Goal: Task Accomplishment & Management: Manage account settings

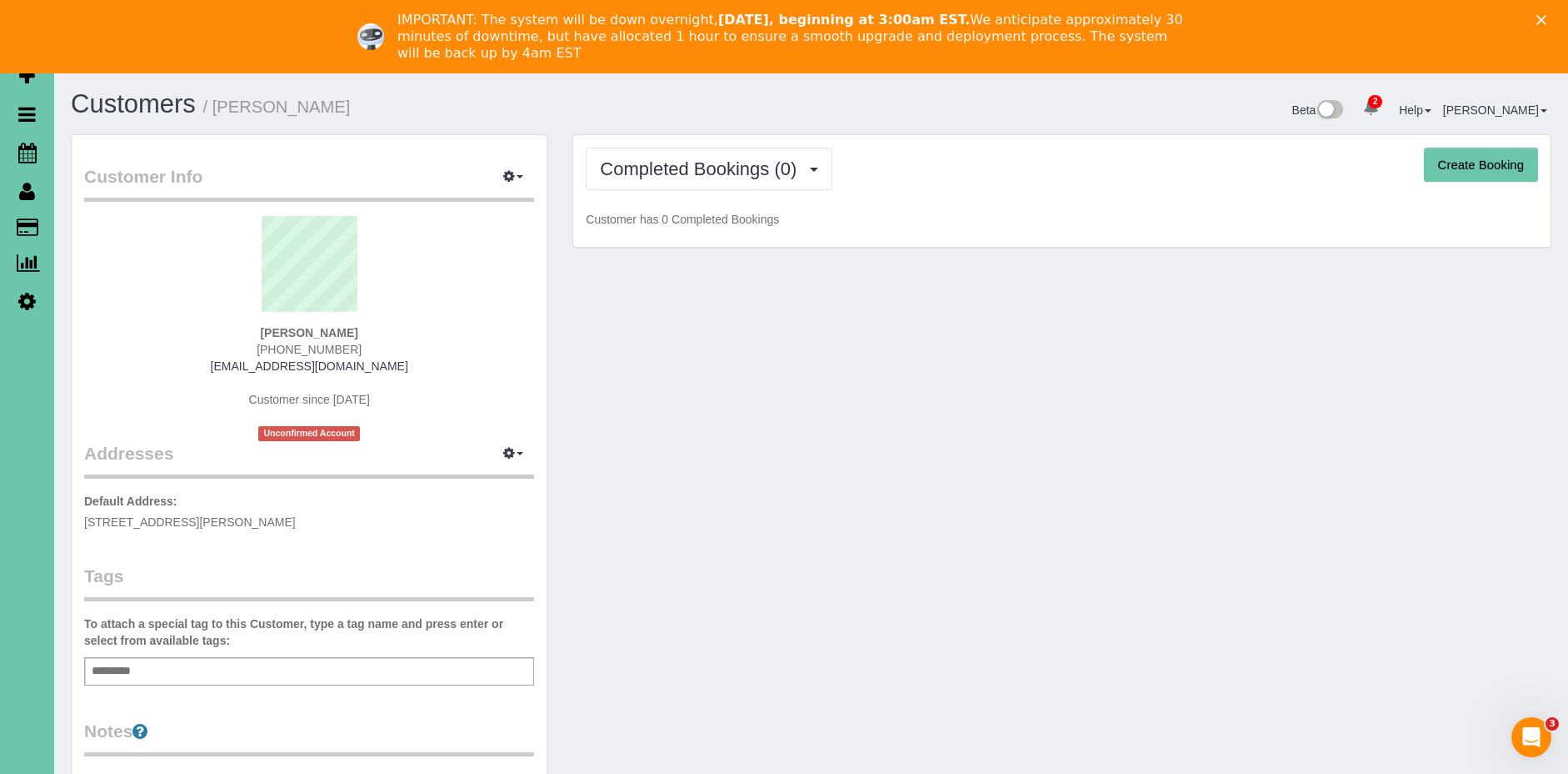
click at [1540, 17] on polygon "Close" at bounding box center [1541, 19] width 10 height 10
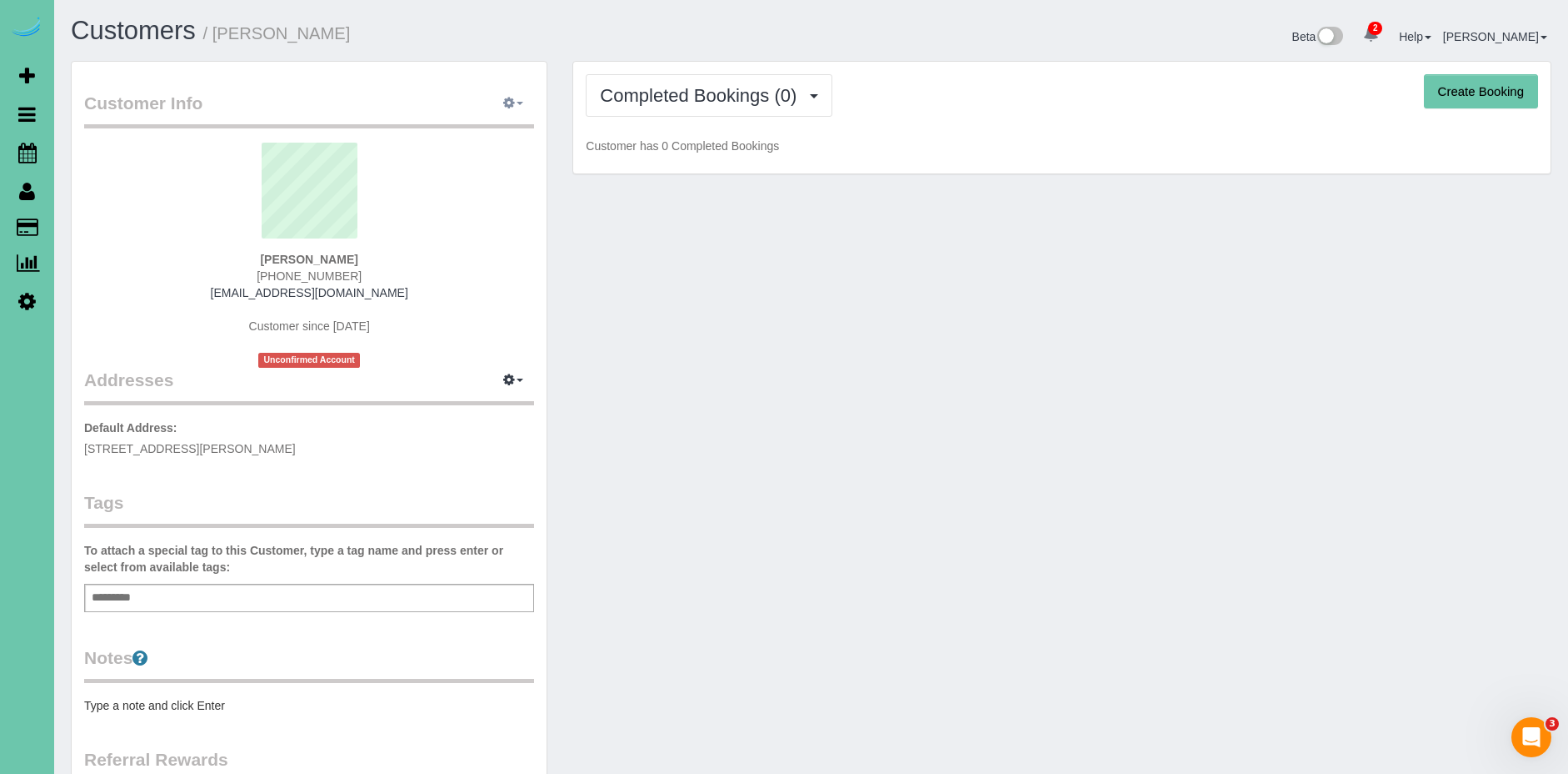
click at [518, 96] on button "button" at bounding box center [513, 104] width 42 height 26
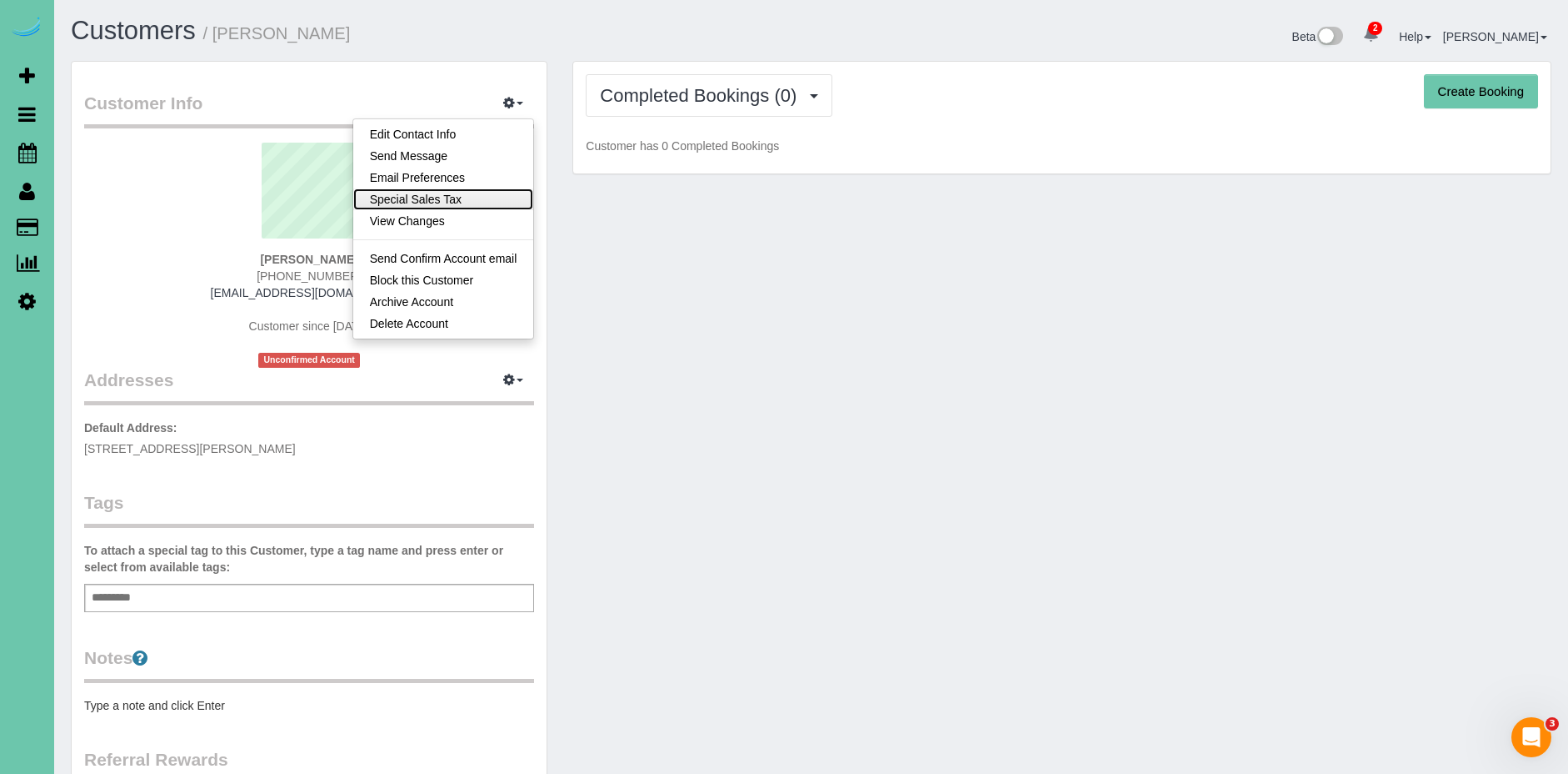
click at [472, 197] on link "Special Sales Tax" at bounding box center [444, 199] width 181 height 22
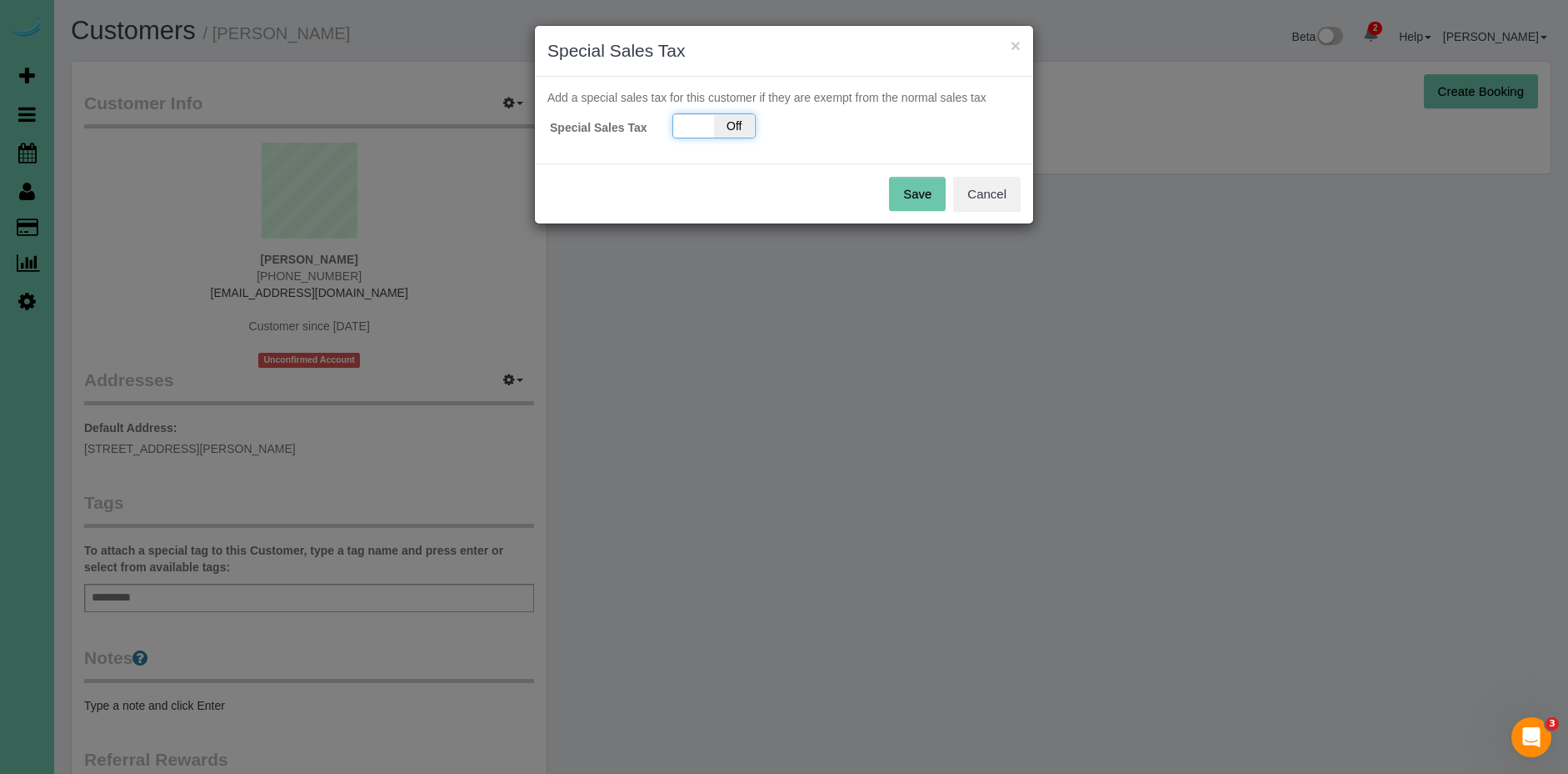
click at [728, 128] on span "Off" at bounding box center [734, 126] width 41 height 24
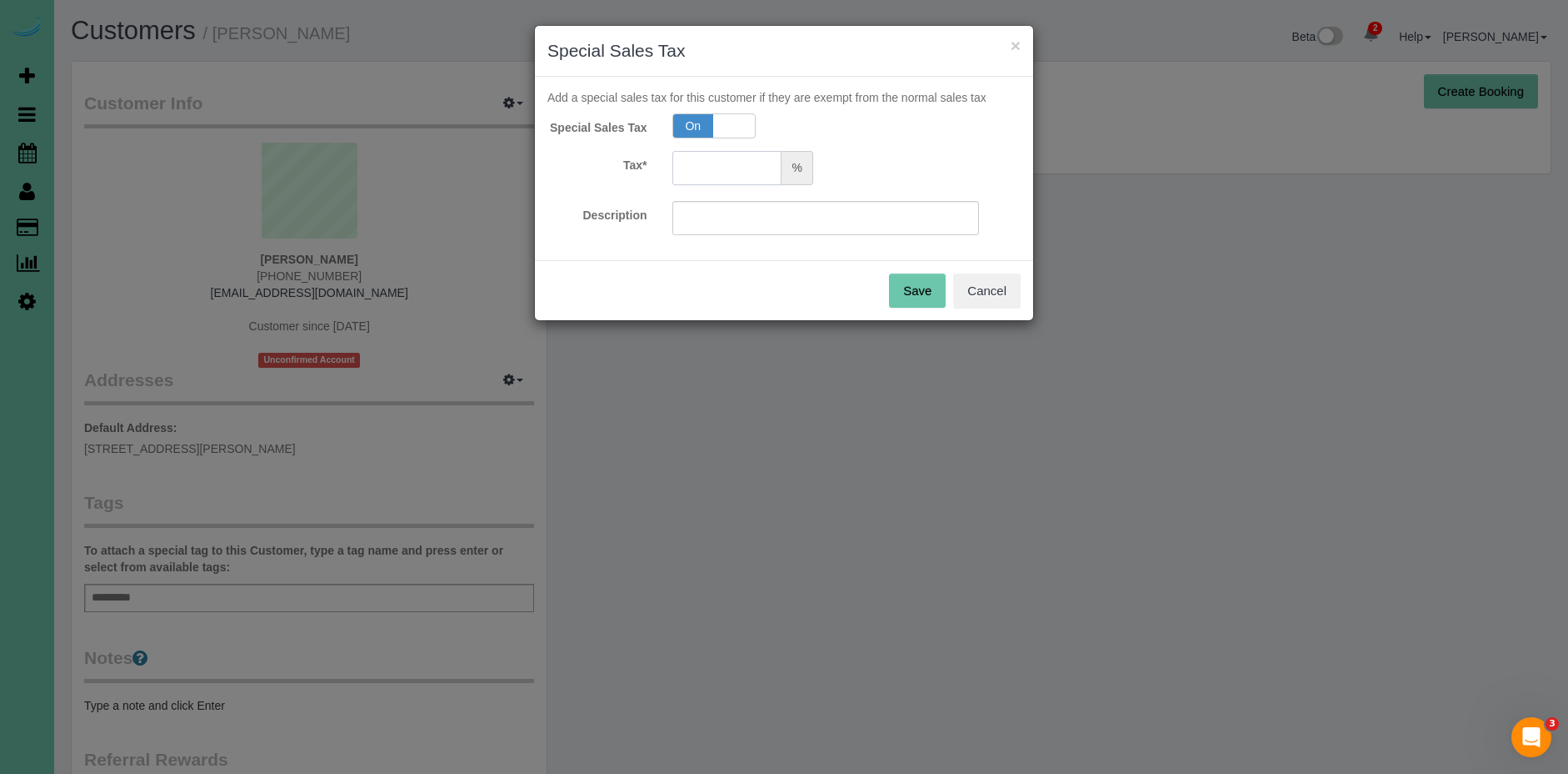
click at [733, 171] on input "text" at bounding box center [727, 167] width 110 height 34
type input "5.5"
drag, startPoint x: 710, startPoint y: 222, endPoint x: 691, endPoint y: 207, distance: 24.2
click at [697, 209] on input "text" at bounding box center [826, 218] width 308 height 34
type input "5.5"
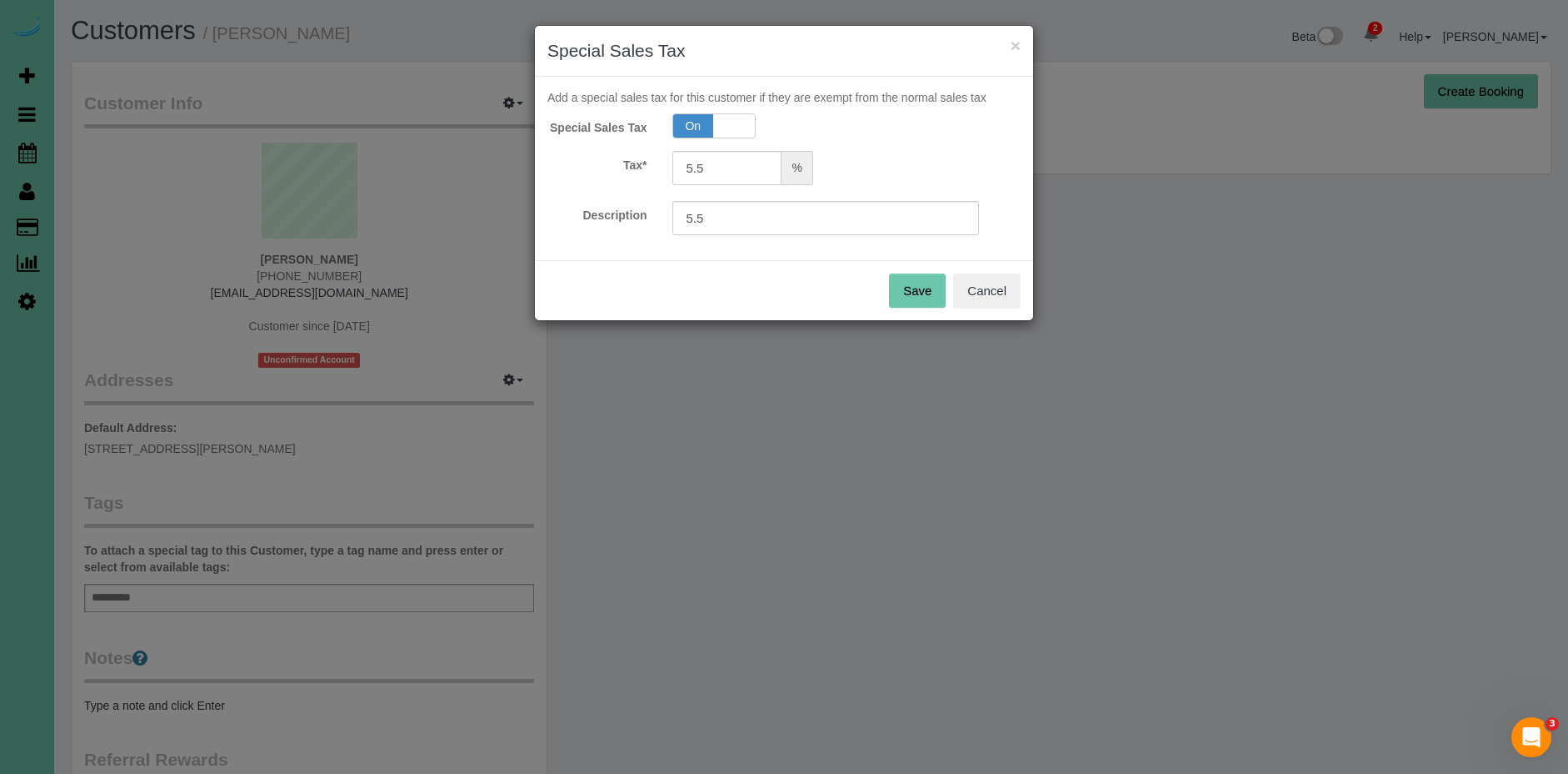
click at [943, 286] on button "Save" at bounding box center [917, 291] width 57 height 35
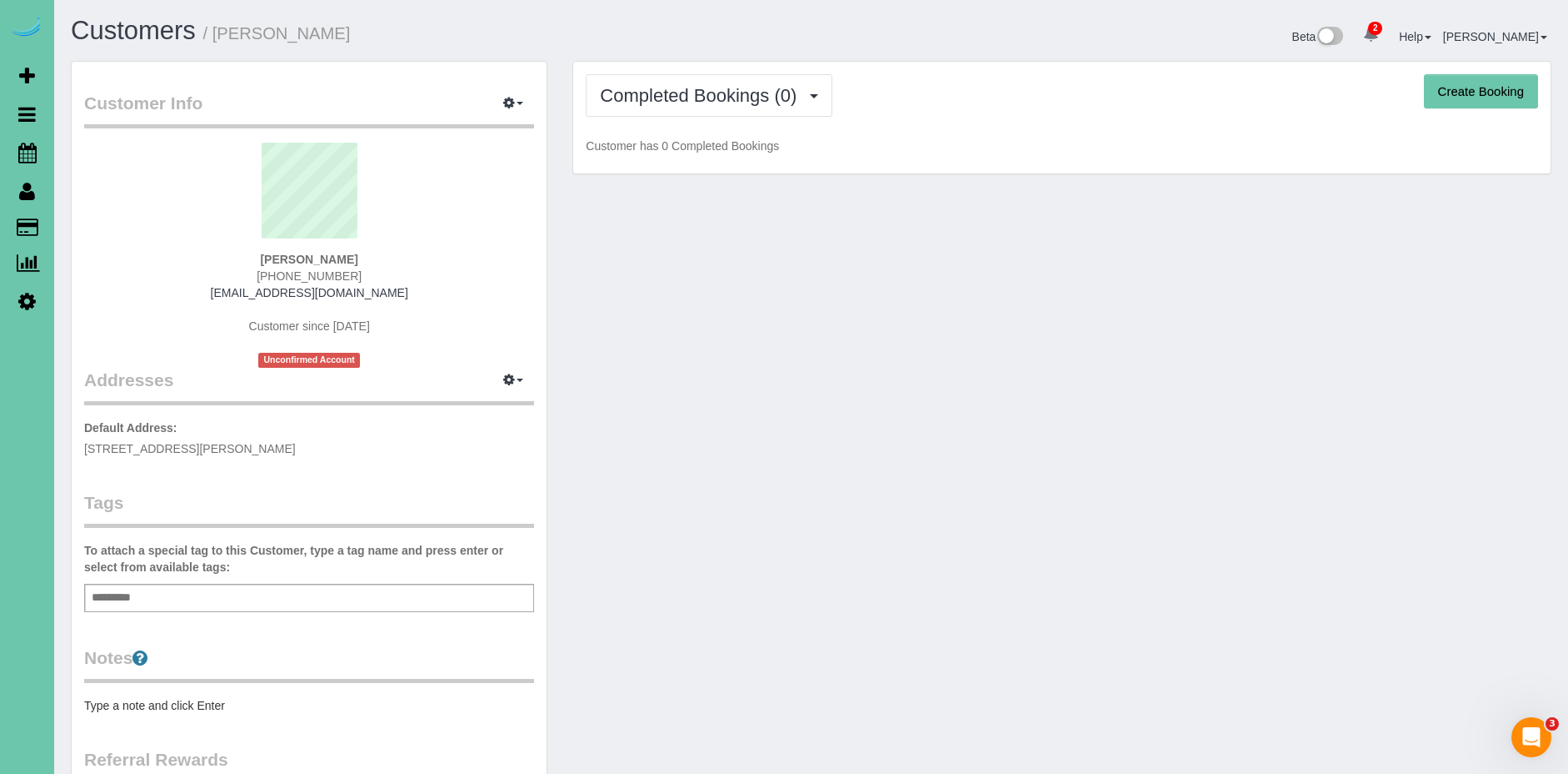
click at [1466, 93] on button "Create Booking" at bounding box center [1481, 92] width 114 height 35
select select "NE"
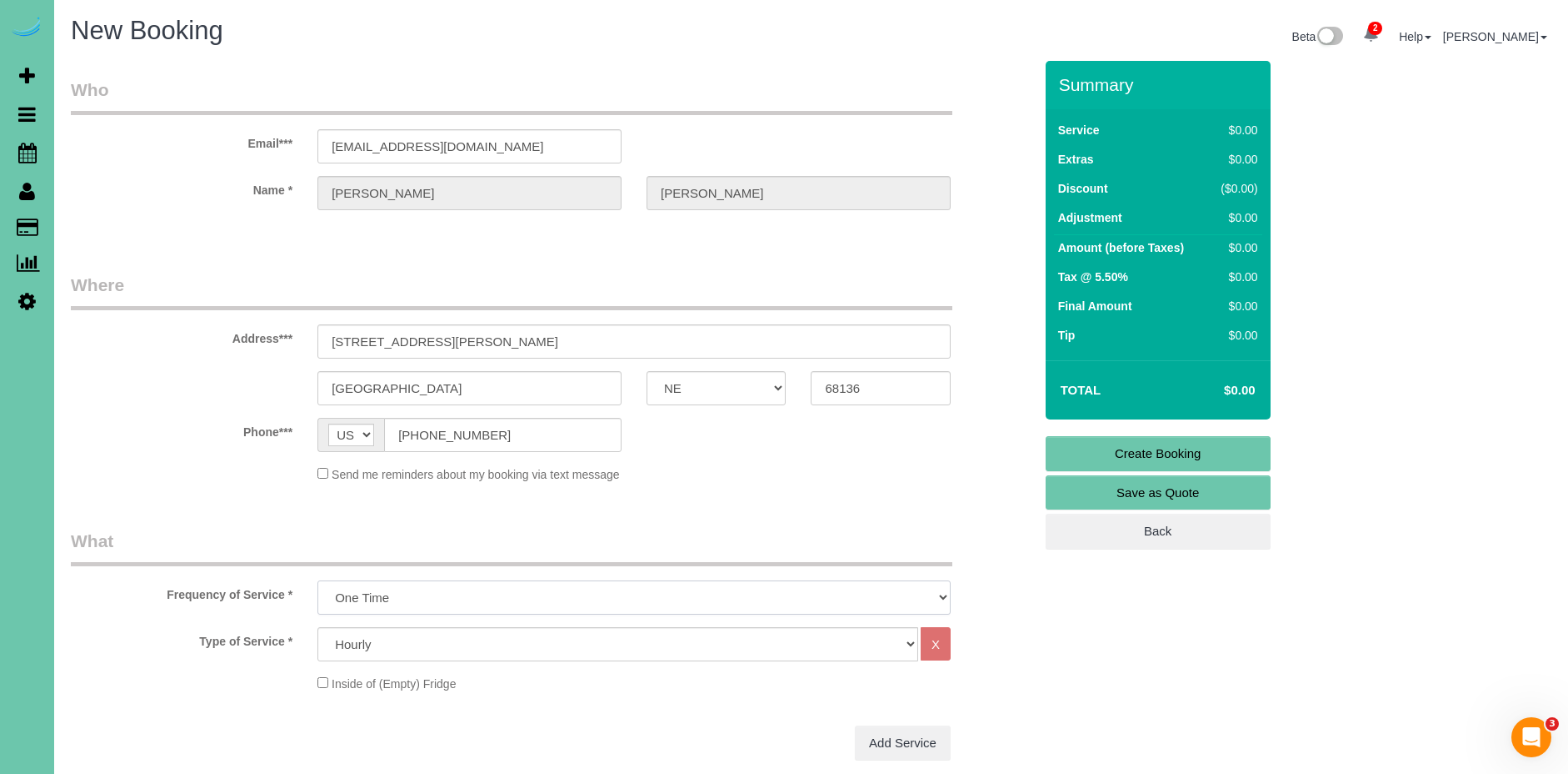
click at [503, 593] on select "One Time Weekly (0% for the First Booking) Bi-Weekly (0% for the First Booking)…" at bounding box center [633, 597] width 633 height 34
select select "object:3014"
click at [317, 580] on select "One Time Weekly (0% for the First Booking) Bi-Weekly (0% for the First Booking)…" at bounding box center [633, 597] width 633 height 34
click at [509, 645] on select "Hourly 2.5 Hour Custom Clean 3.5 Hour Custom Clean commercial 1000 Square Feet …" at bounding box center [618, 643] width 601 height 34
click at [317, 627] on select "Hourly 2.5 Hour Custom Clean 3.5 Hour Custom Clean commercial 1000 Square Feet …" at bounding box center [618, 643] width 601 height 34
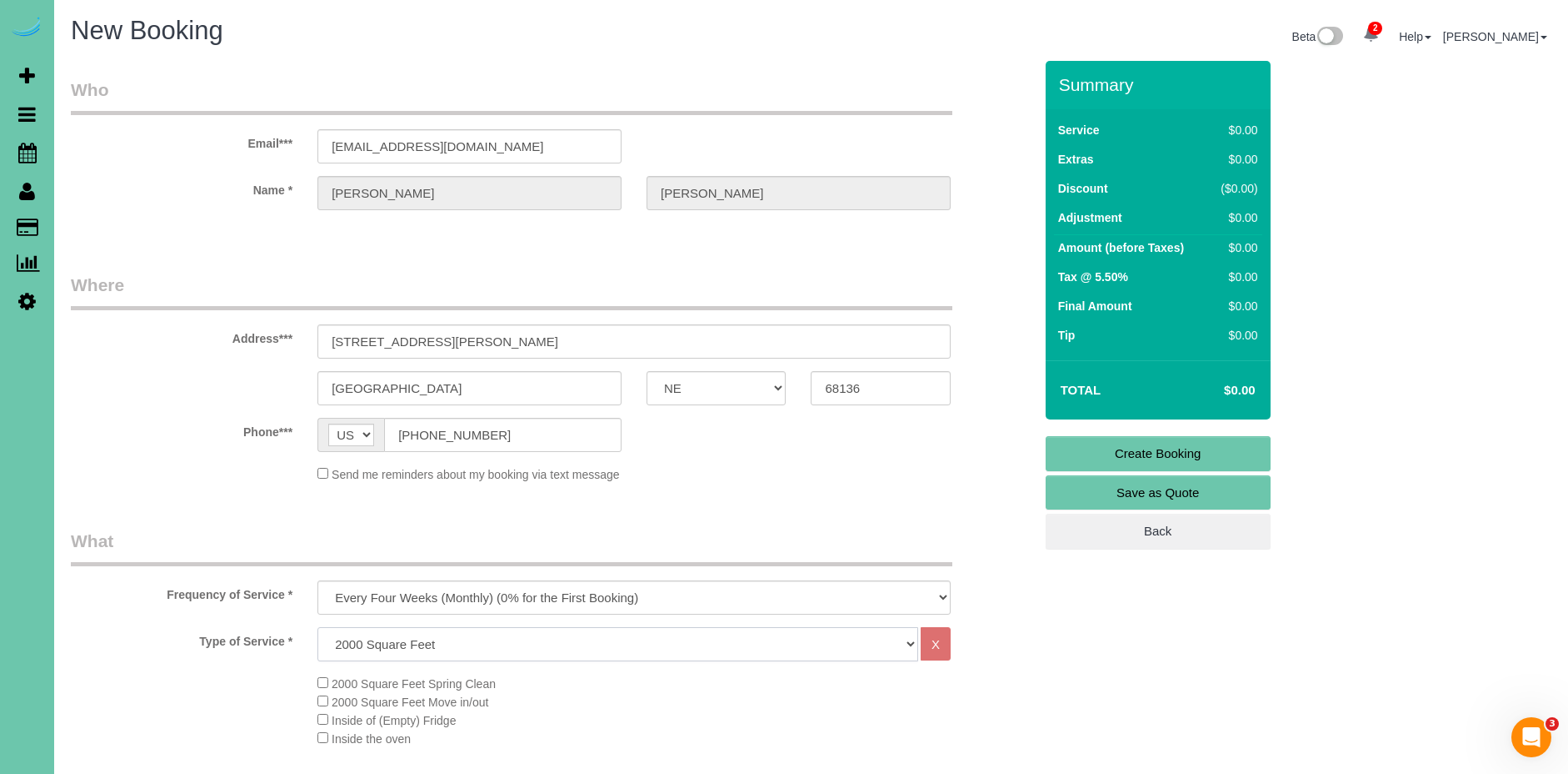
click at [500, 648] on select "Hourly 2.5 Hour Custom Clean 3.5 Hour Custom Clean commercial 1000 Square Feet …" at bounding box center [618, 643] width 601 height 34
select select "69"
click at [317, 627] on select "Hourly 2.5 Hour Custom Clean 3.5 Hour Custom Clean commercial 1000 Square Feet …" at bounding box center [618, 643] width 601 height 34
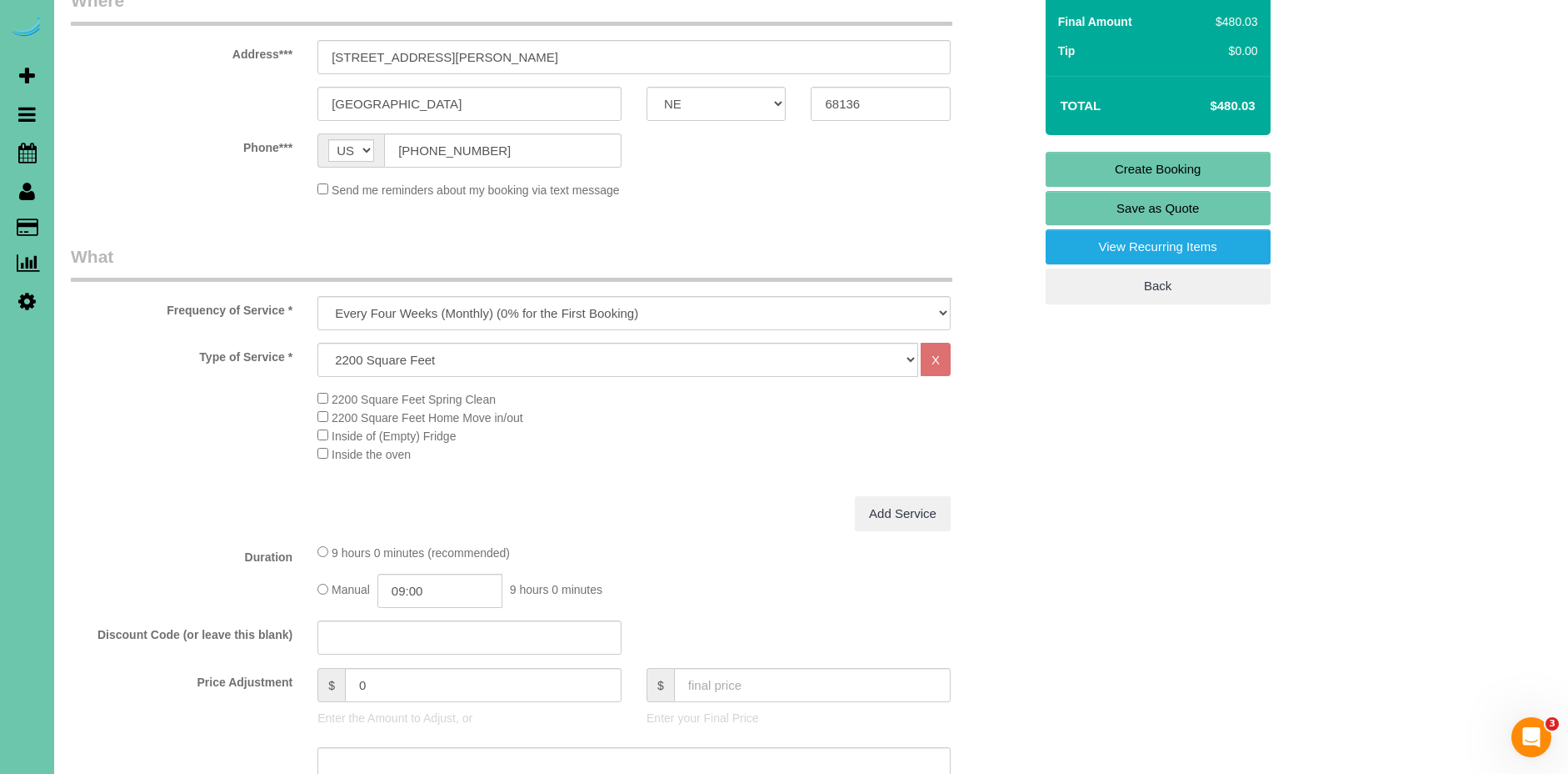
scroll to position [302, 0]
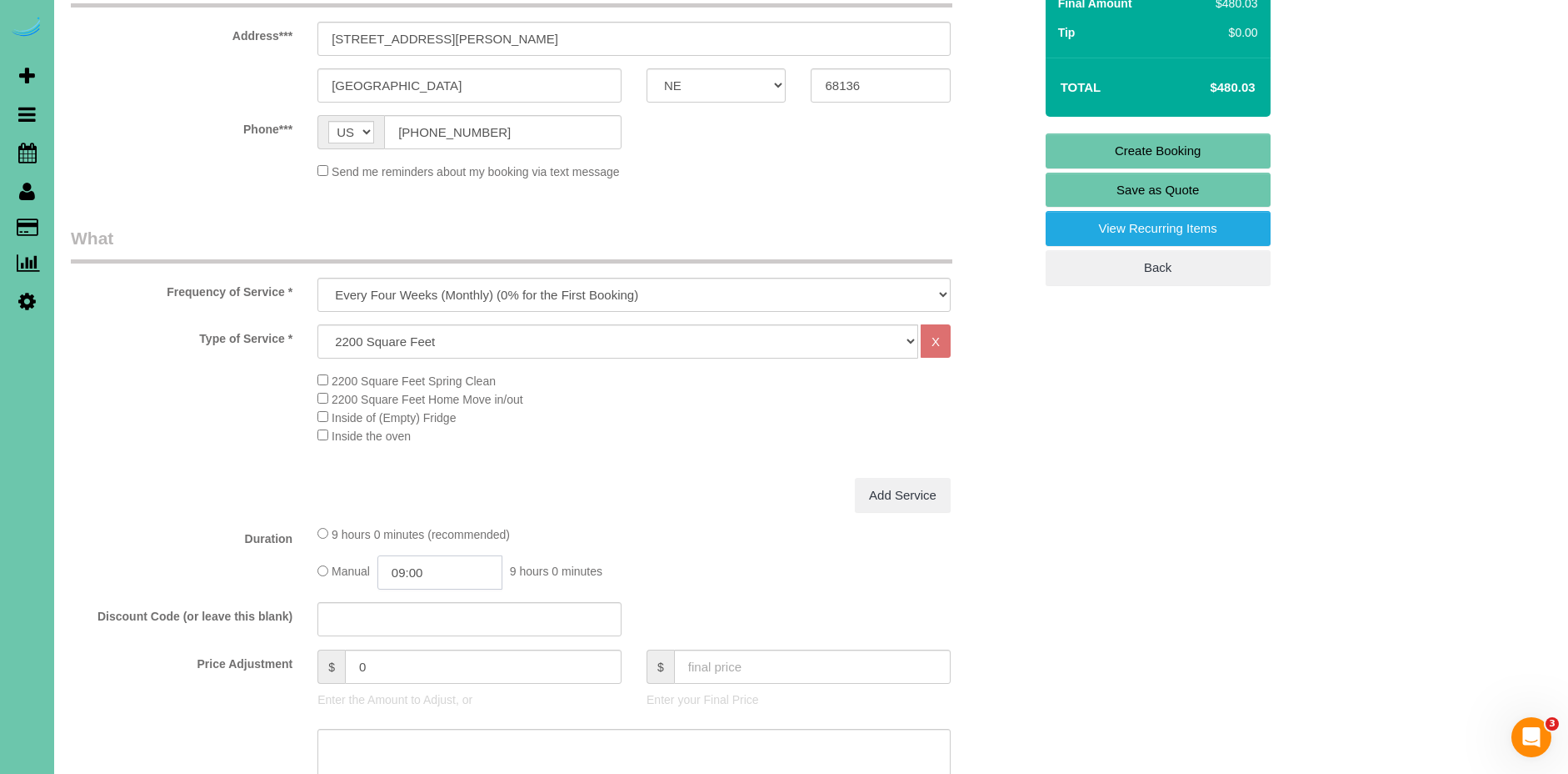
click at [412, 574] on input "09:00" at bounding box center [439, 572] width 125 height 34
type input "04:00"
click at [636, 457] on div "Type of Service * Hourly 2.5 Hour Custom Clean 3.5 Hour Custom Clean commercial…" at bounding box center [551, 401] width 963 height 153
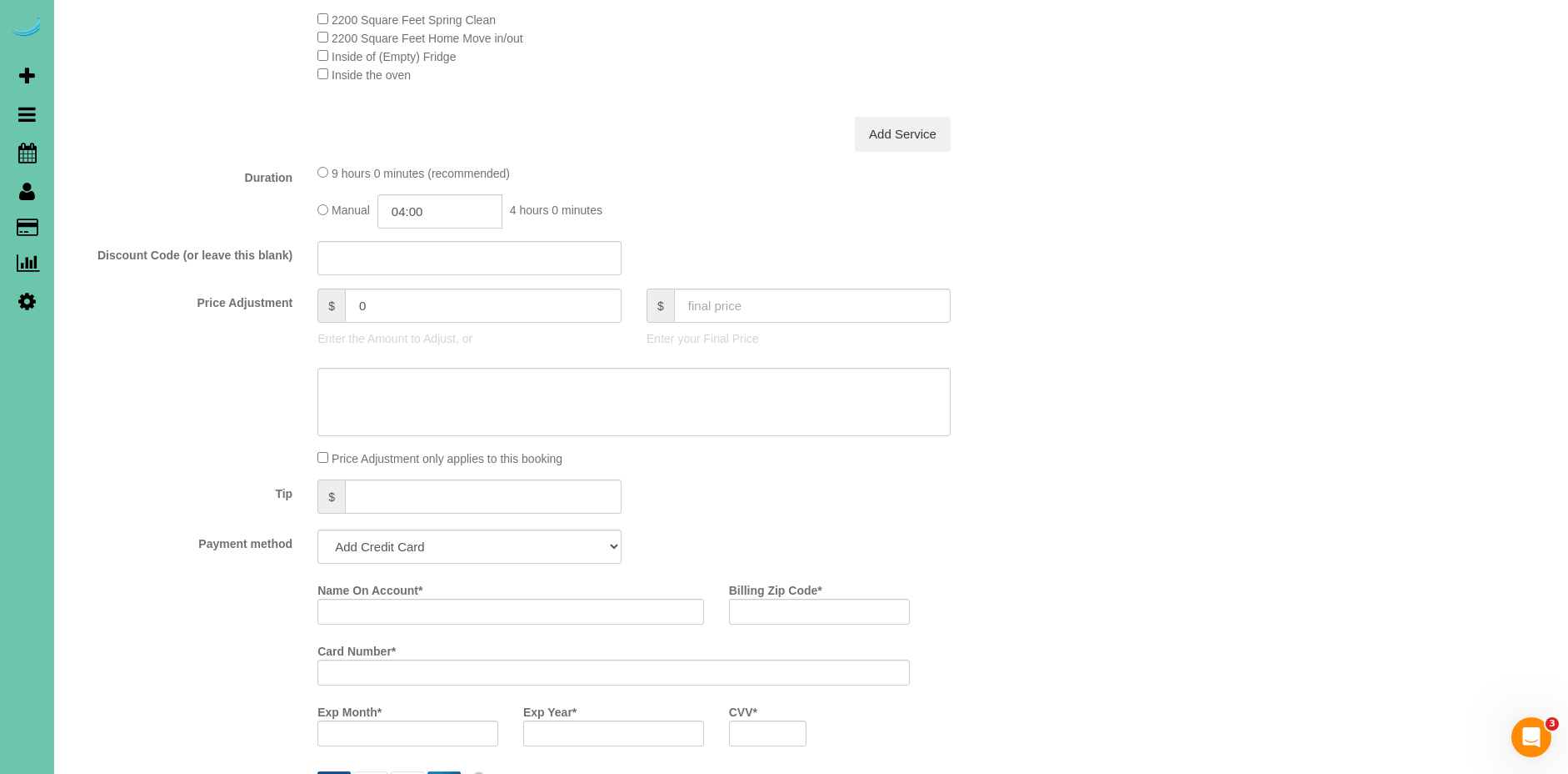
scroll to position [749, 0]
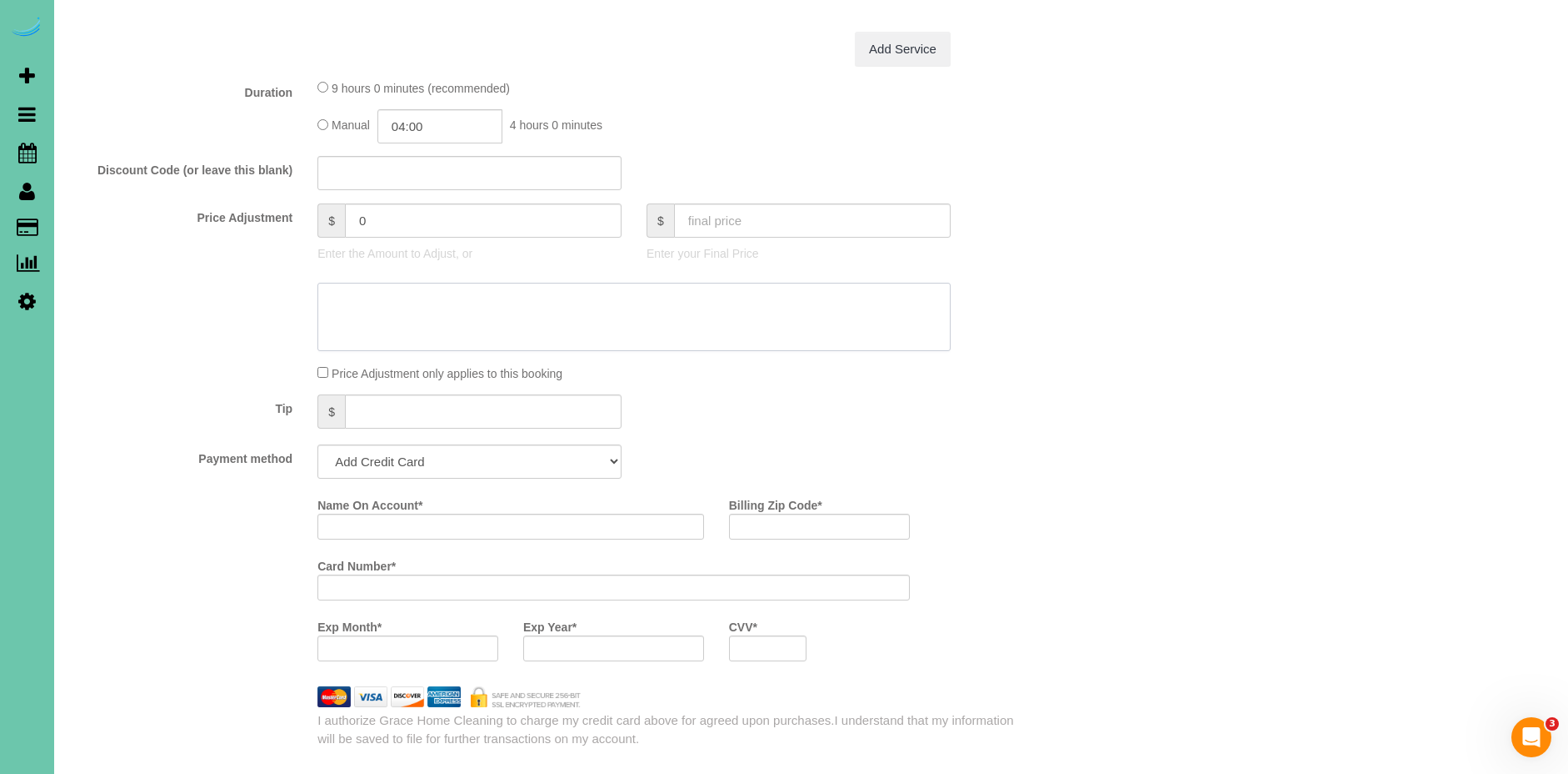
click at [438, 312] on textarea at bounding box center [633, 316] width 633 height 68
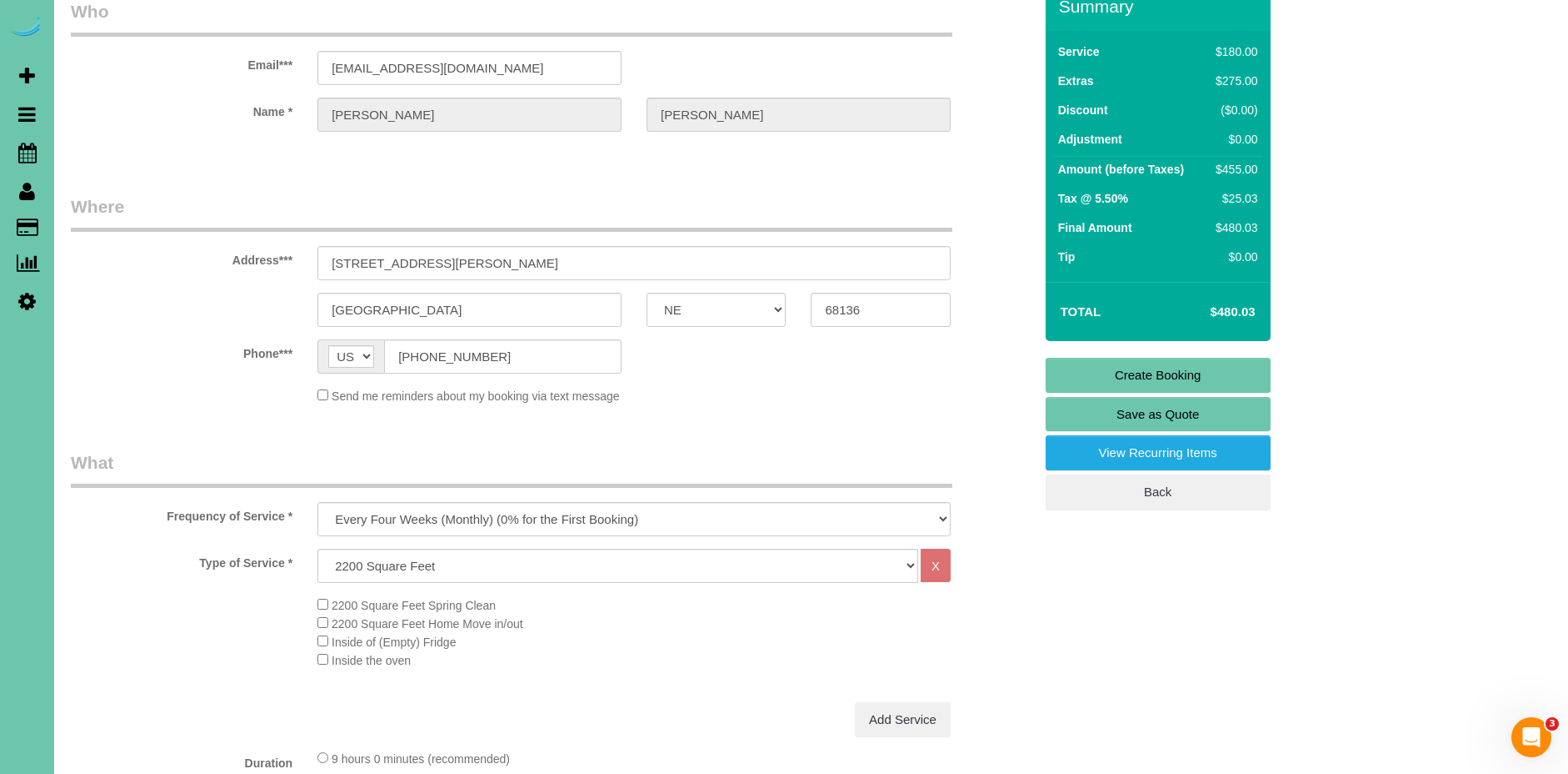
scroll to position [81, 0]
type textarea "** old price - old consultation ** 500-650"
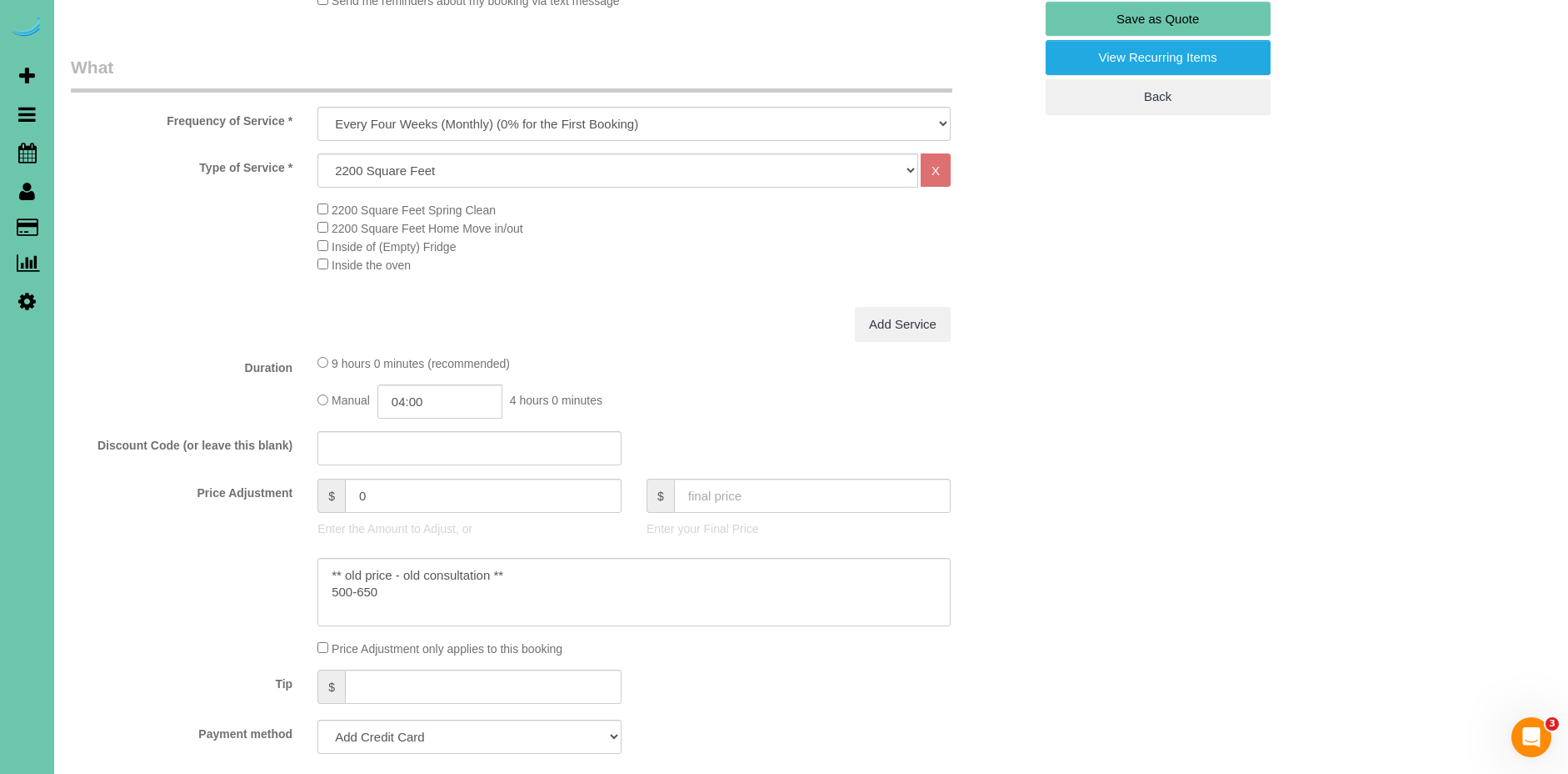
scroll to position [469, 0]
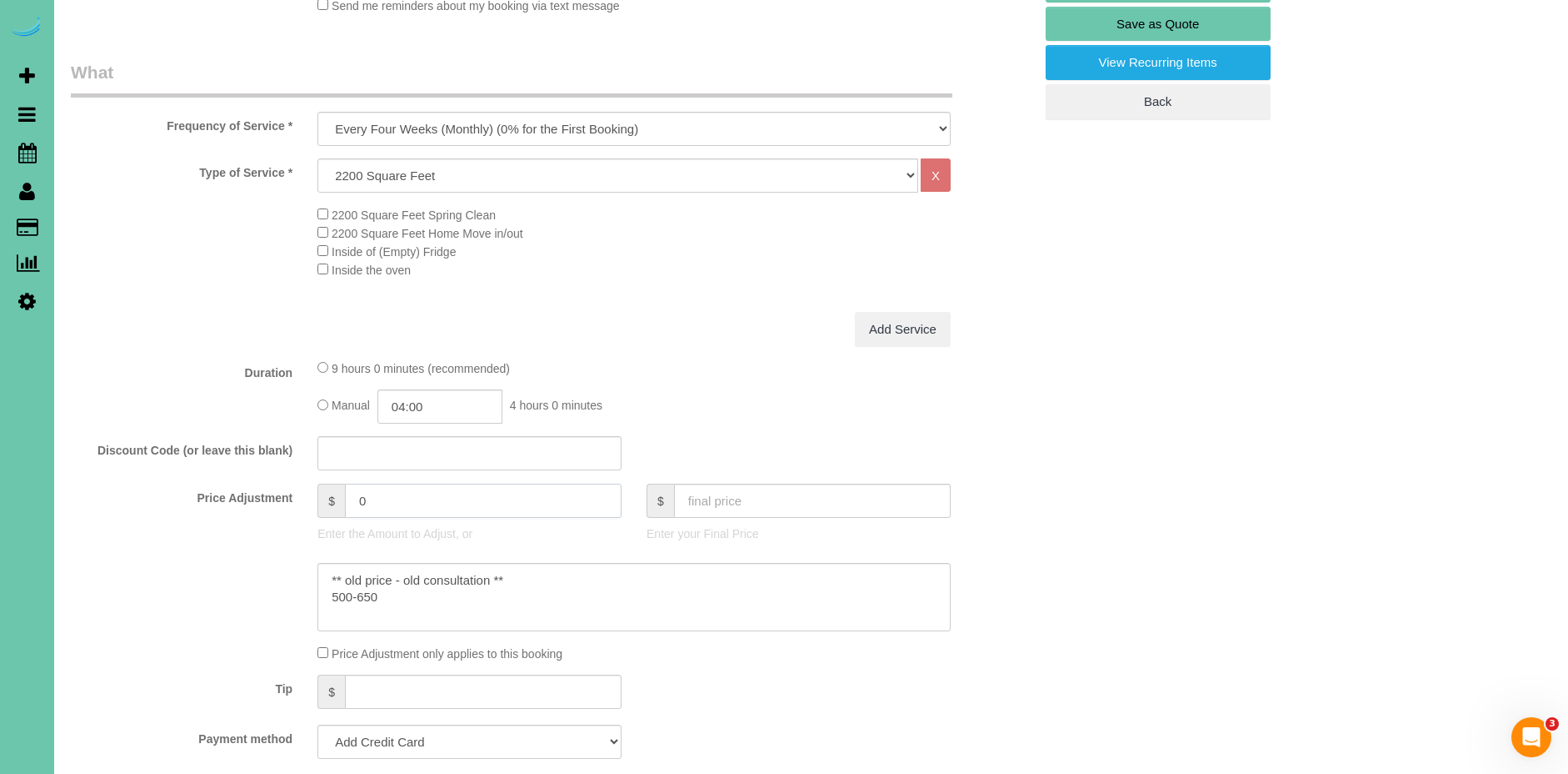
drag, startPoint x: 395, startPoint y: 504, endPoint x: 308, endPoint y: 499, distance: 87.1
click at [308, 499] on div "$ 0 Enter the Amount to Adjust, or" at bounding box center [470, 517] width 329 height 67
type input "145"
click at [595, 352] on fieldset "What Frequency of Service * One Time Weekly (0% for the First Booking) Bi-Weekl…" at bounding box center [551, 544] width 963 height 968
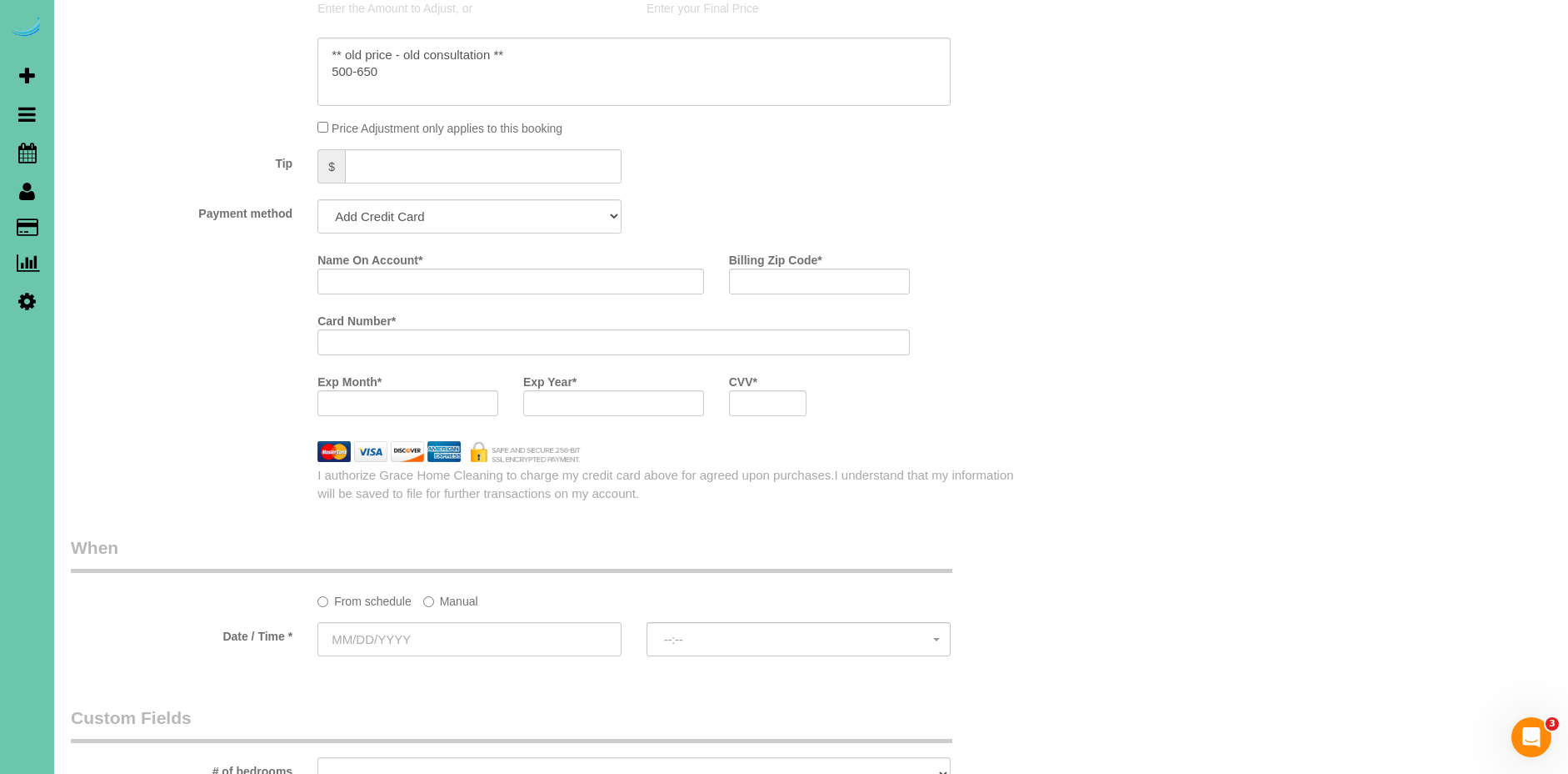
scroll to position [1096, 0]
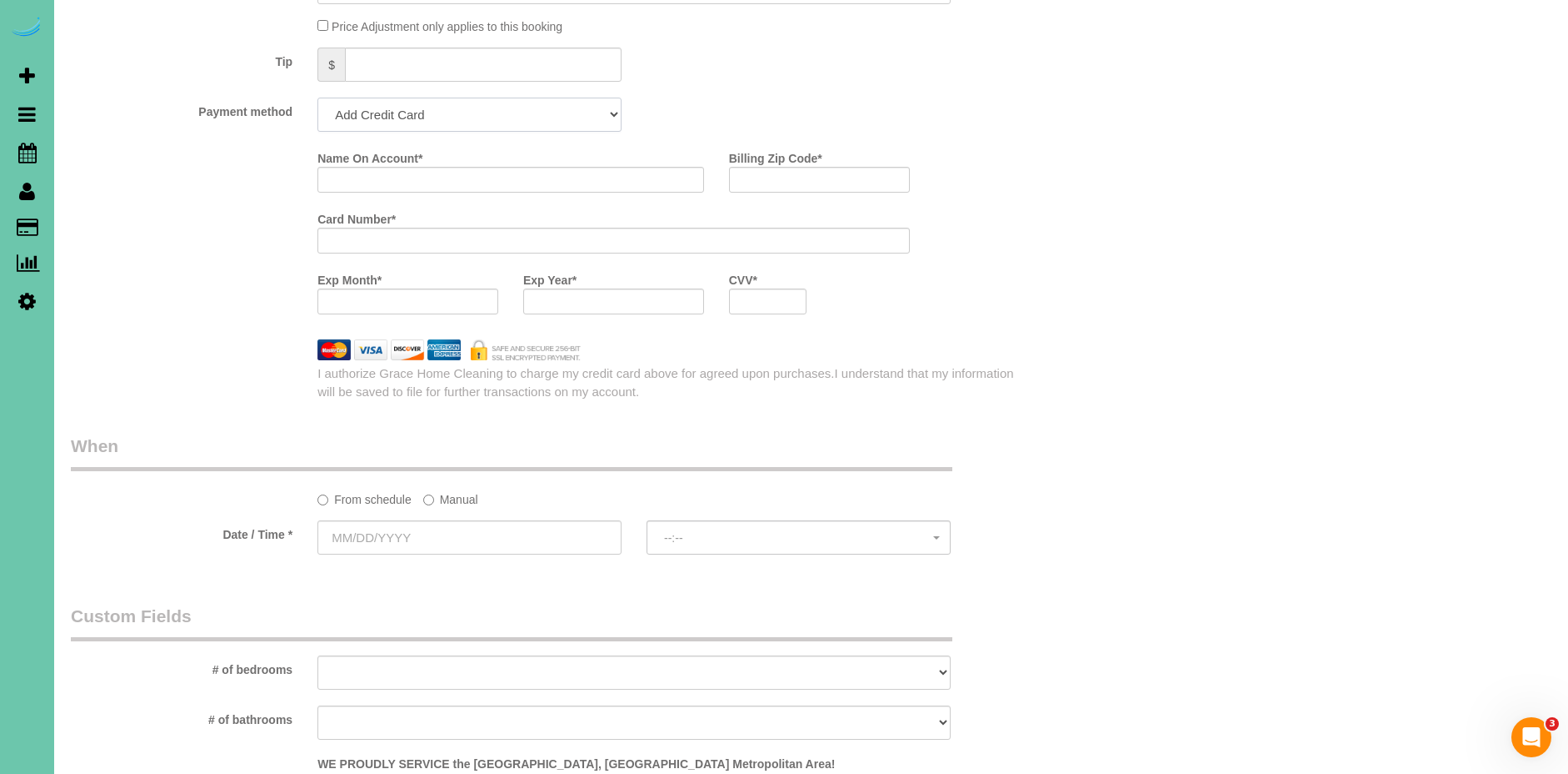
click at [412, 109] on select "Add Credit Card Cash Check Paypal" at bounding box center [469, 114] width 304 height 34
select select "string:check"
click at [317, 98] on select "Add Credit Card Cash Check Paypal" at bounding box center [469, 114] width 304 height 34
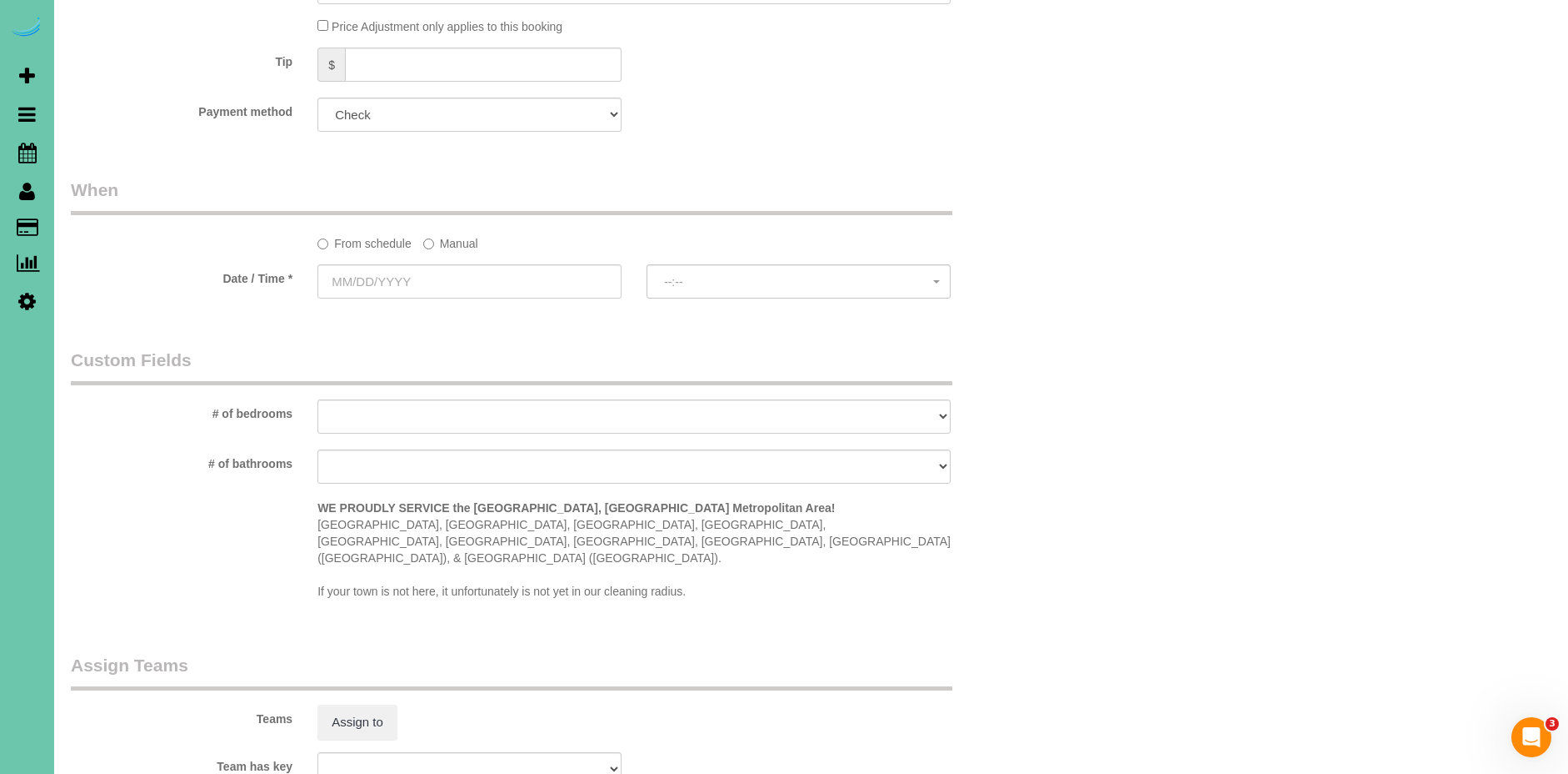
click at [471, 242] on label "Manual" at bounding box center [450, 241] width 55 height 23
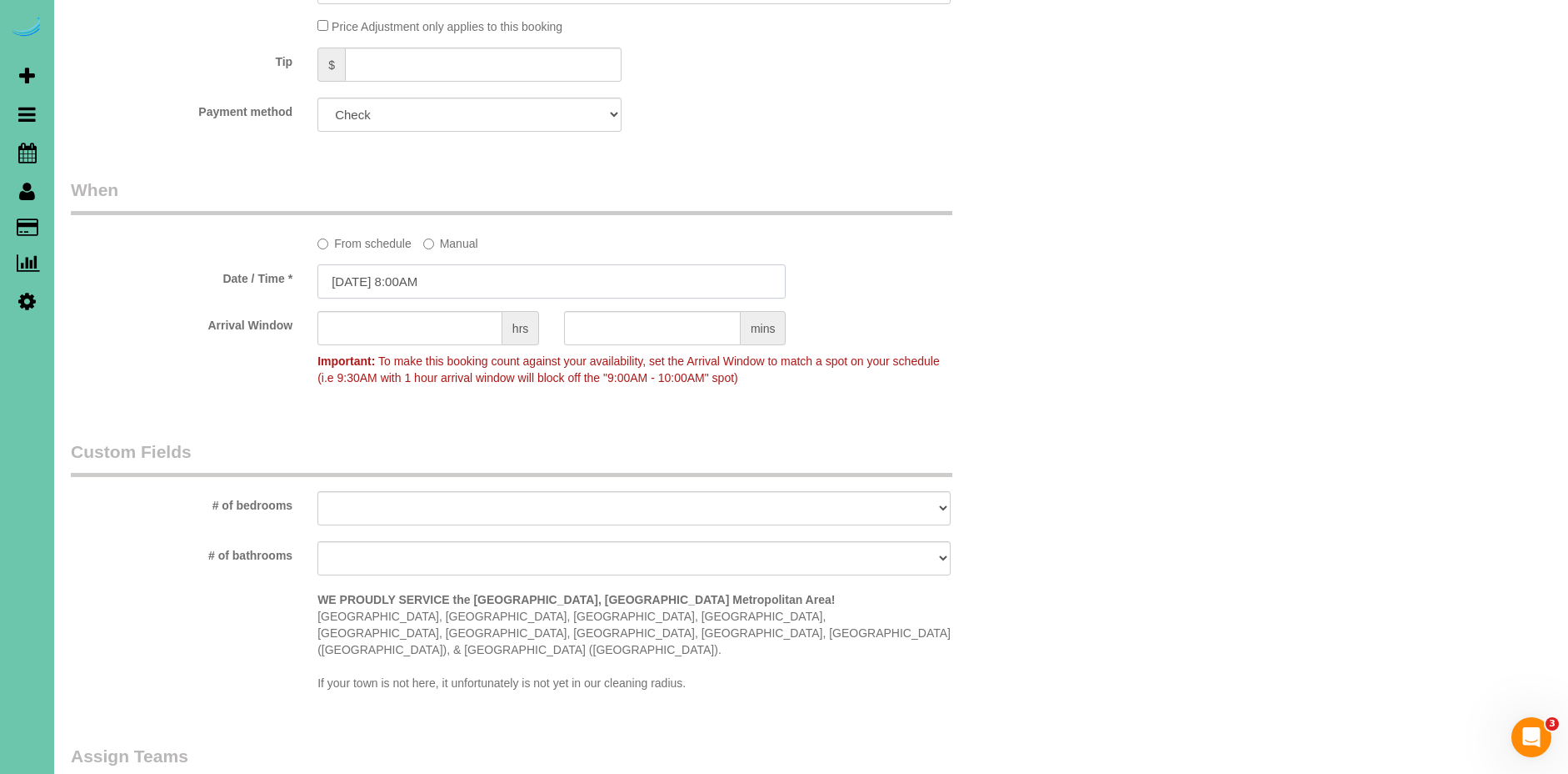
click at [376, 290] on input "[DATE] 8:00AM" at bounding box center [551, 281] width 469 height 34
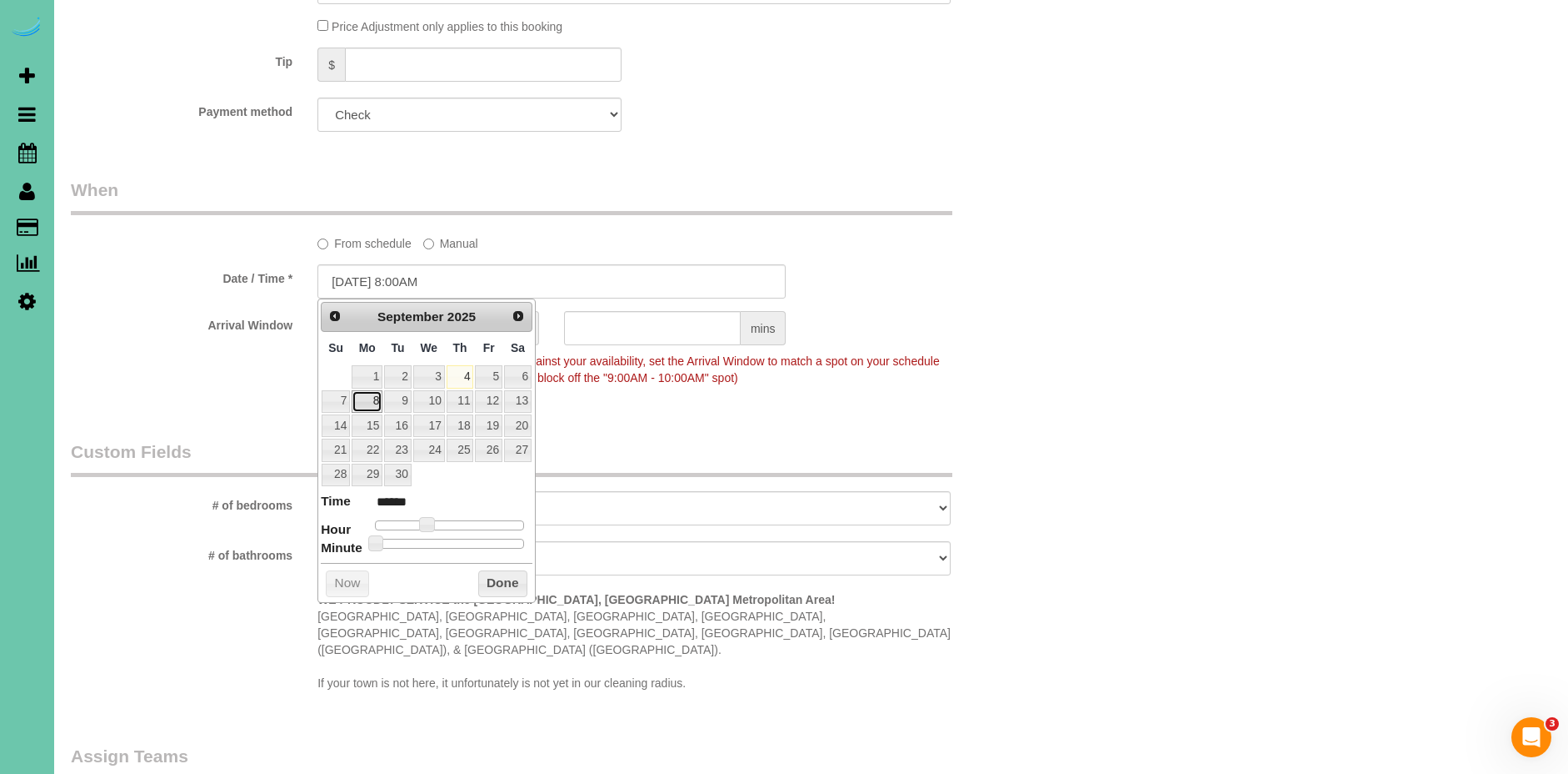
click at [374, 403] on link "8" at bounding box center [367, 402] width 30 height 23
click at [370, 420] on link "15" at bounding box center [367, 425] width 30 height 23
type input "[DATE] 8:00AM"
click at [488, 579] on button "Done" at bounding box center [503, 584] width 49 height 27
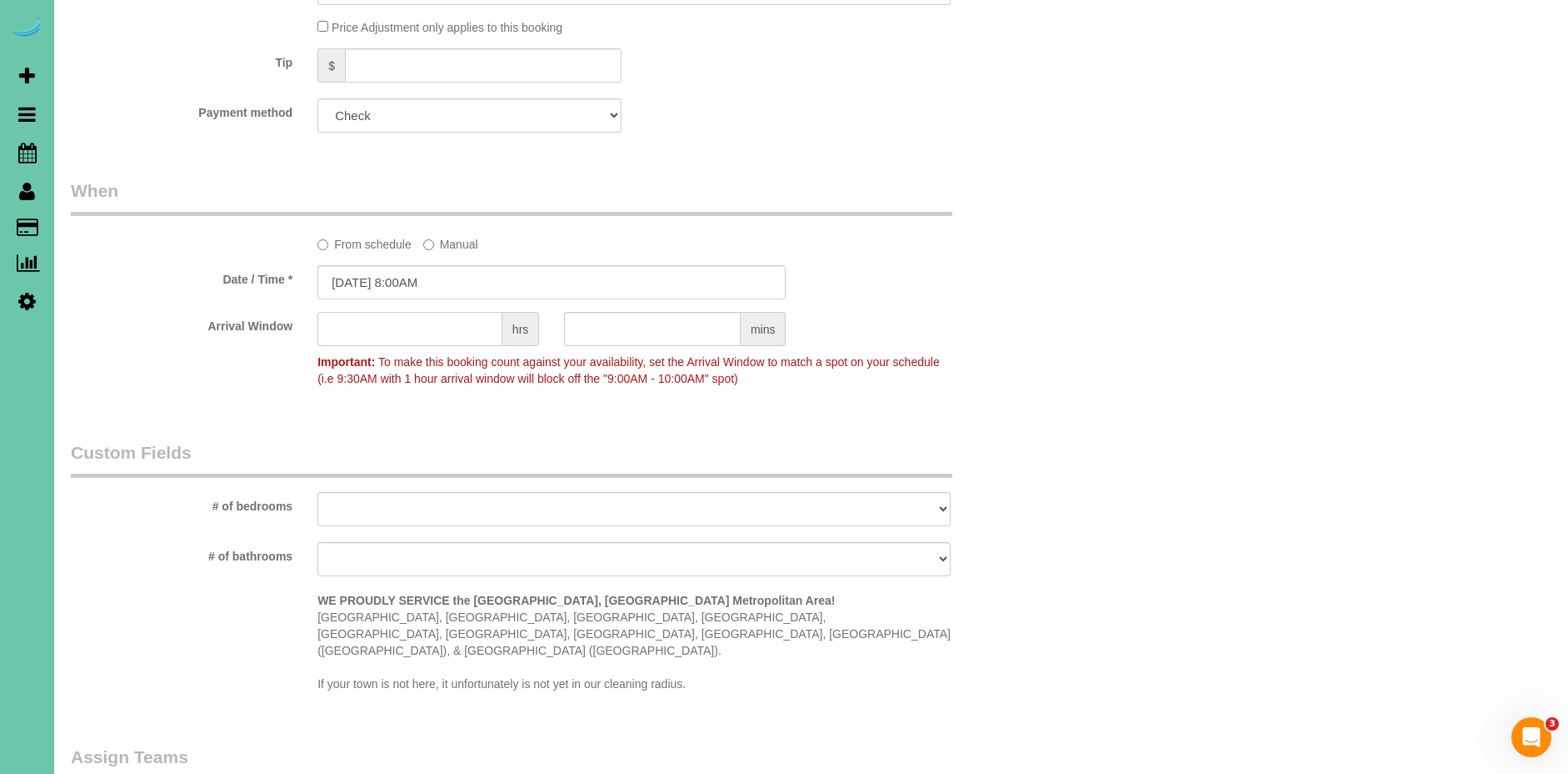
click at [429, 320] on input "text" at bounding box center [409, 329] width 185 height 34
drag, startPoint x: 636, startPoint y: 328, endPoint x: 661, endPoint y: 326, distance: 25.1
click at [652, 328] on input "text" at bounding box center [652, 329] width 177 height 34
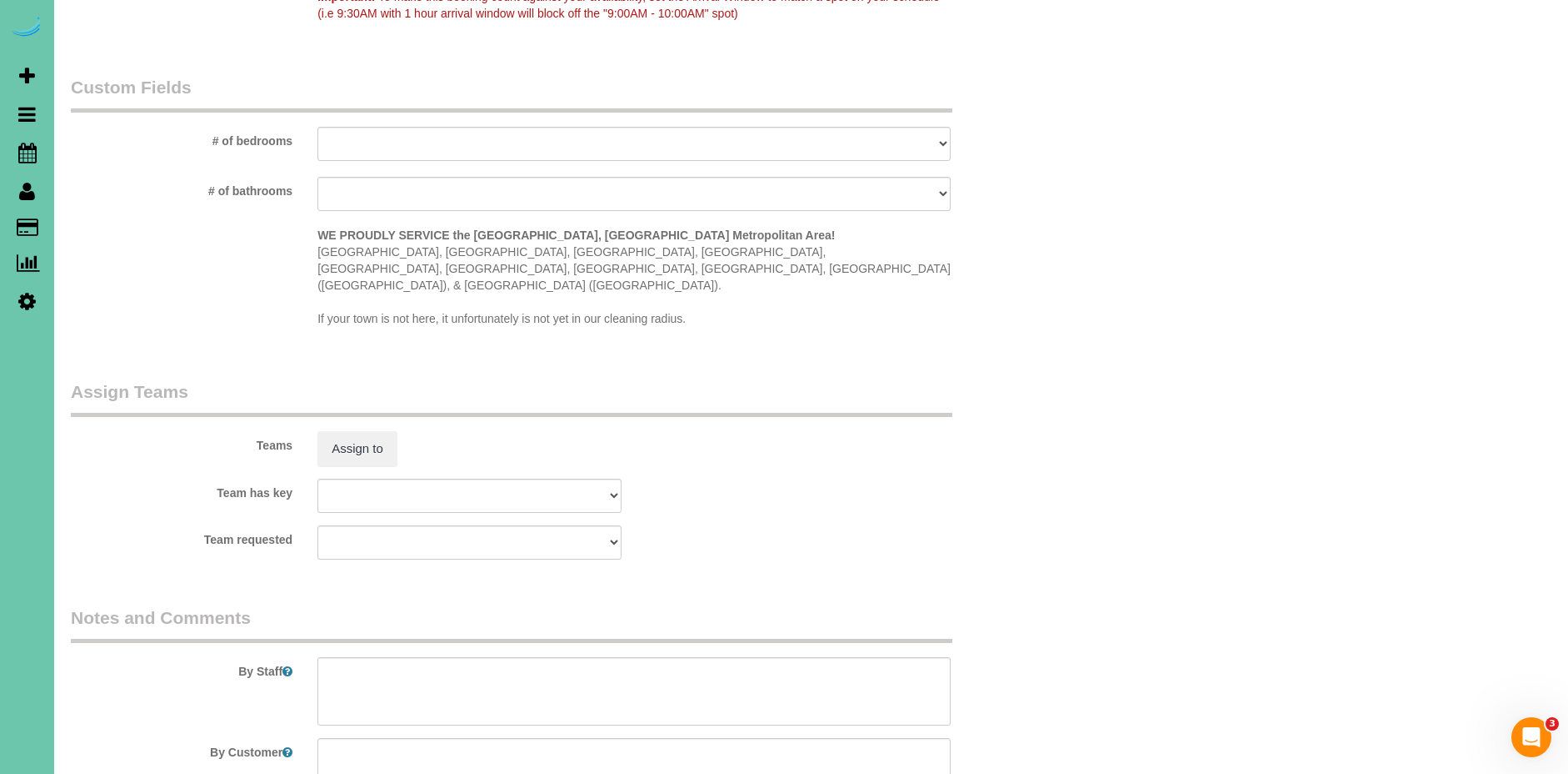
scroll to position [1599, 0]
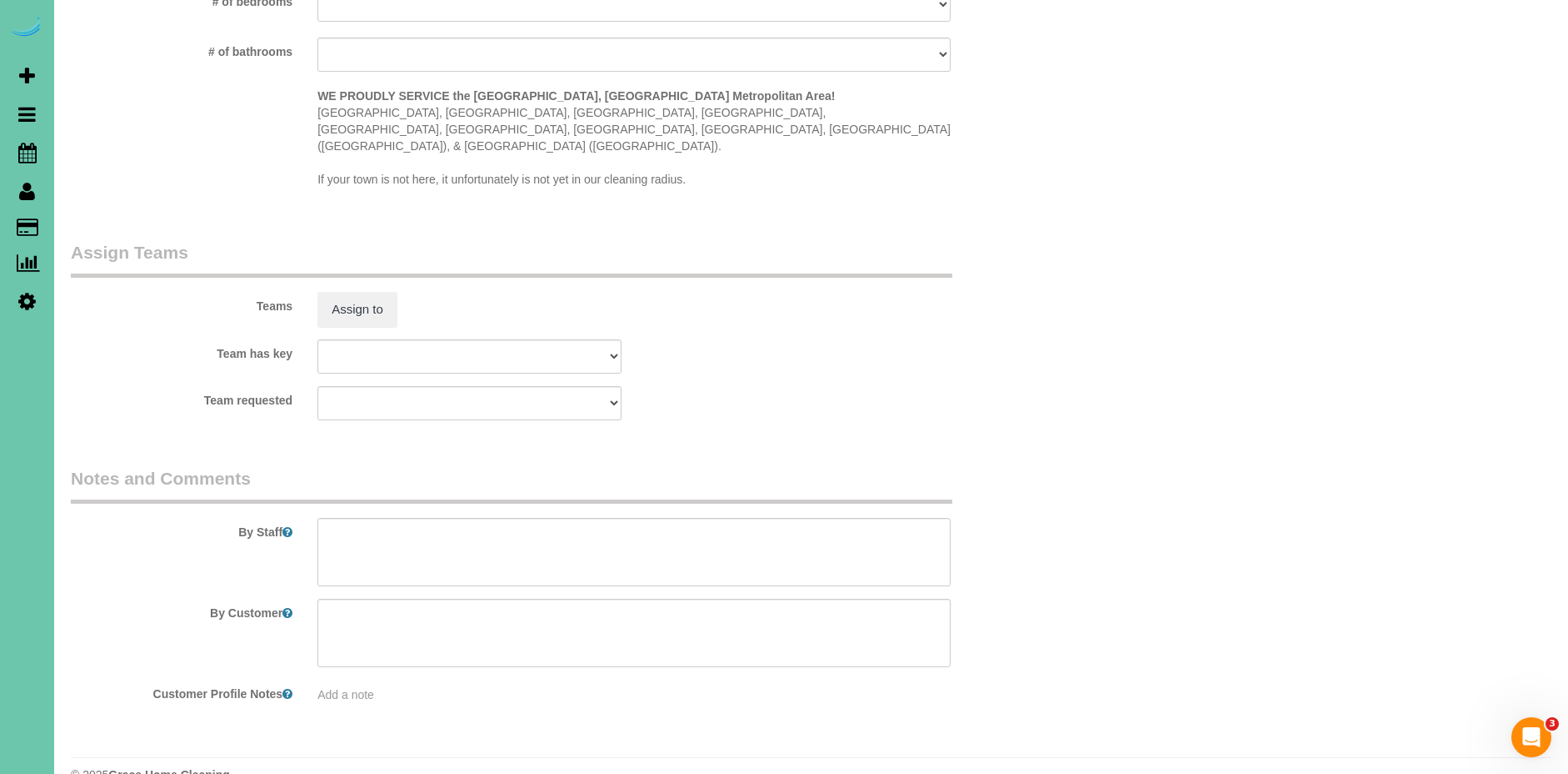
type input "30"
click at [389, 518] on textarea at bounding box center [633, 552] width 633 height 68
click at [416, 527] on textarea at bounding box center [633, 552] width 633 height 68
click at [416, 543] on textarea at bounding box center [633, 552] width 633 height 68
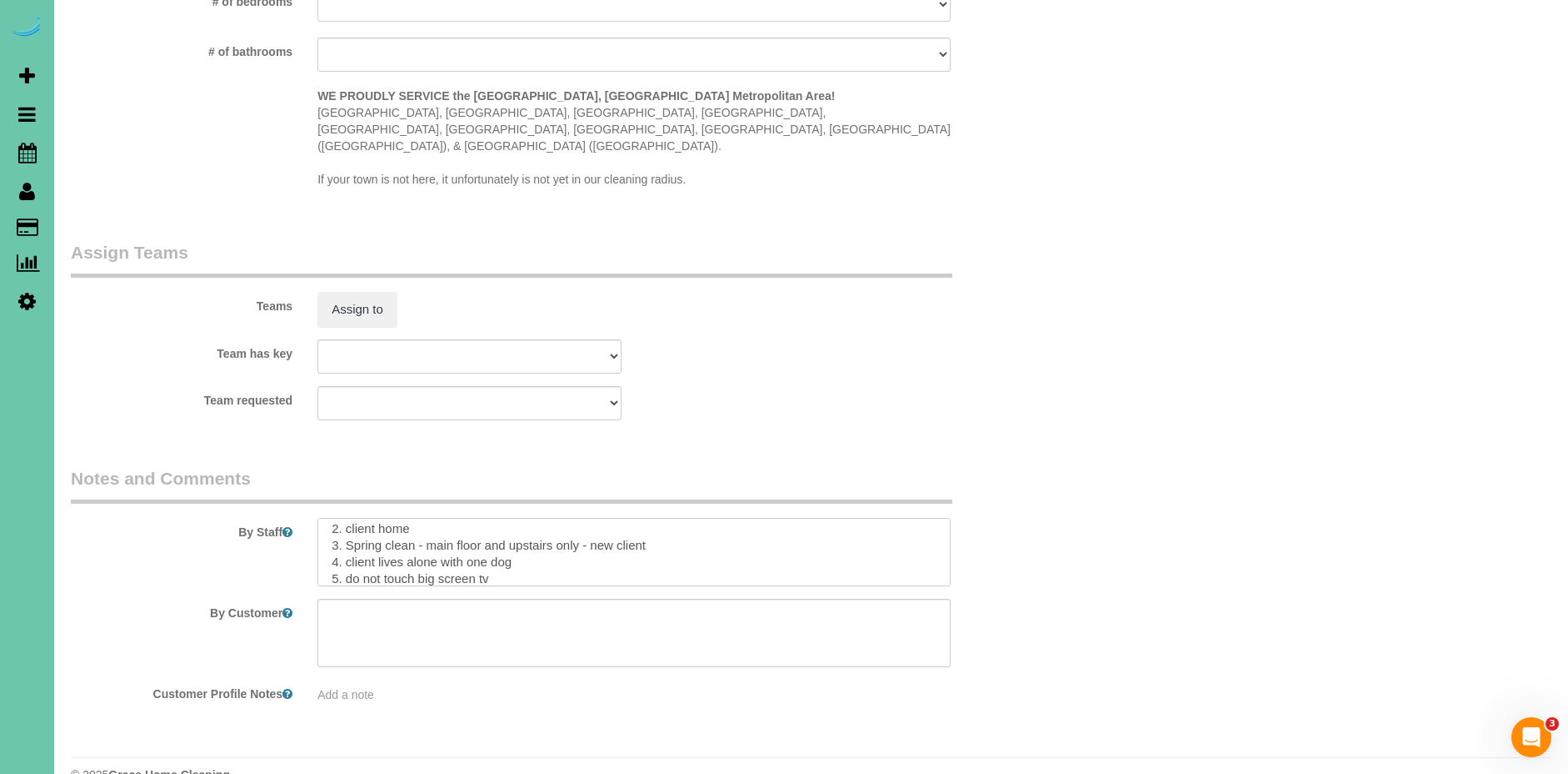
scroll to position [57, 0]
paste textarea "CLEANING DESCRIPTION Dirt level 5-10 *Use extension duster for high or hard-to-…"
click at [329, 530] on textarea at bounding box center [633, 552] width 633 height 68
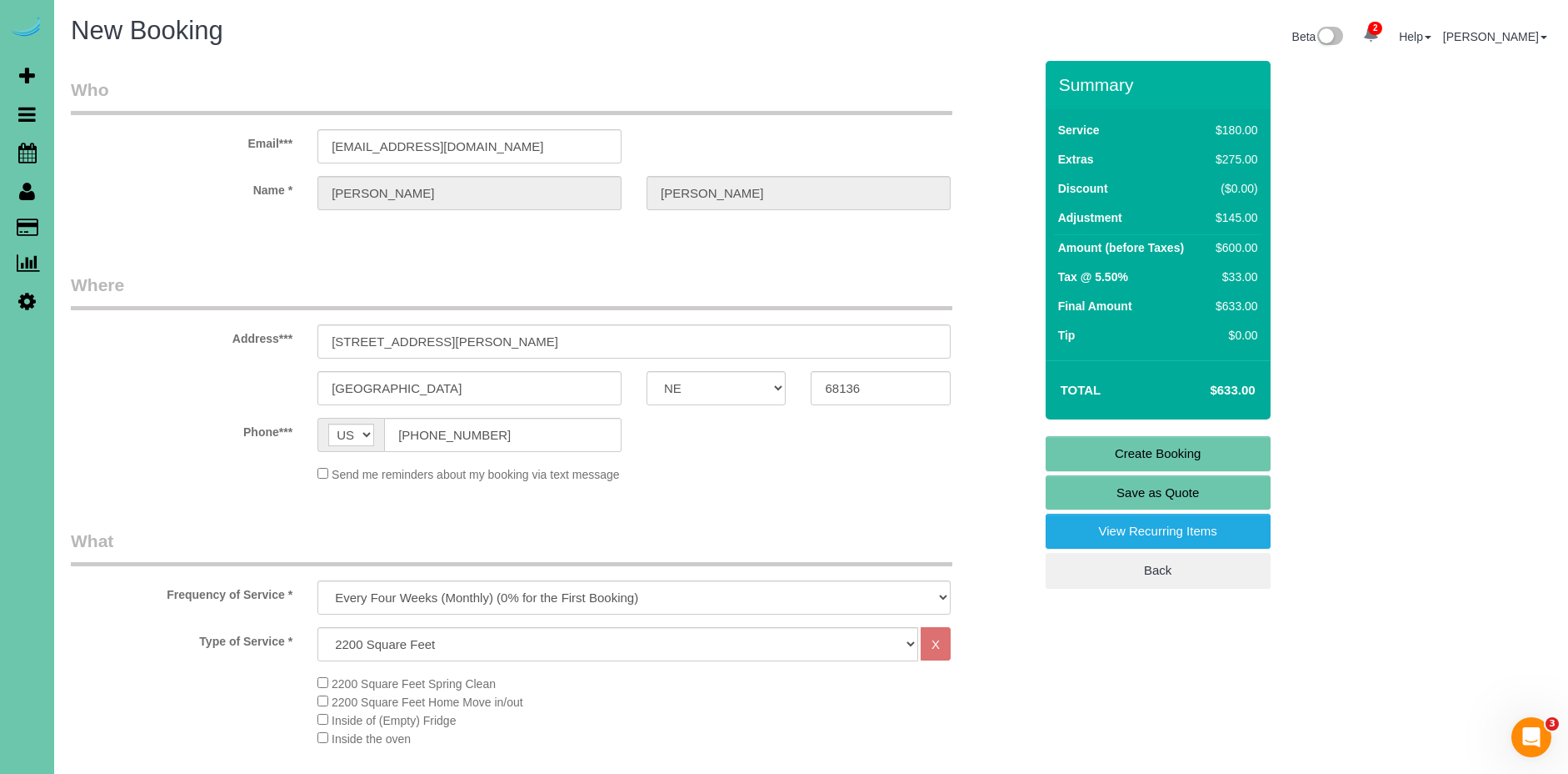
type textarea "1. credit 2. client home 3. Spring clean - main floor and upstairs only - new c…"
click at [1159, 448] on link "Create Booking" at bounding box center [1158, 453] width 225 height 35
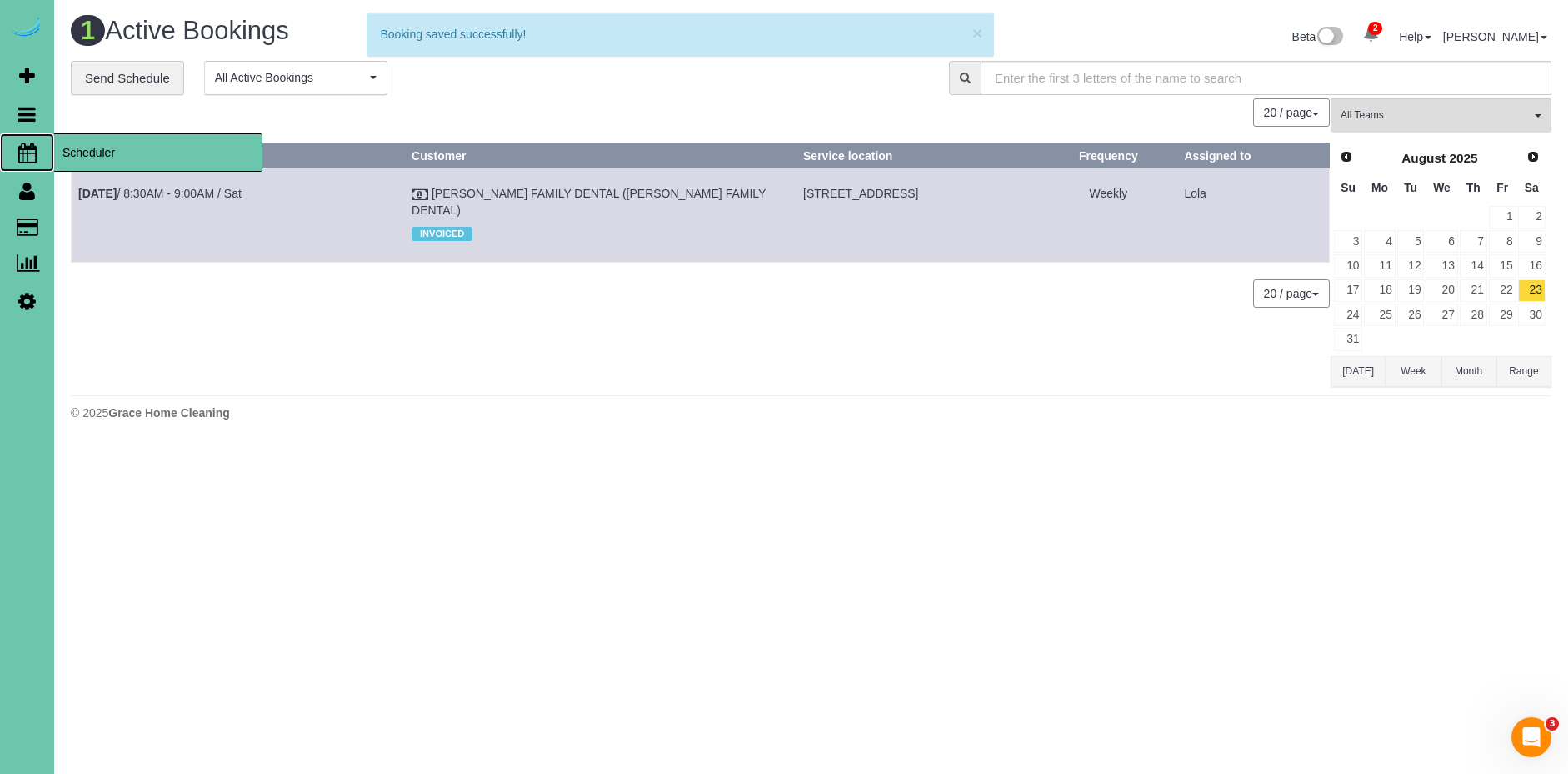
click at [153, 152] on span "Scheduler" at bounding box center [158, 153] width 208 height 38
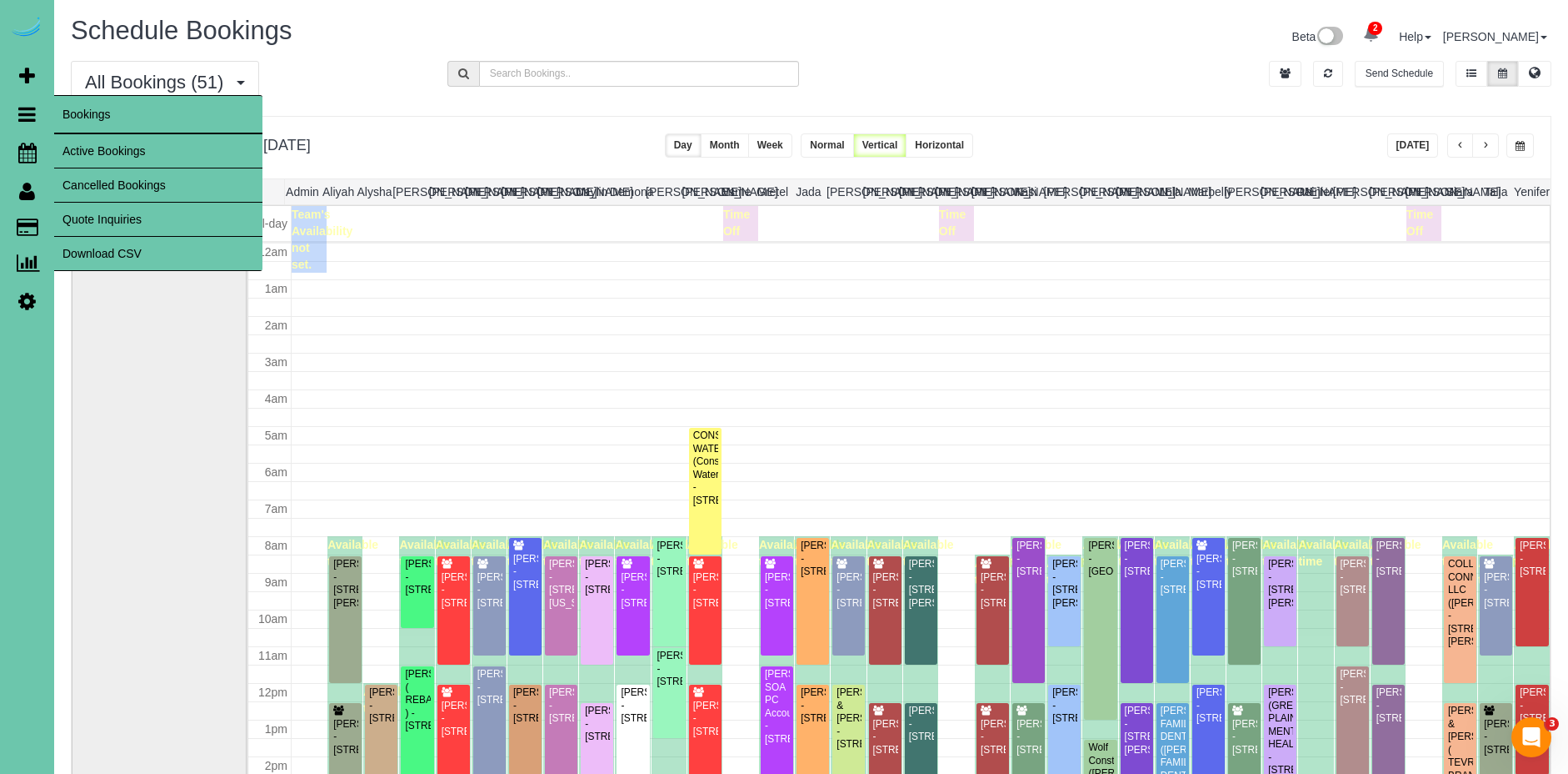
scroll to position [221, 0]
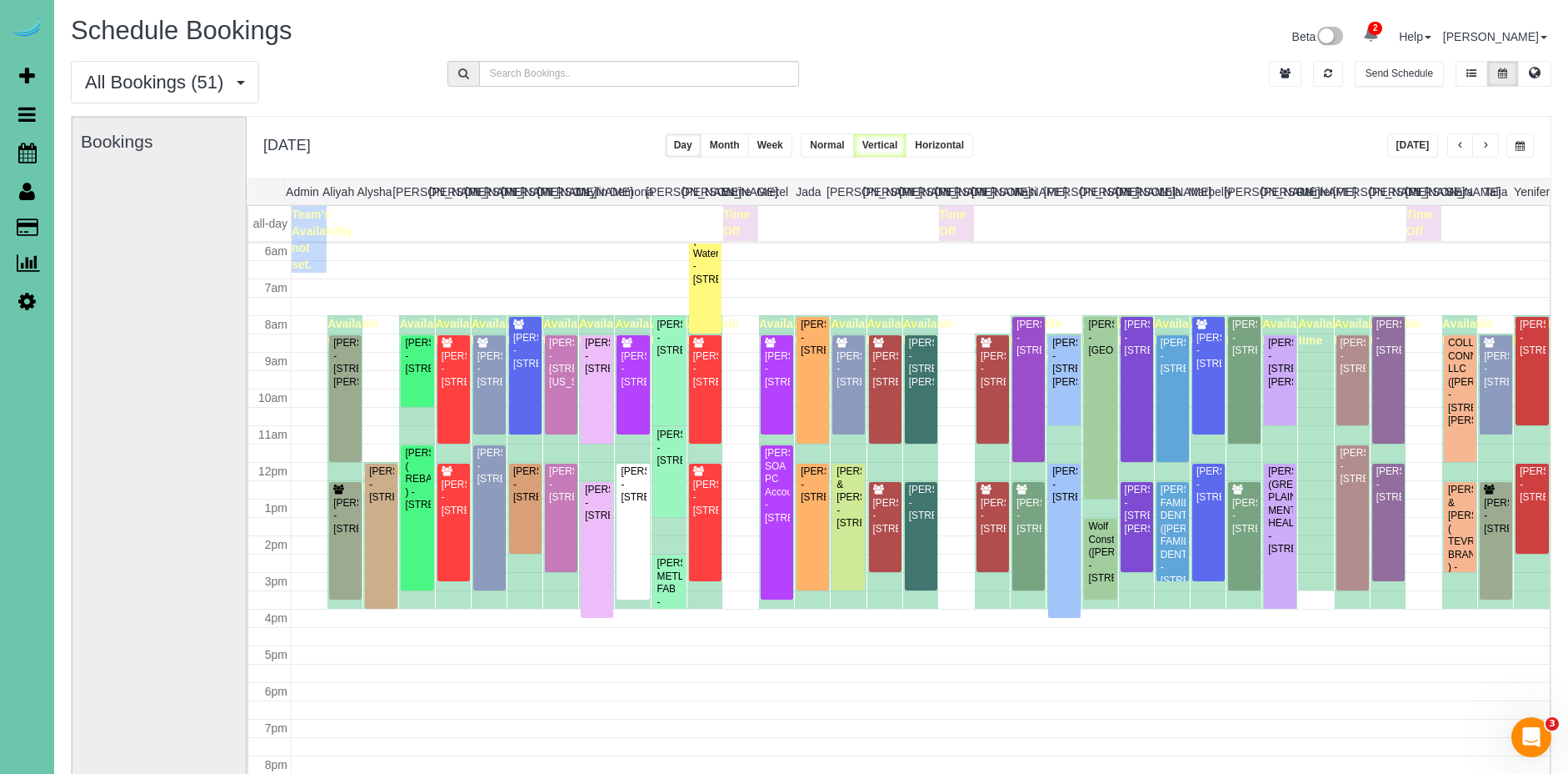
click at [1521, 144] on span "button" at bounding box center [1520, 146] width 10 height 10
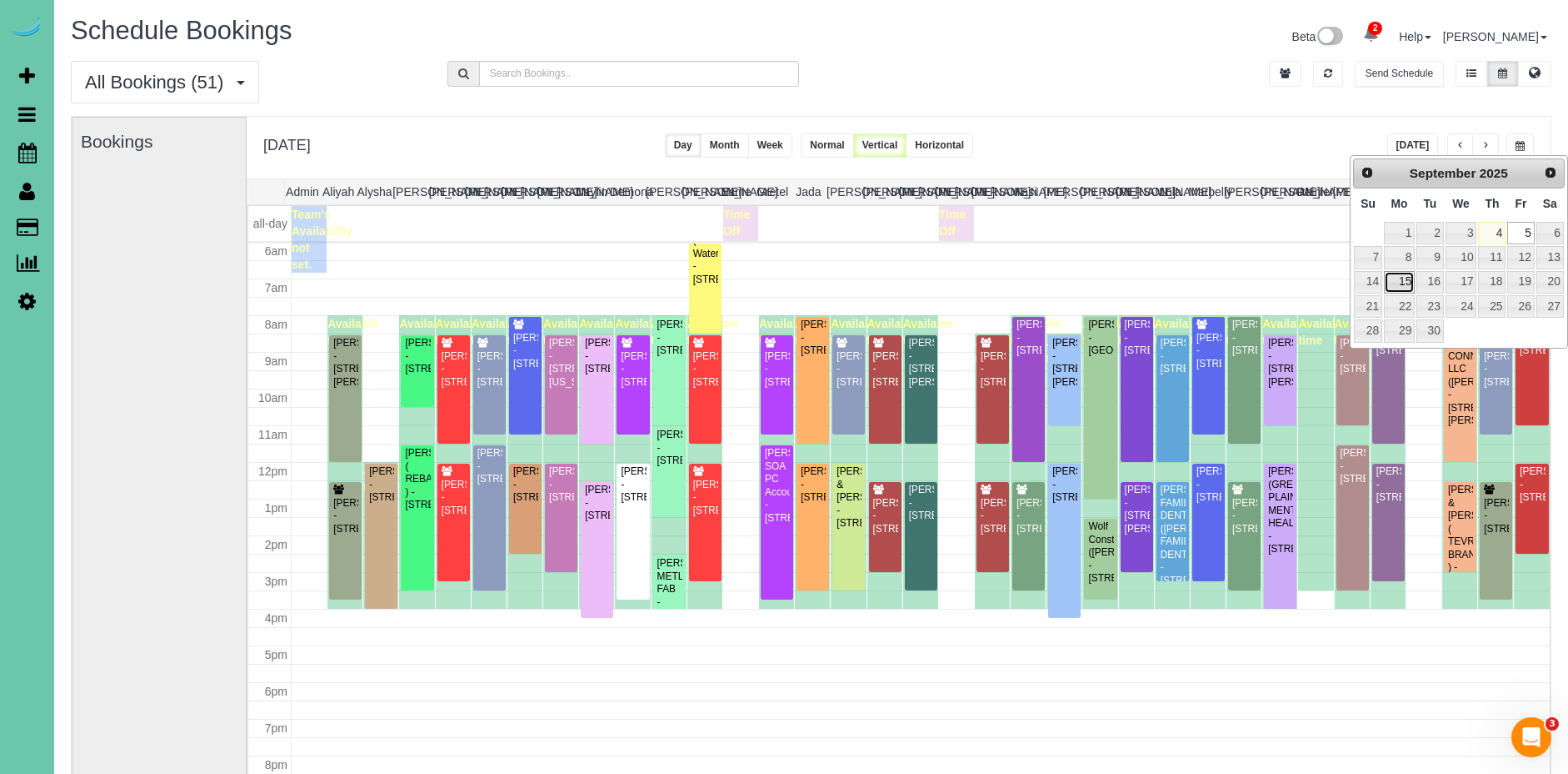
click at [1402, 282] on link "15" at bounding box center [1399, 282] width 30 height 23
type input "**********"
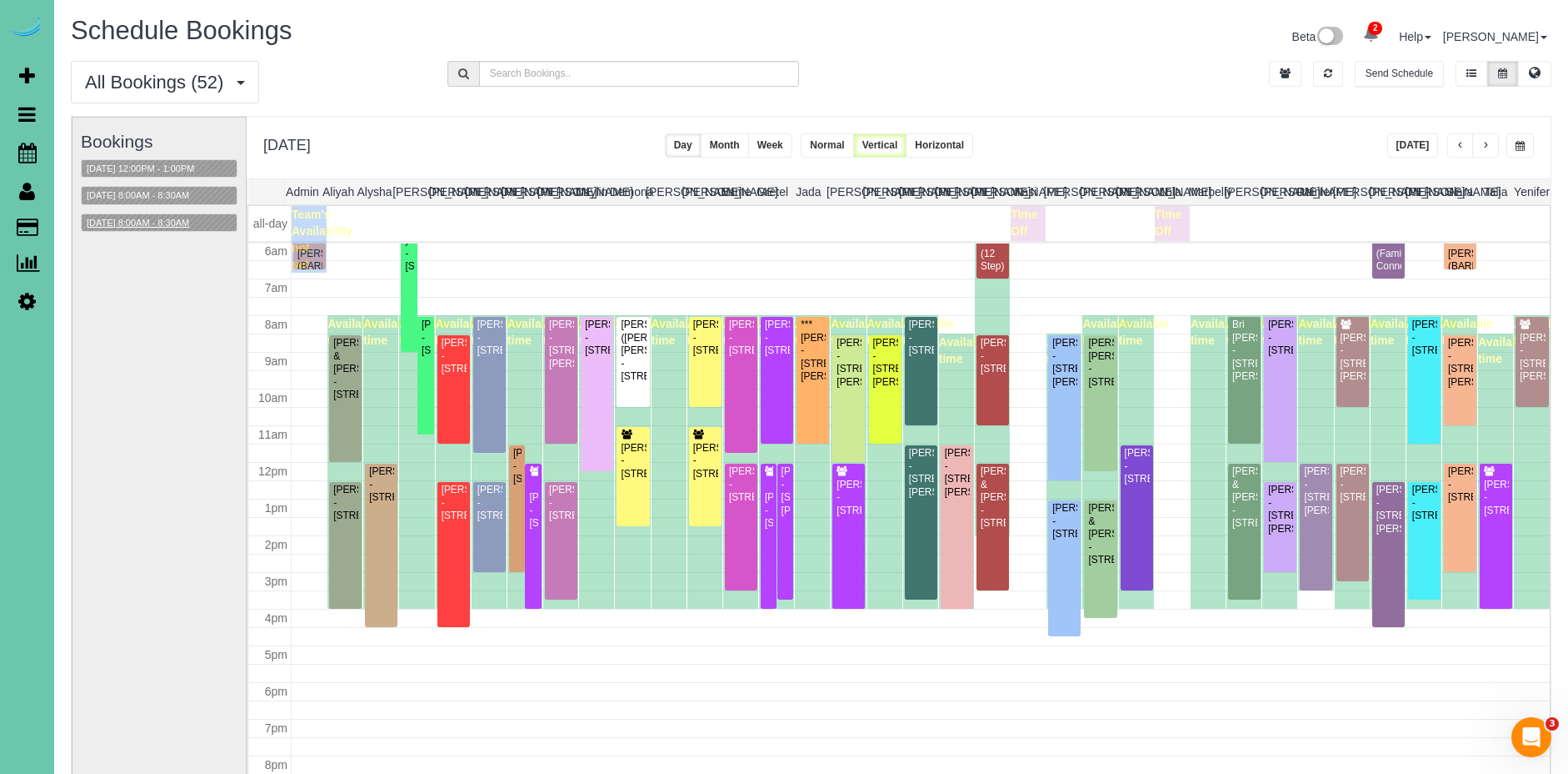
click at [163, 221] on button "[DATE] 8:00AM - 8:30AM" at bounding box center [138, 223] width 112 height 17
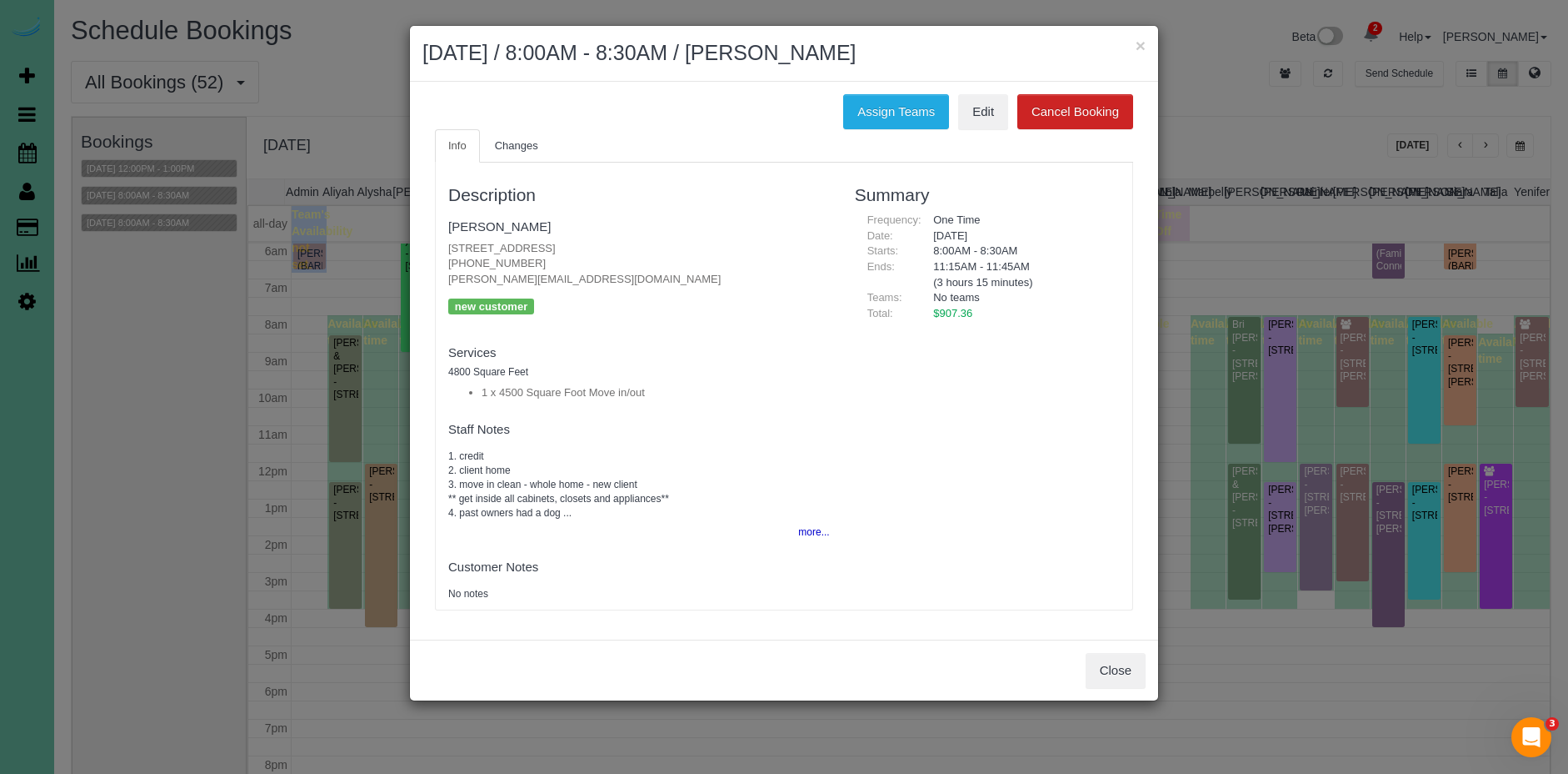
drag, startPoint x: 1161, startPoint y: 667, endPoint x: 1149, endPoint y: 665, distance: 12.2
click at [1161, 665] on div "× [DATE] / 8:00AM - 8:30AM / [PERSON_NAME] Assign Teams Edit Cancel Booking Inf…" at bounding box center [784, 387] width 1568 height 774
click at [807, 528] on button "more..." at bounding box center [808, 533] width 41 height 24
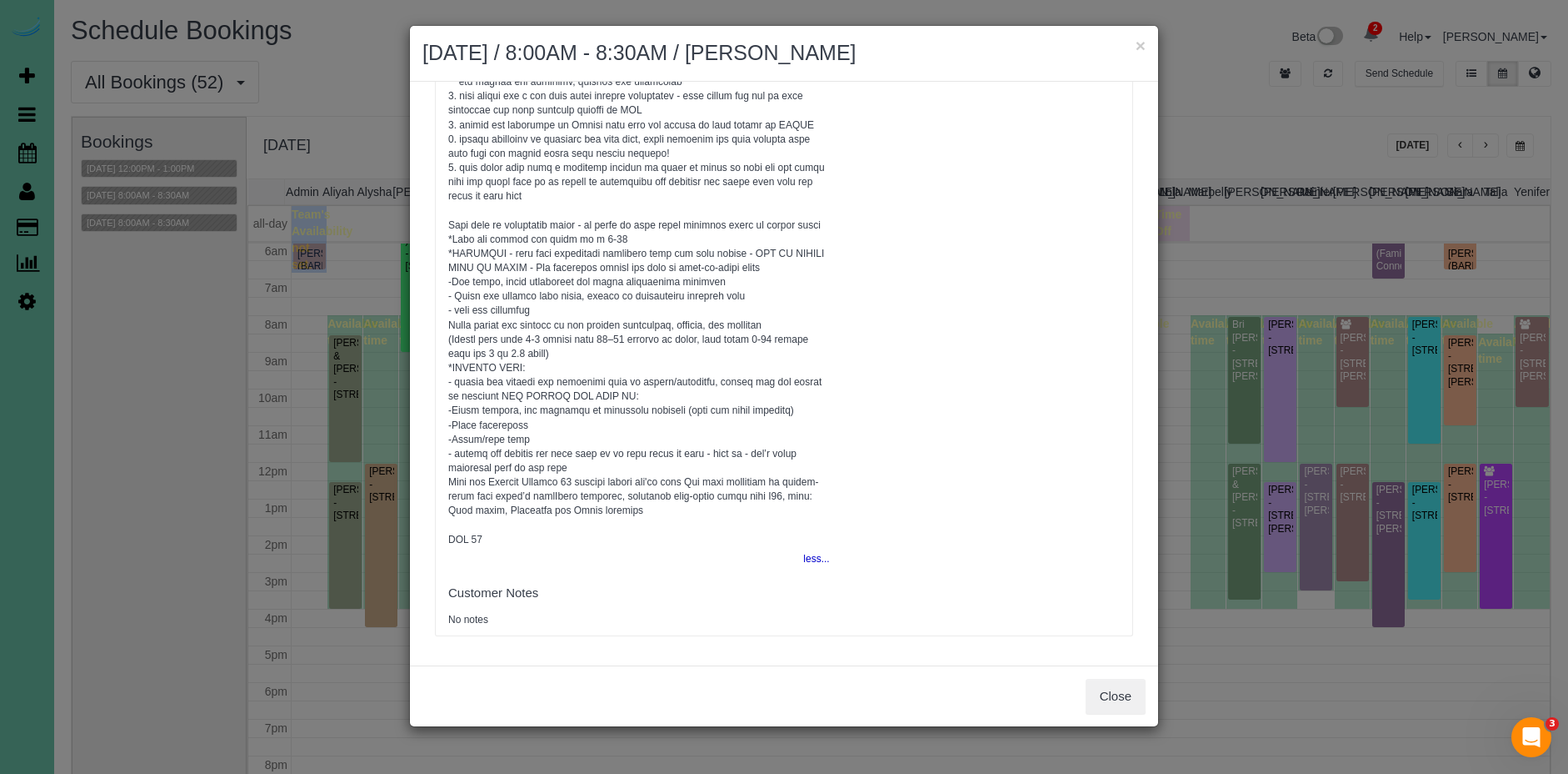
scroll to position [0, 0]
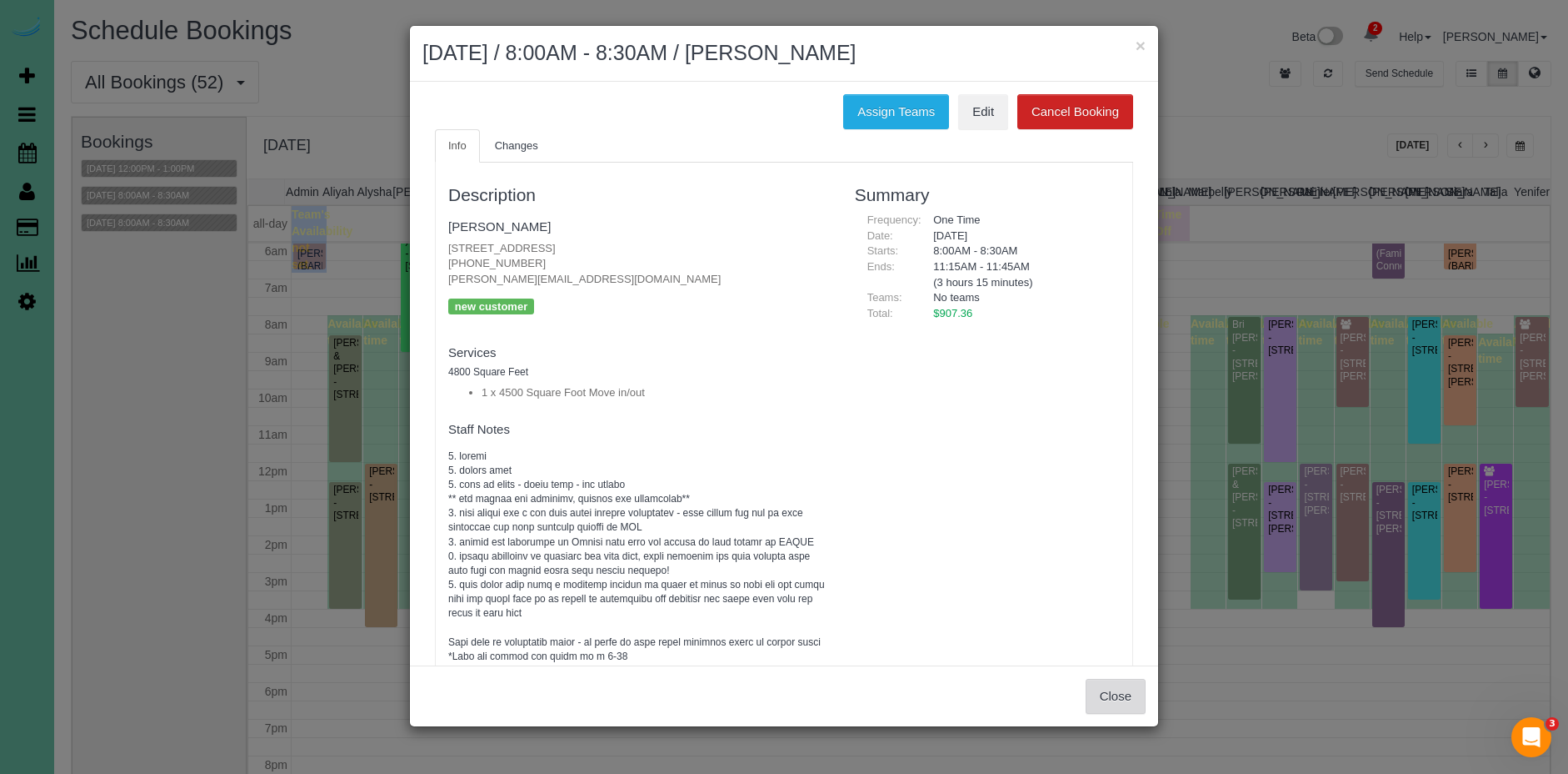
click at [1118, 696] on button "Close" at bounding box center [1115, 696] width 60 height 35
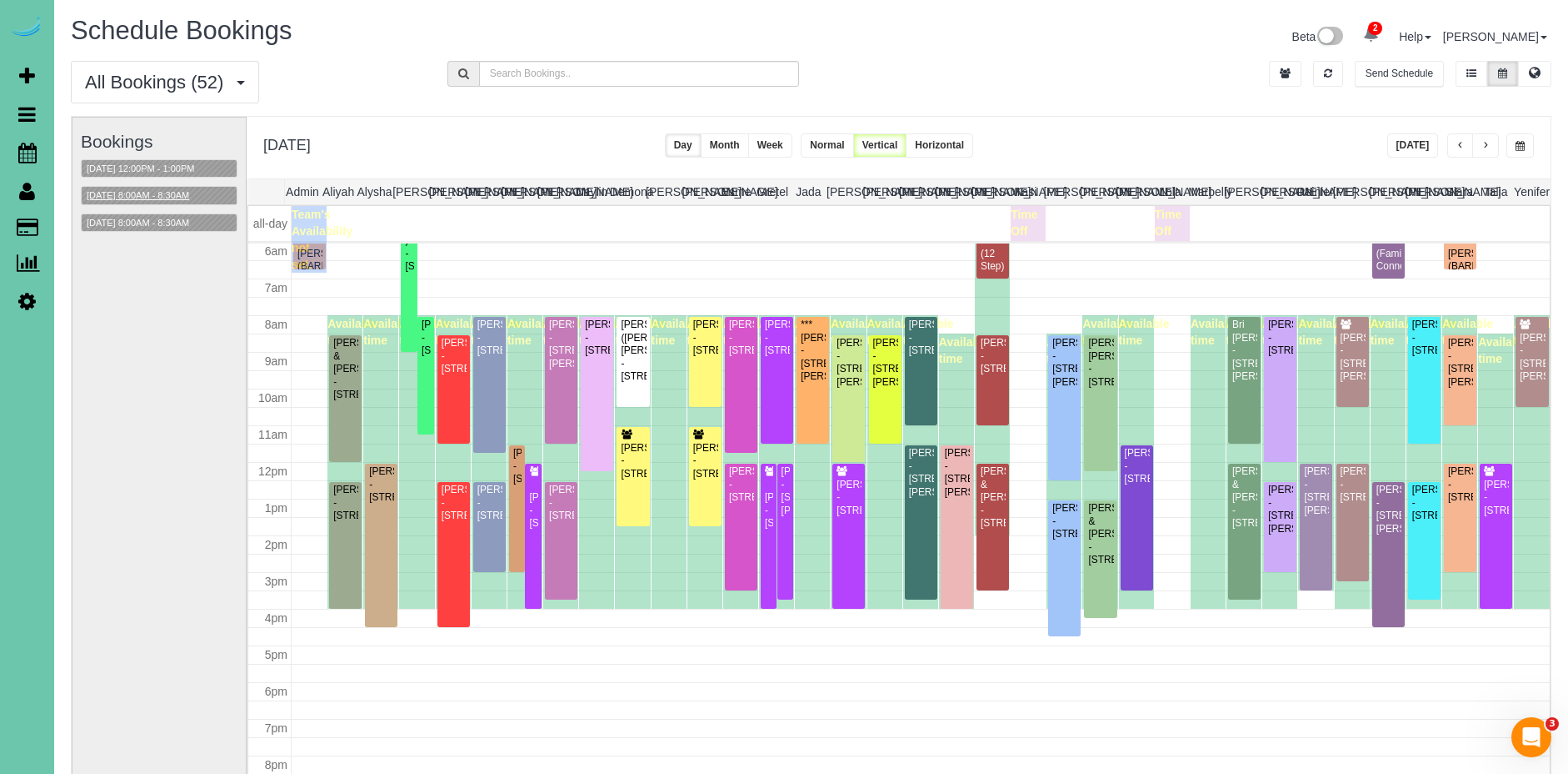
click at [171, 194] on button "[DATE] 8:00AM - 8:30AM" at bounding box center [138, 195] width 112 height 17
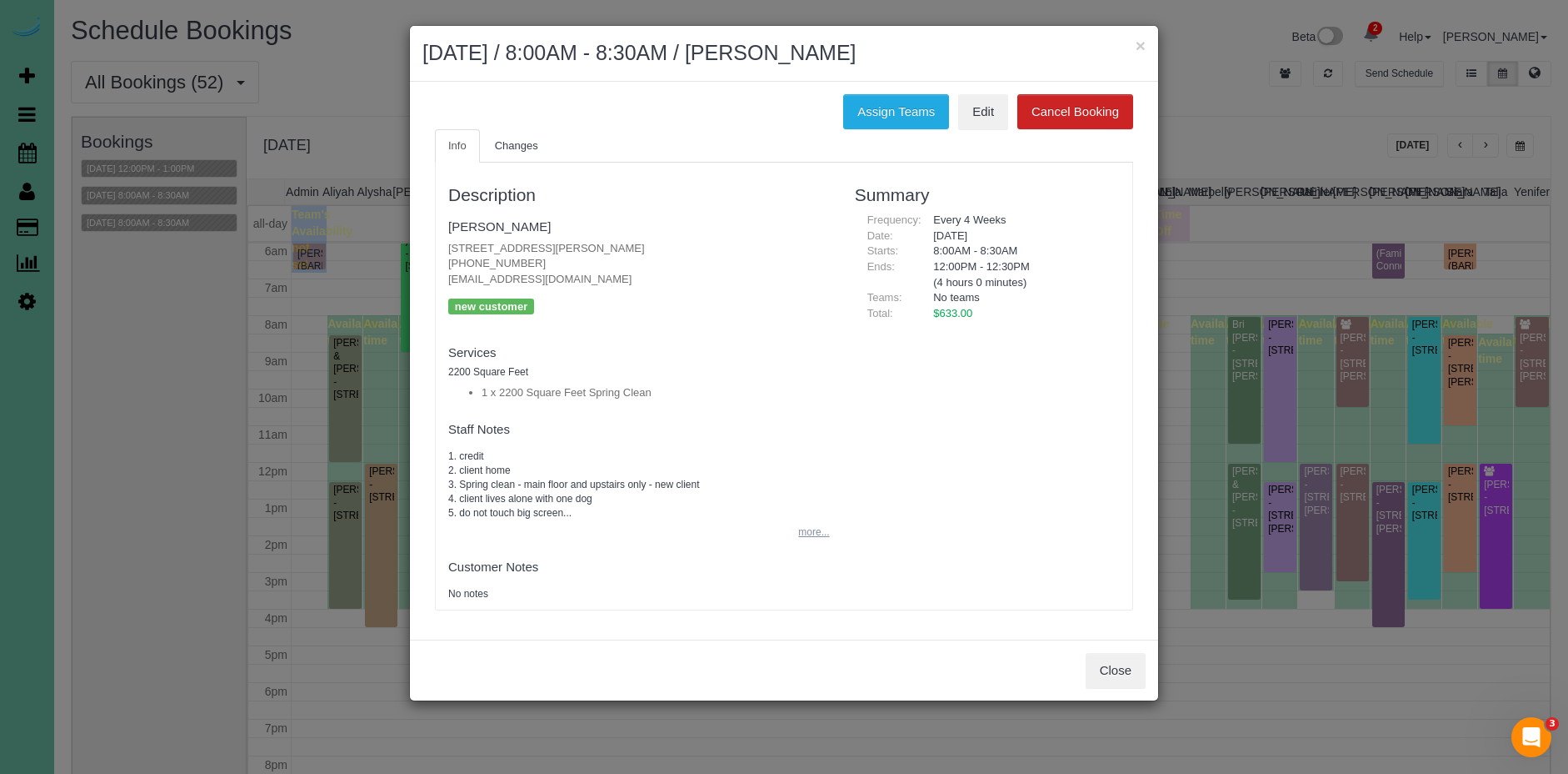
click at [821, 533] on button "more..." at bounding box center [808, 533] width 41 height 24
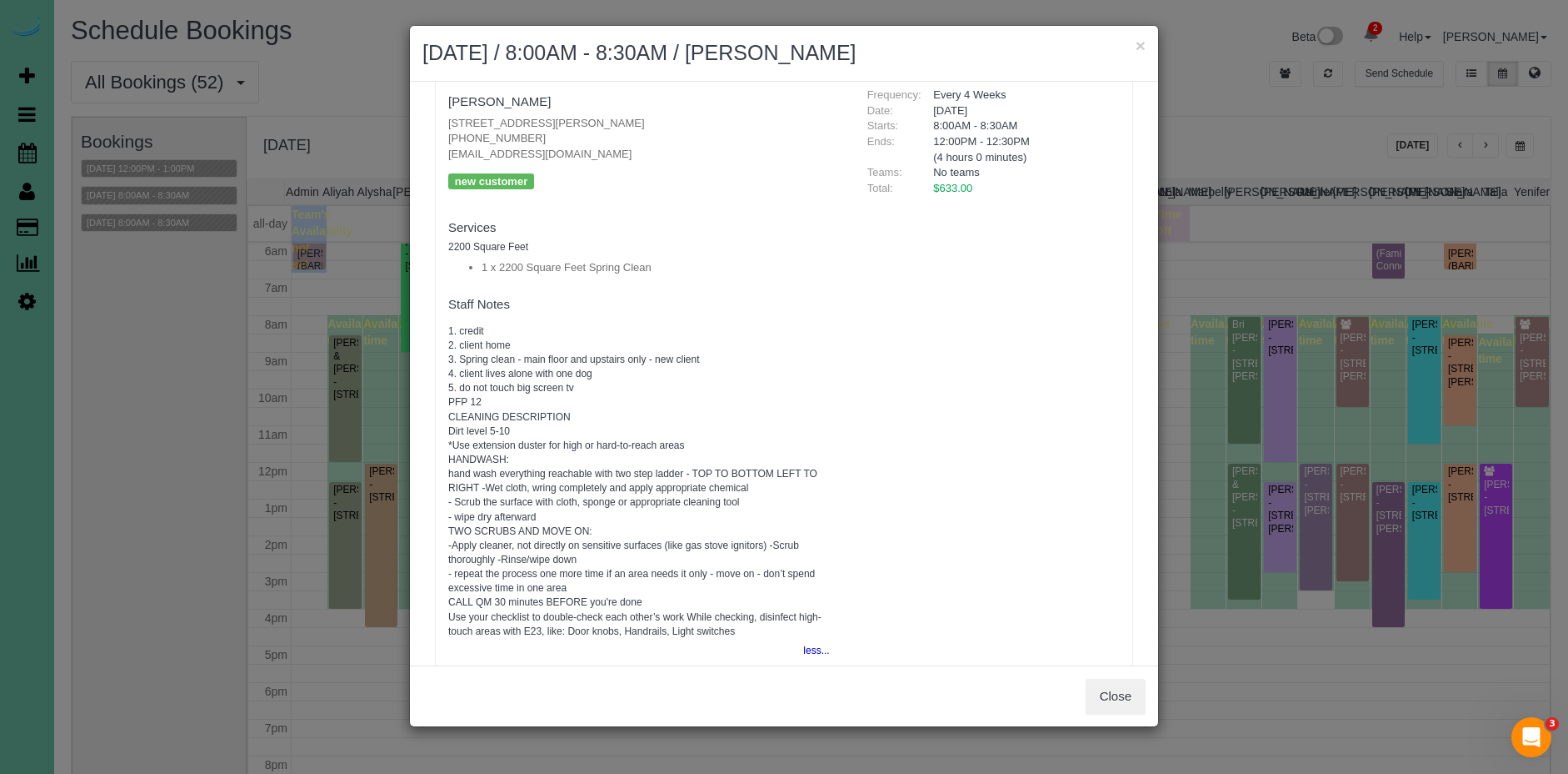
scroll to position [119, 0]
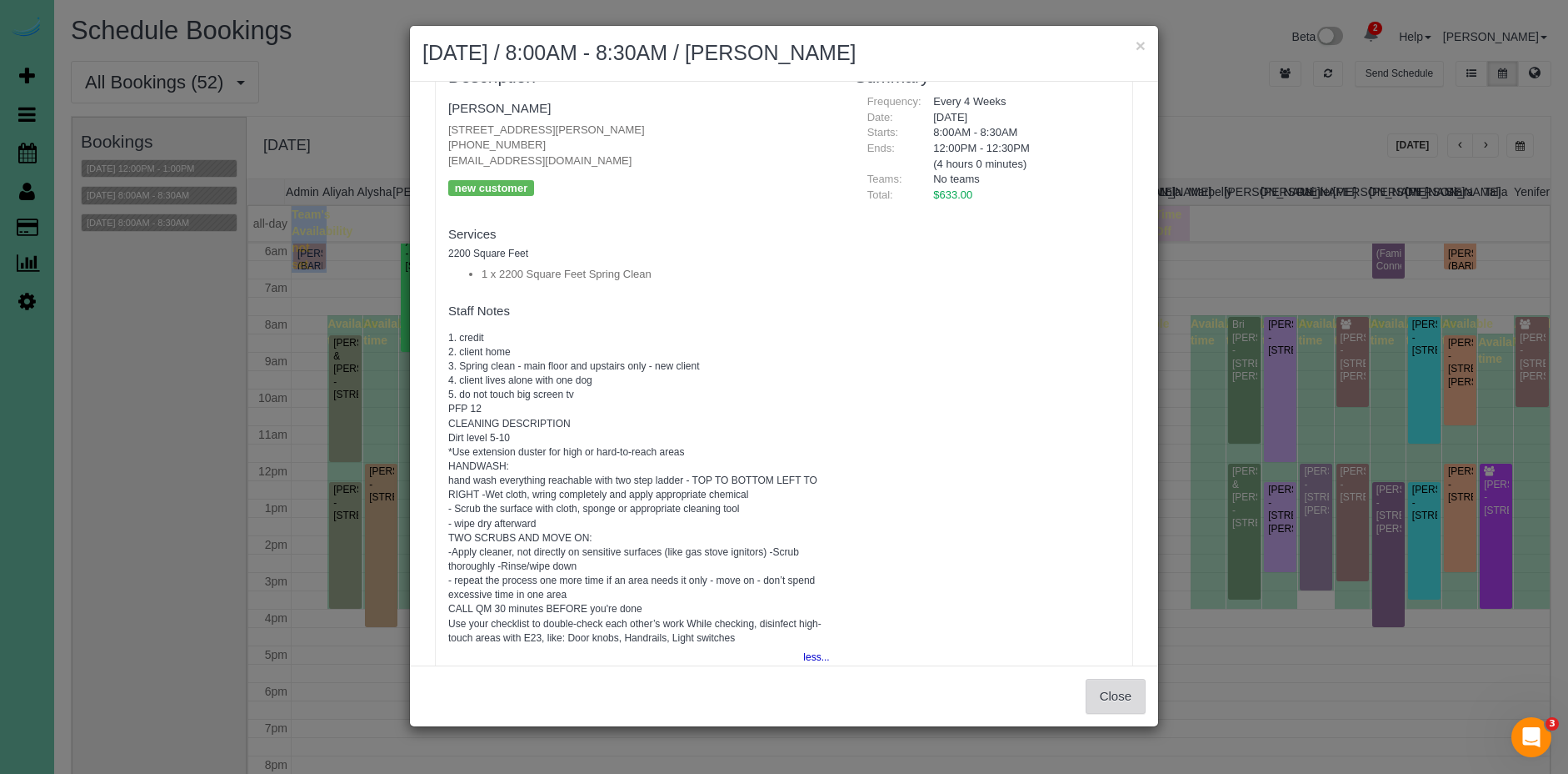
click at [1106, 703] on button "Close" at bounding box center [1115, 696] width 60 height 35
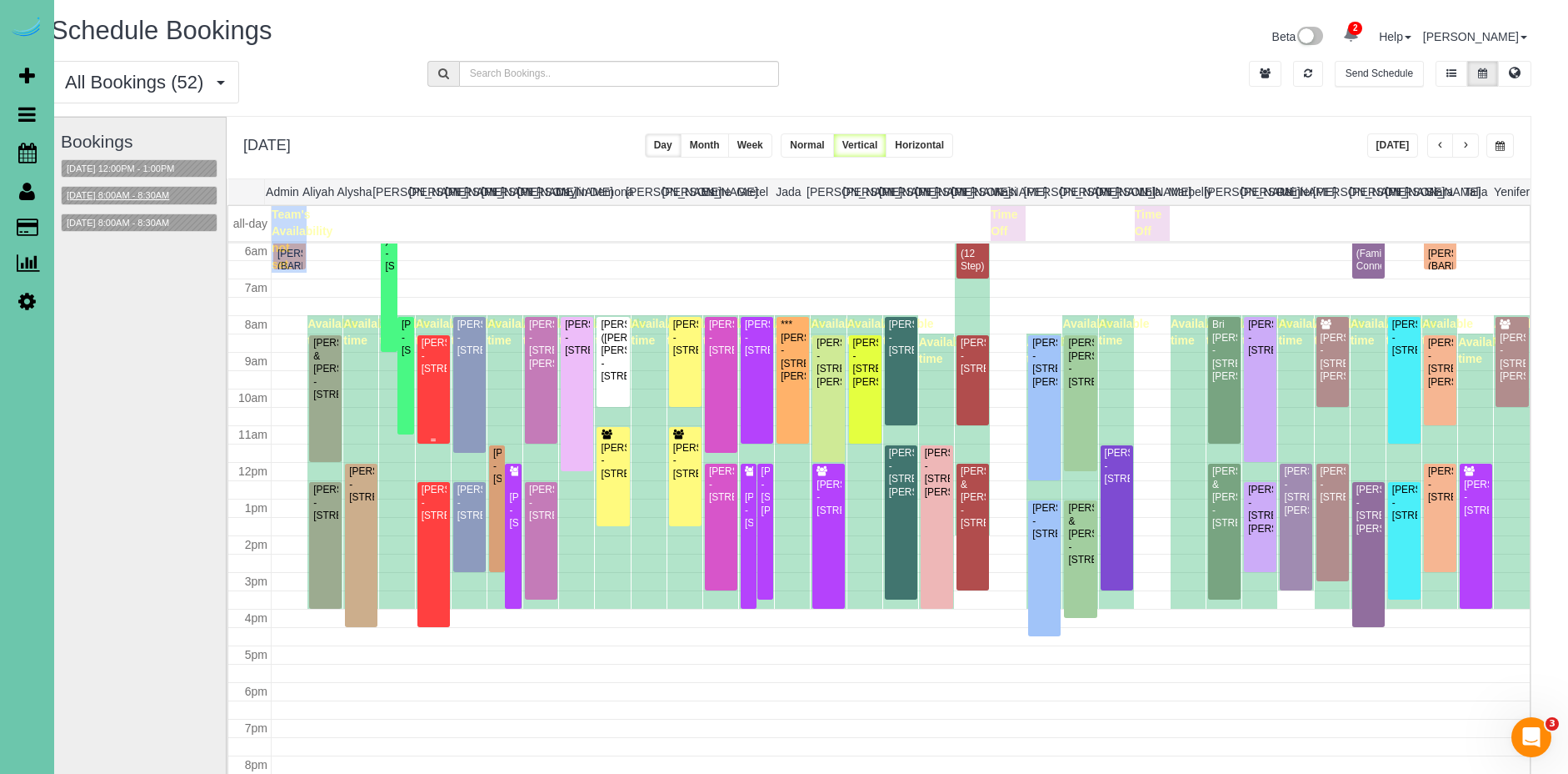
scroll to position [0, 24]
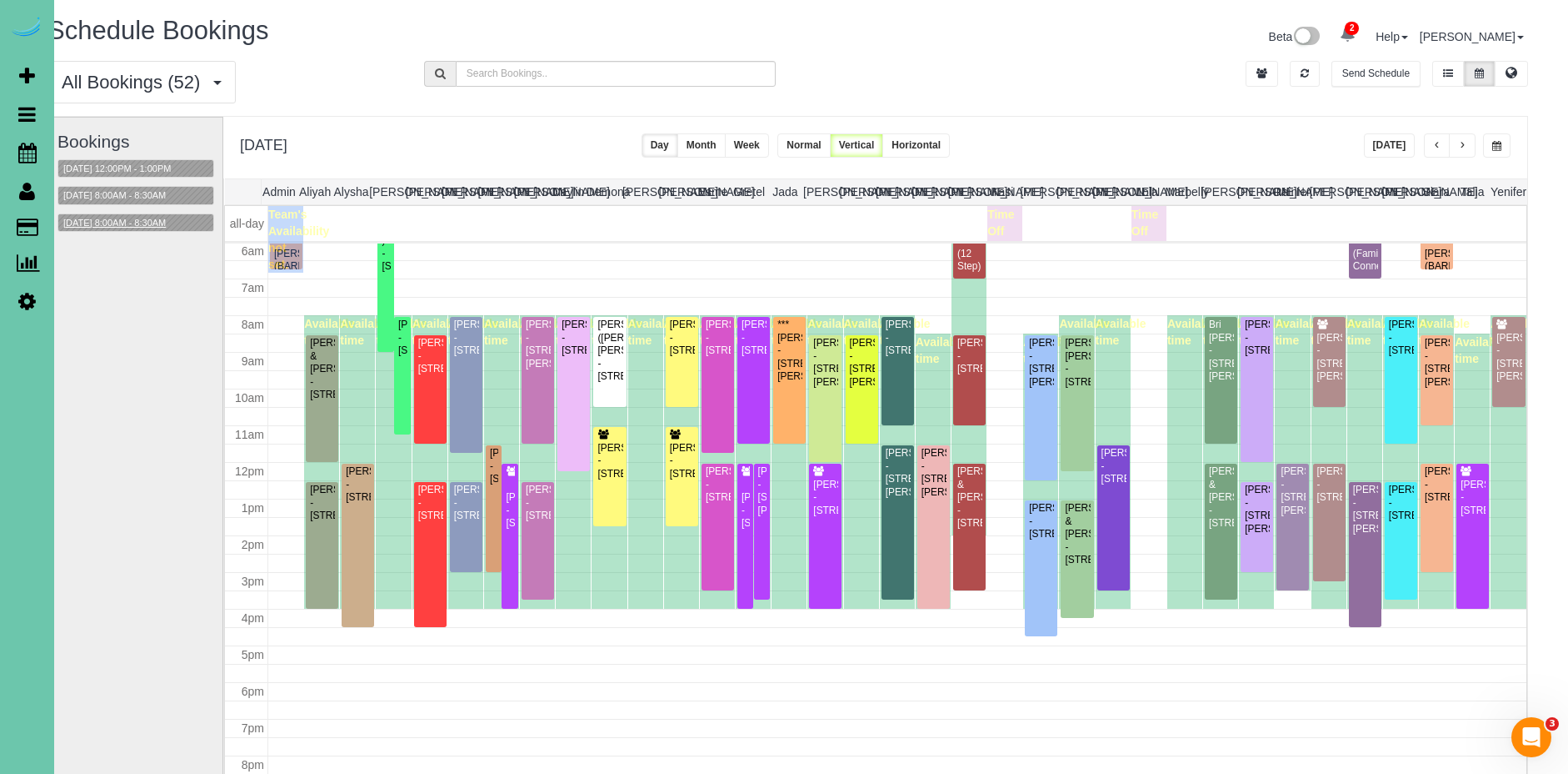
click at [164, 223] on button "[DATE] 8:00AM - 8:30AM" at bounding box center [114, 223] width 112 height 17
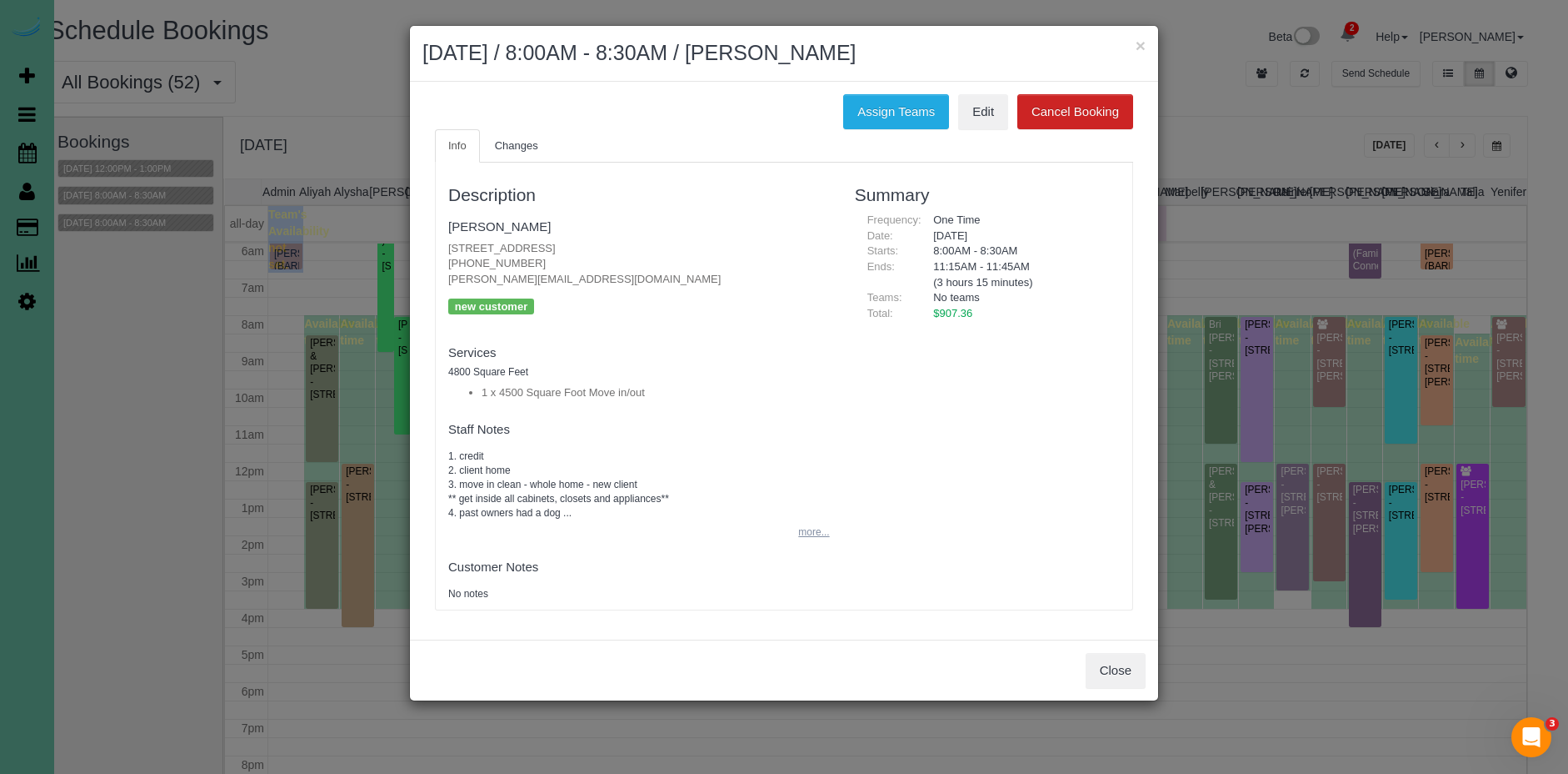
click at [810, 530] on button "more..." at bounding box center [808, 533] width 41 height 24
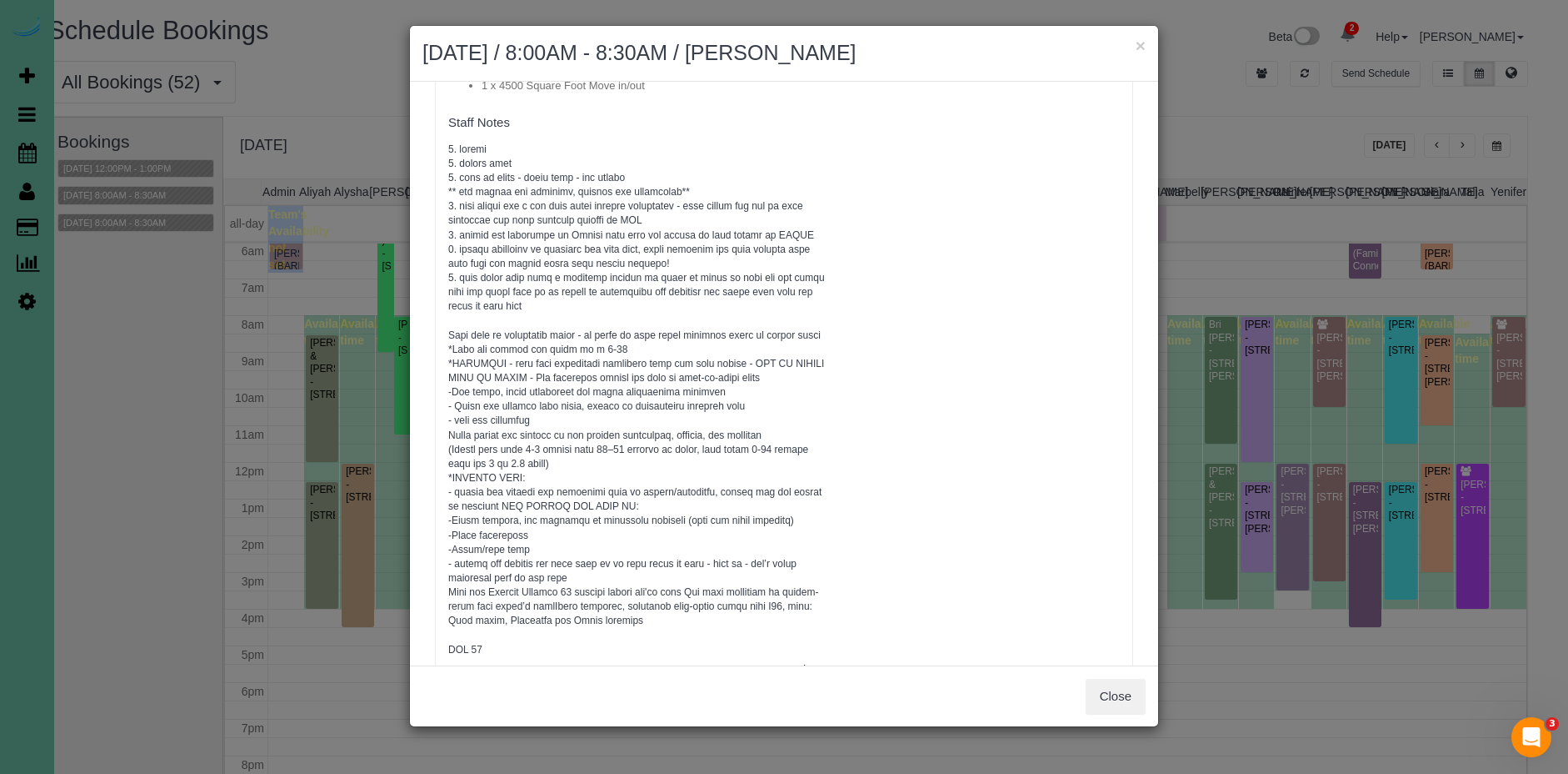
scroll to position [417, 0]
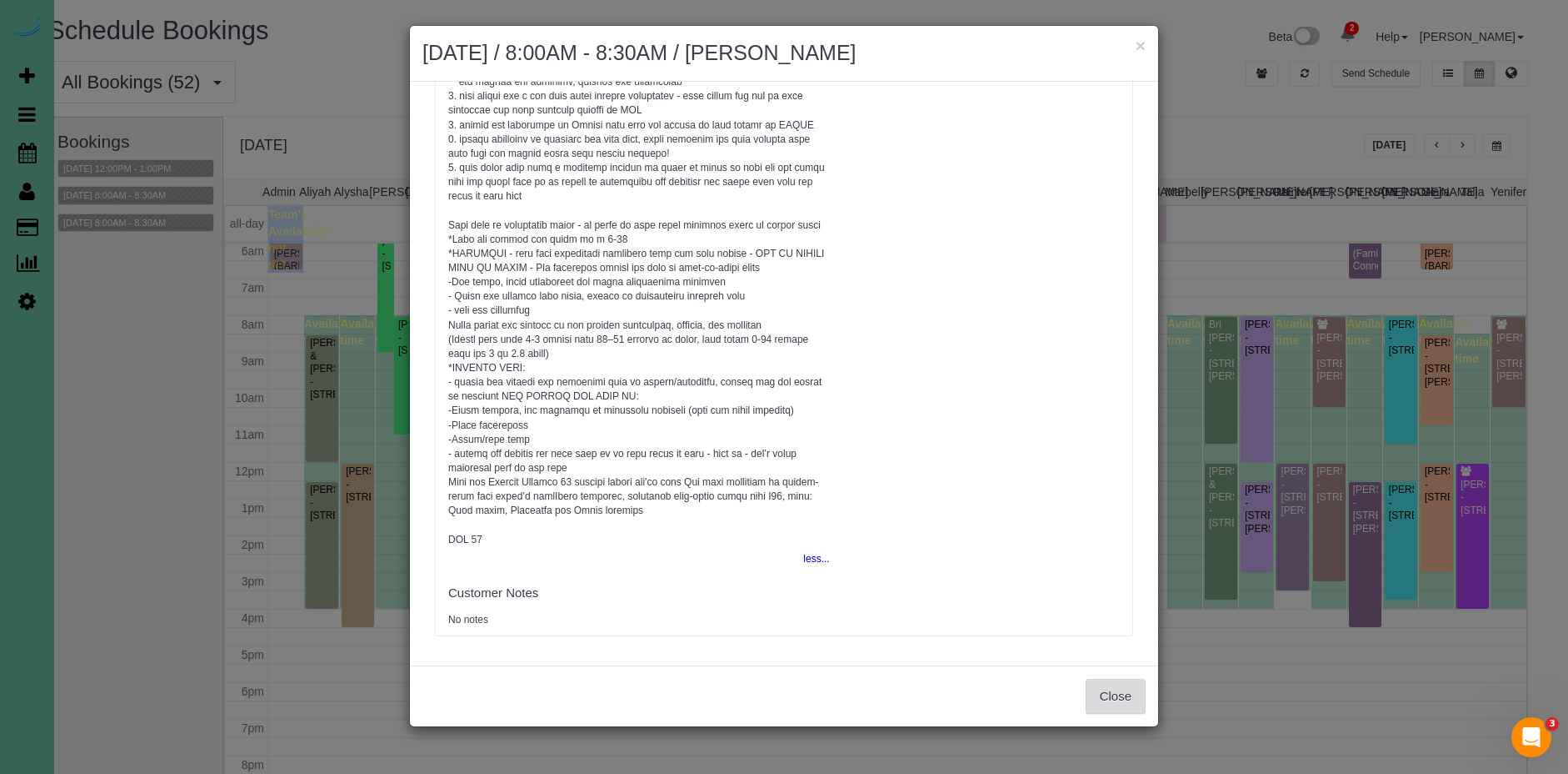
click at [1102, 688] on button "Close" at bounding box center [1115, 696] width 60 height 35
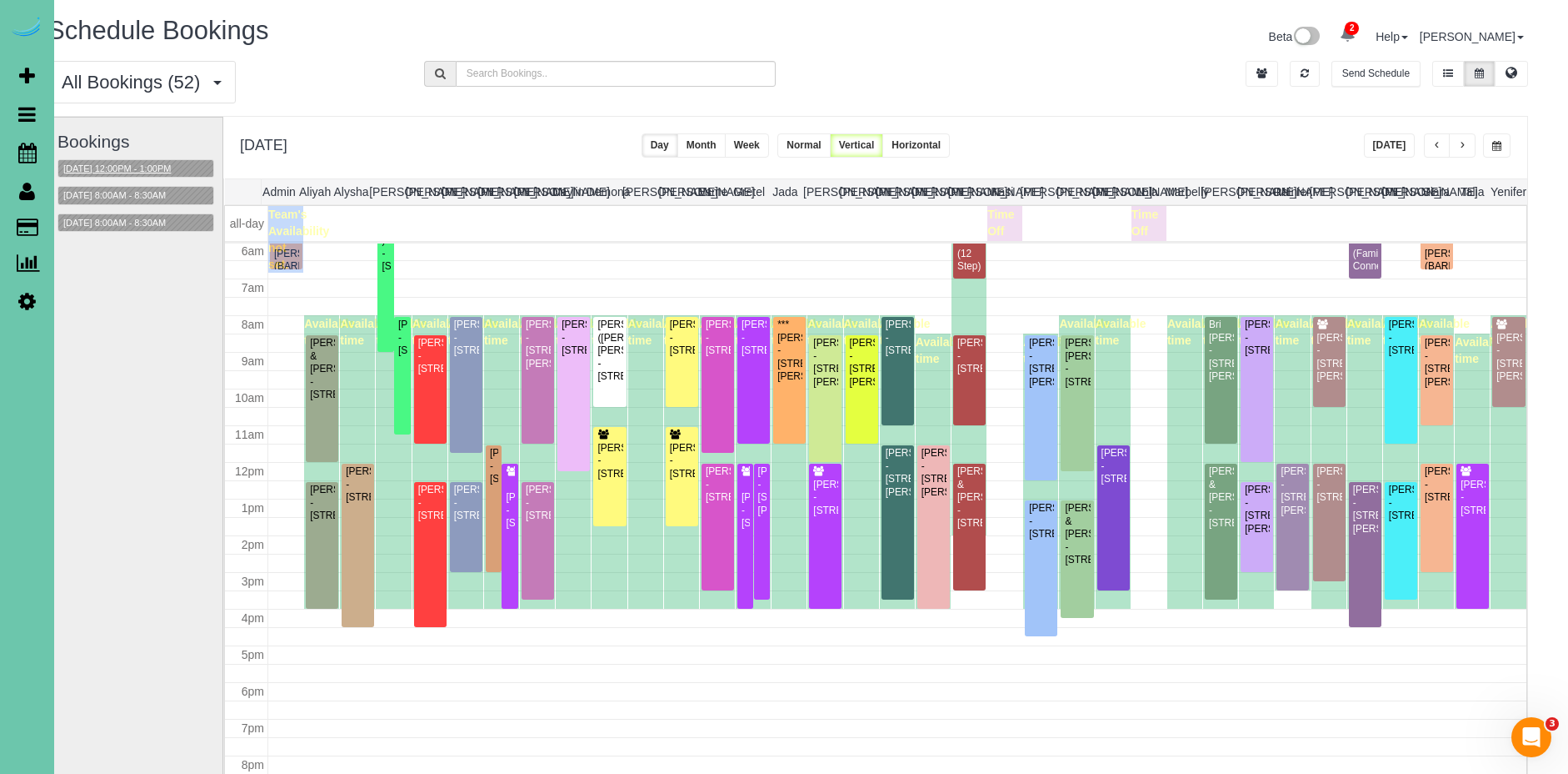
click at [176, 166] on button "[DATE] 12:00PM - 1:00PM" at bounding box center [117, 169] width 118 height 17
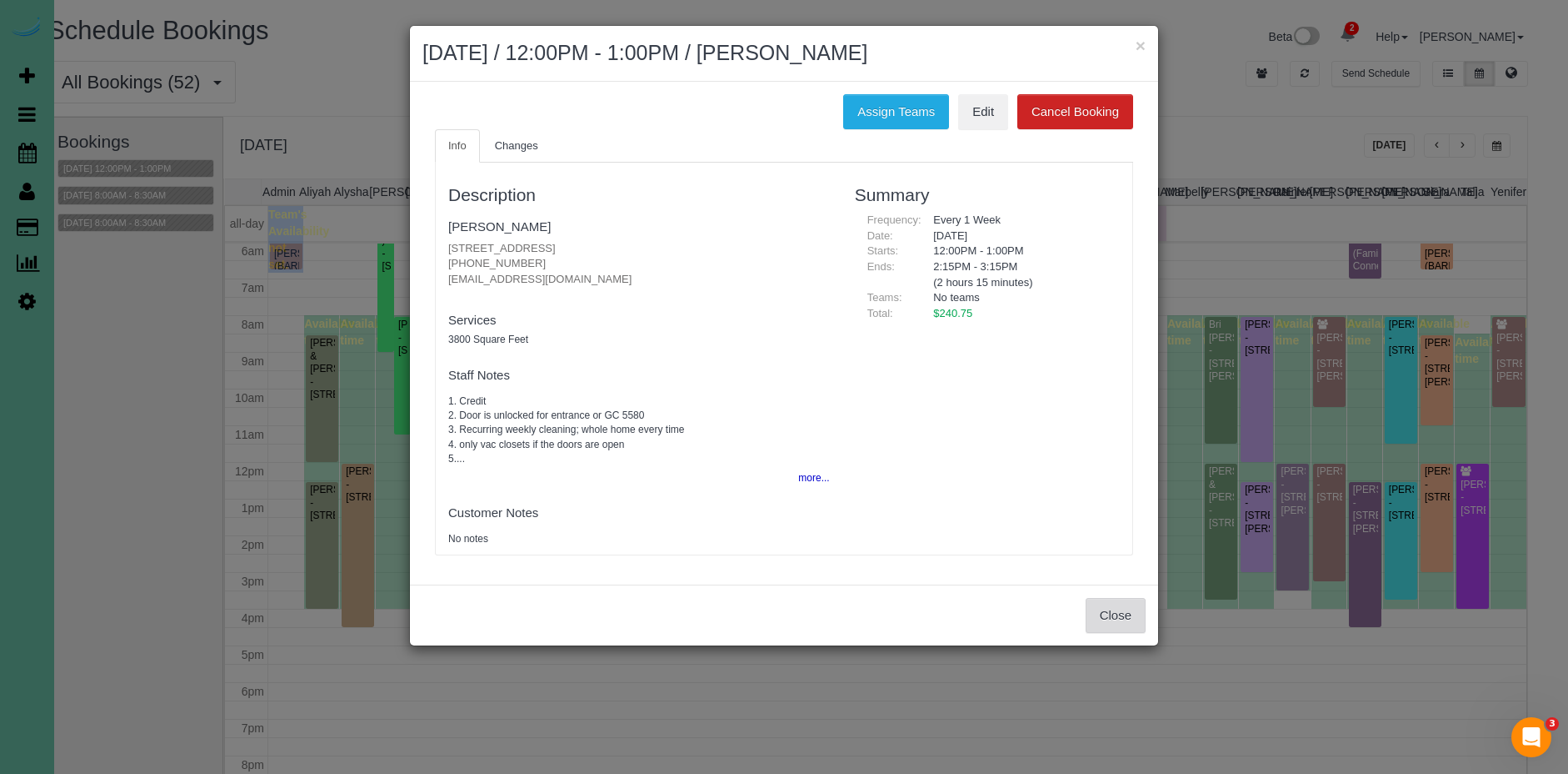
click at [1123, 608] on button "Close" at bounding box center [1115, 615] width 60 height 35
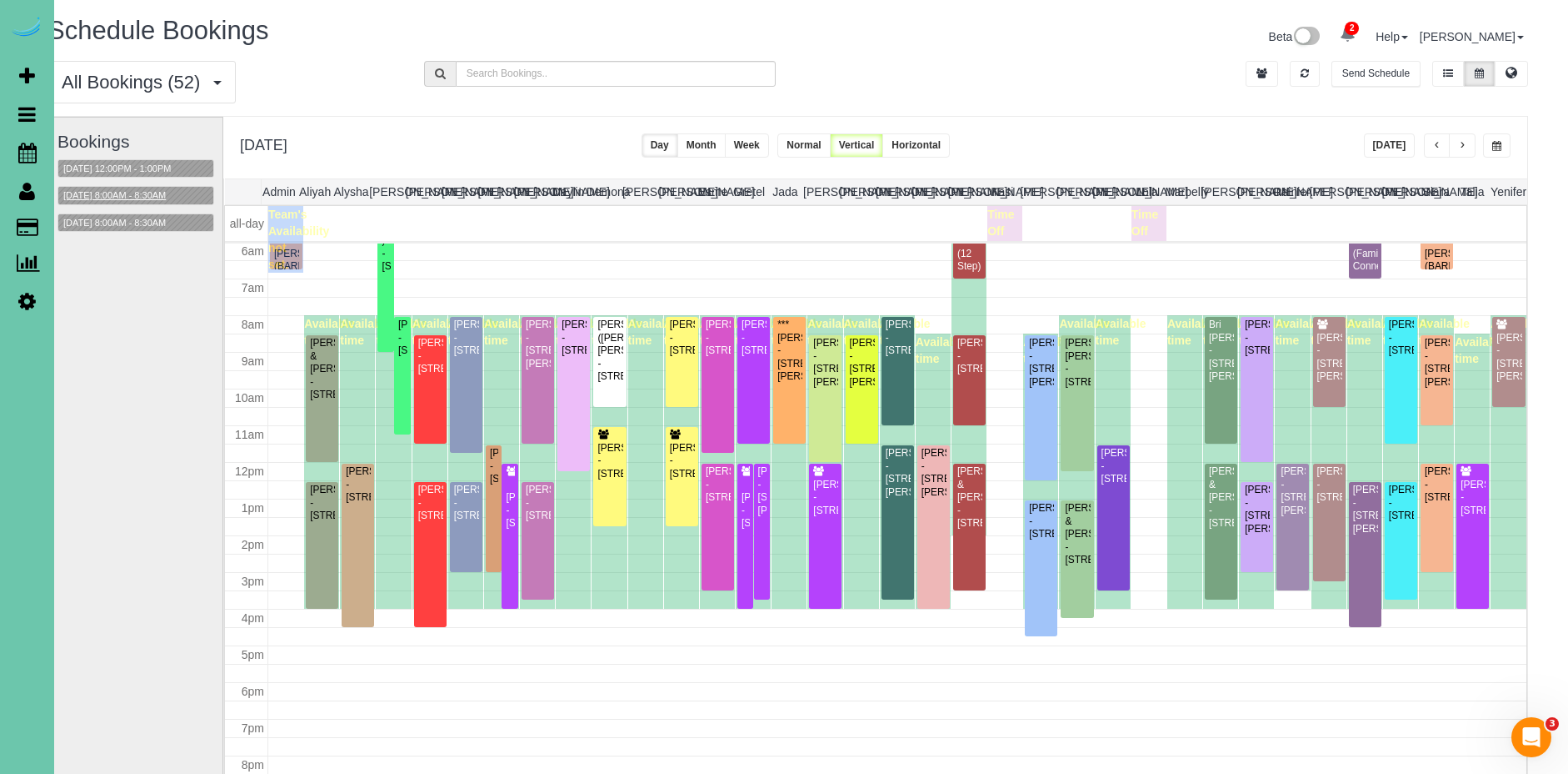
click at [136, 189] on button "[DATE] 8:00AM - 8:30AM" at bounding box center [114, 195] width 112 height 17
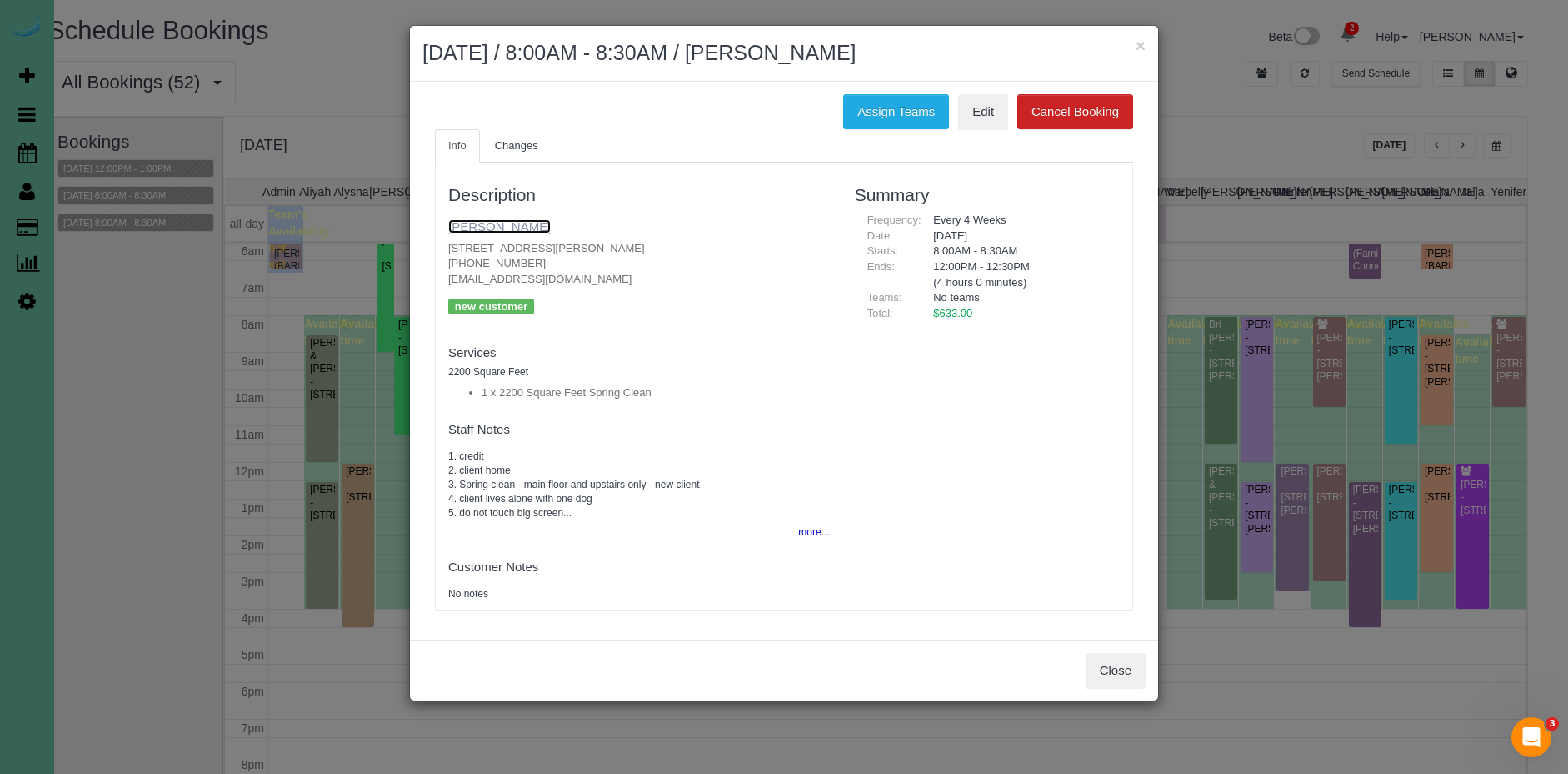
click at [509, 231] on link "[PERSON_NAME]" at bounding box center [500, 227] width 103 height 14
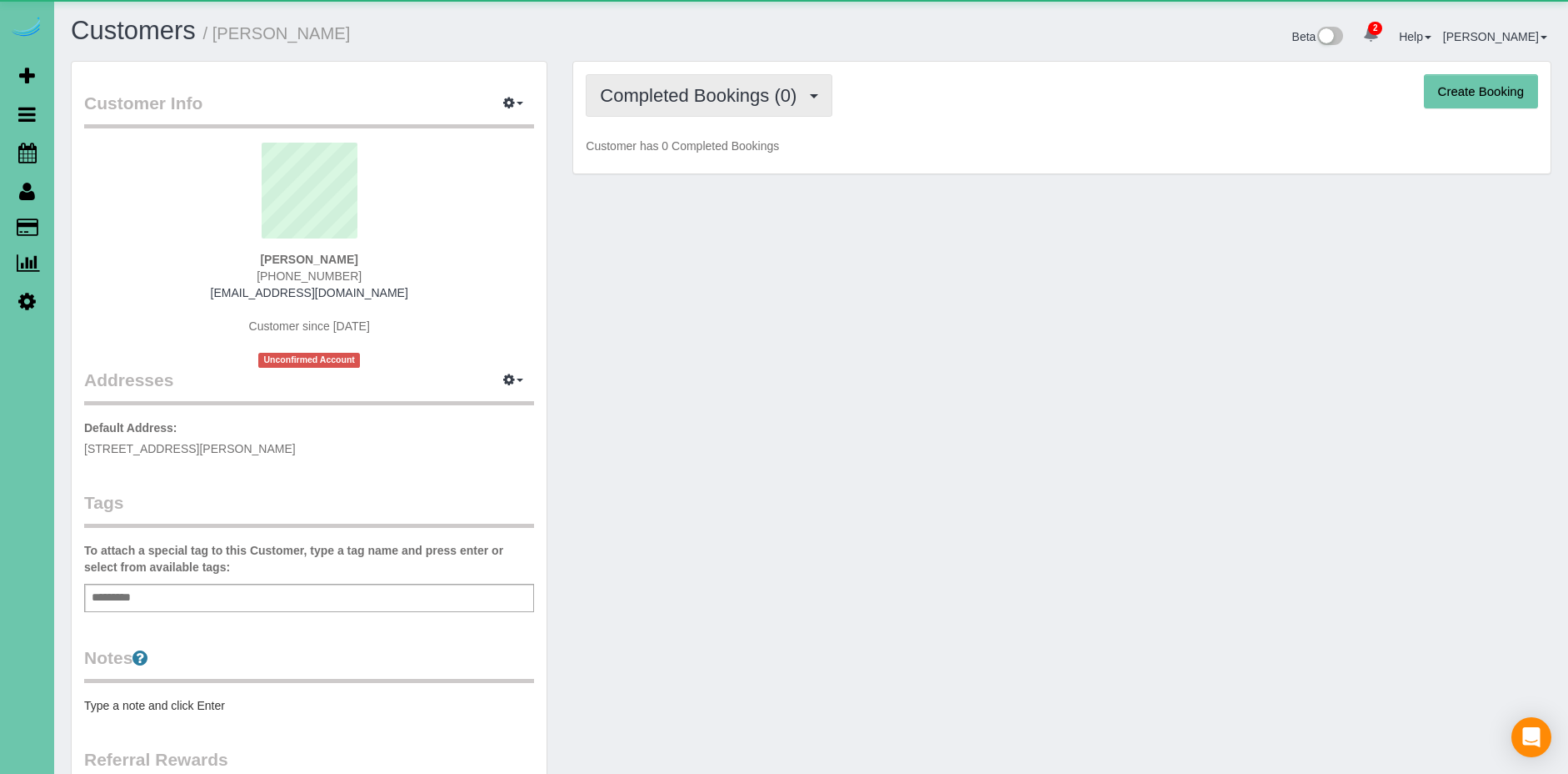
click at [690, 96] on span "Completed Bookings (0)" at bounding box center [702, 96] width 205 height 21
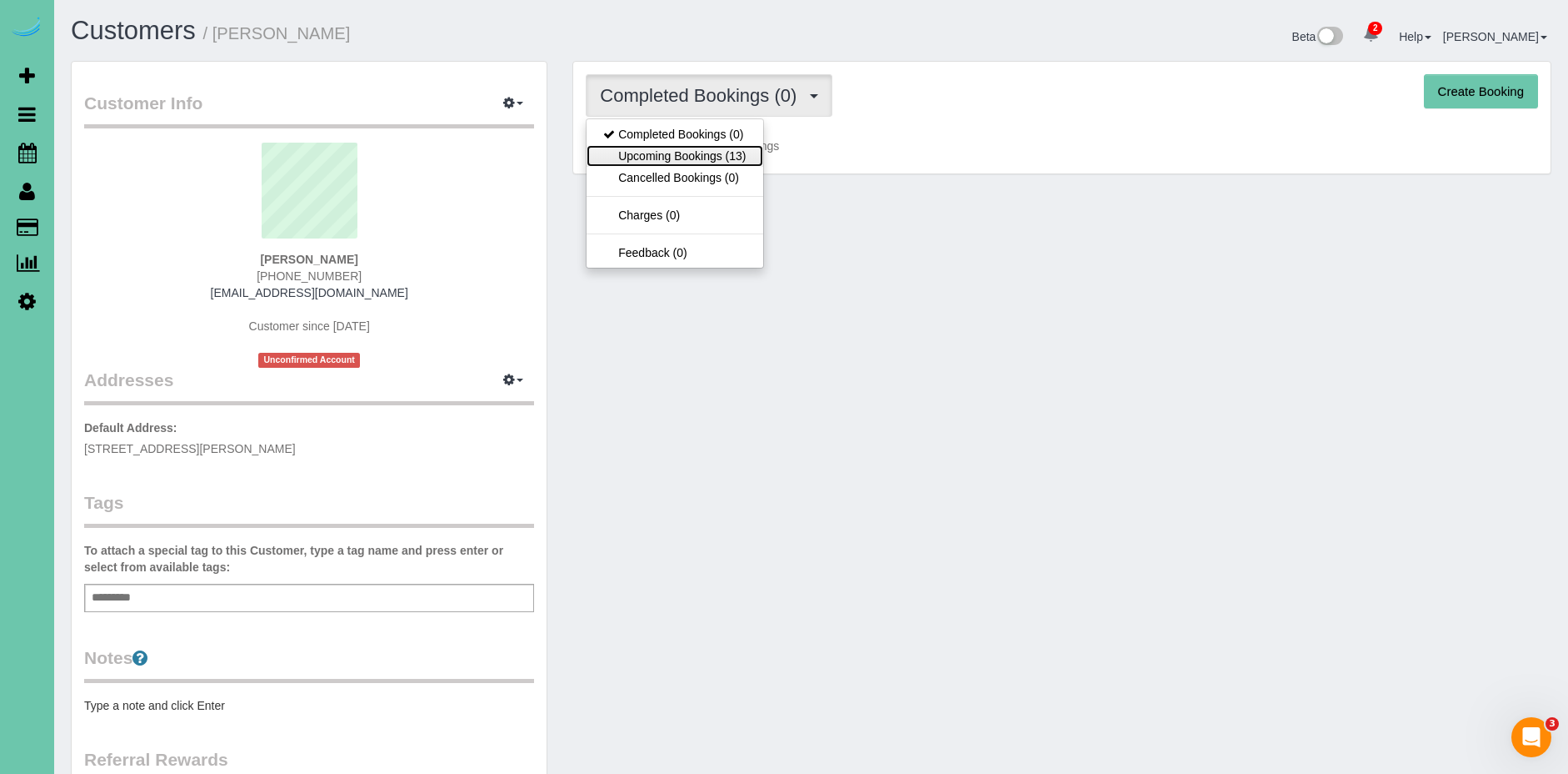
click at [707, 151] on link "Upcoming Bookings (13)" at bounding box center [674, 155] width 176 height 22
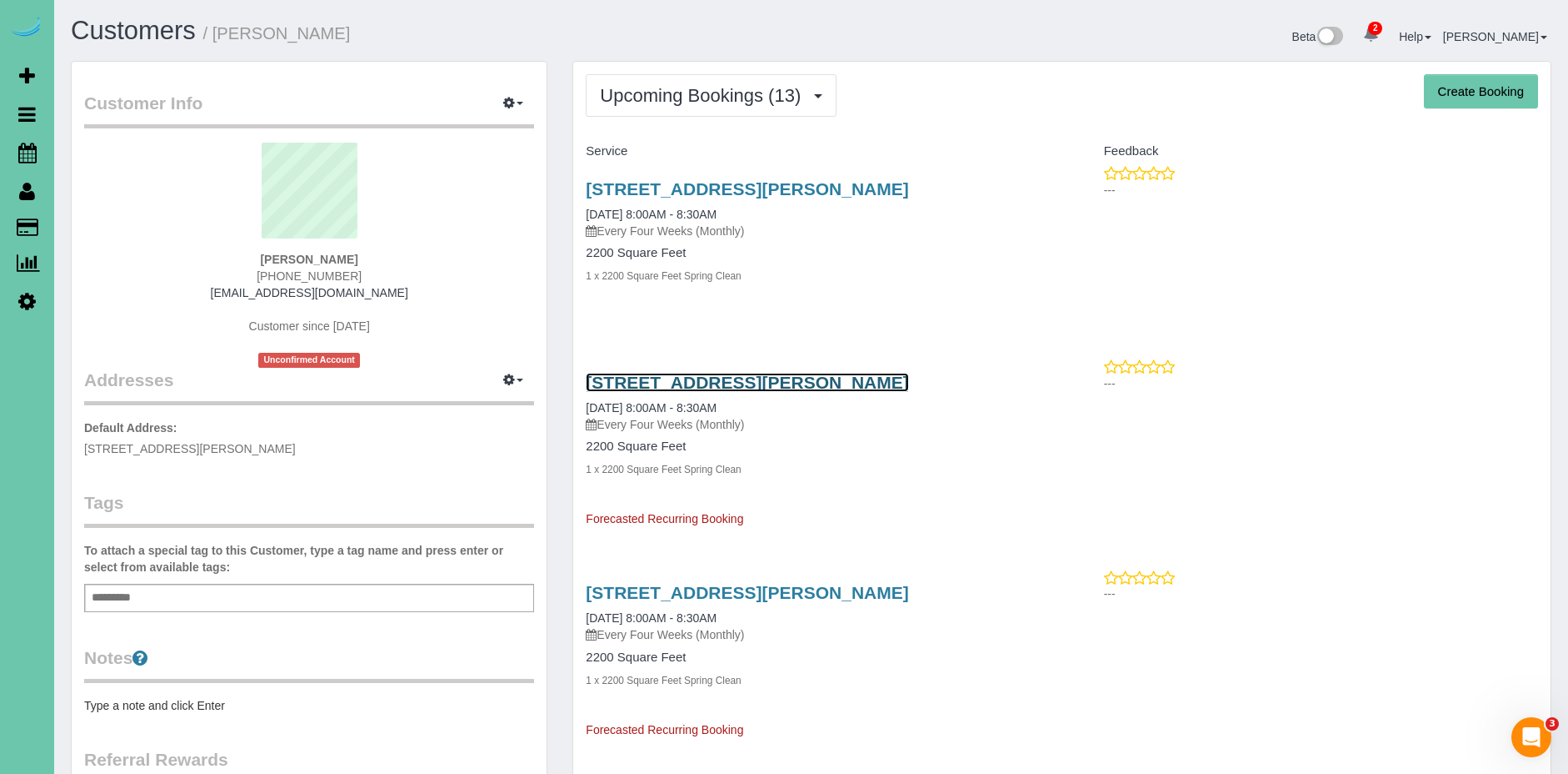
click at [781, 380] on link "[STREET_ADDRESS][PERSON_NAME]" at bounding box center [747, 383] width 322 height 19
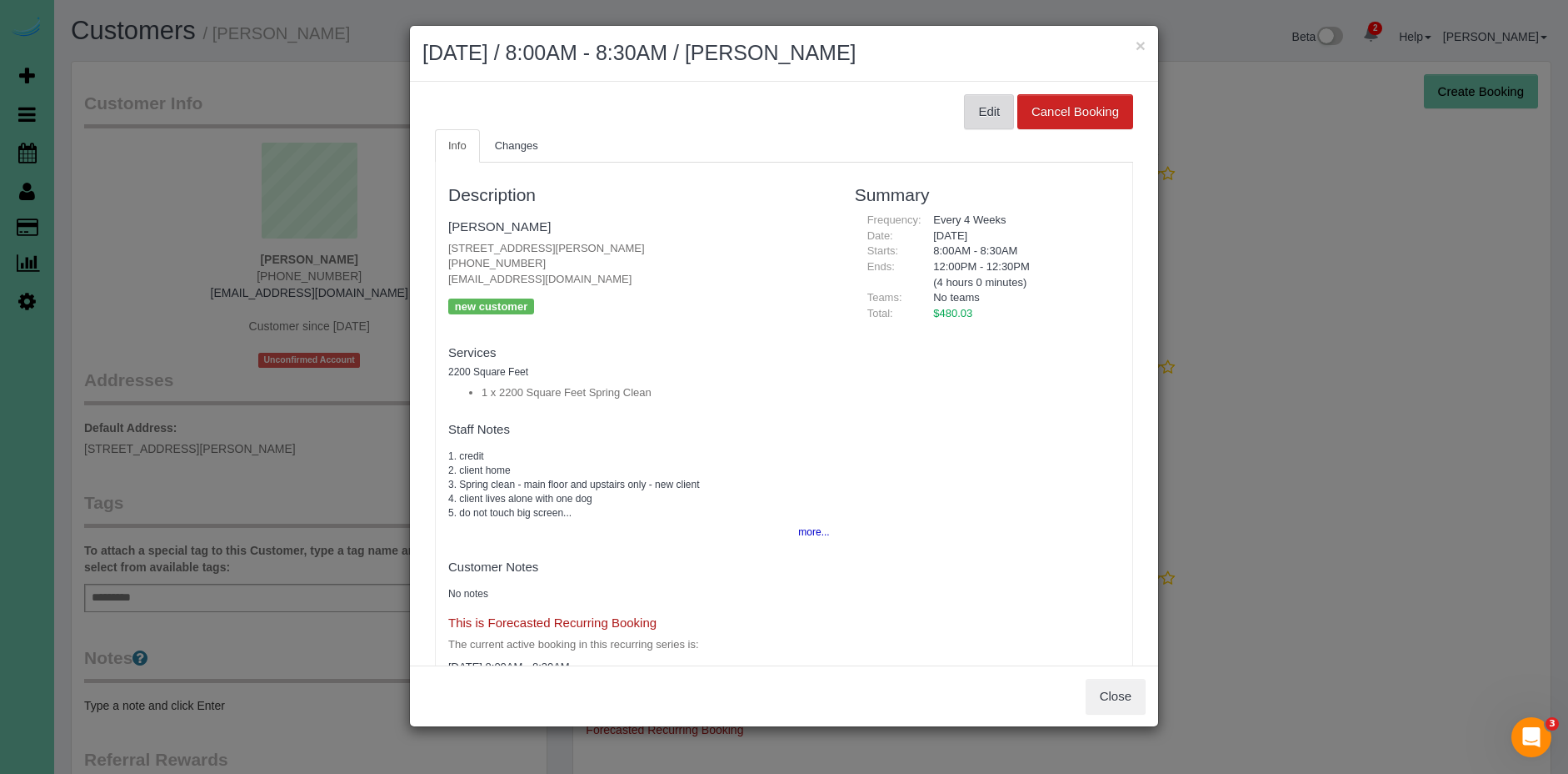
click at [997, 110] on button "Edit" at bounding box center [989, 112] width 50 height 35
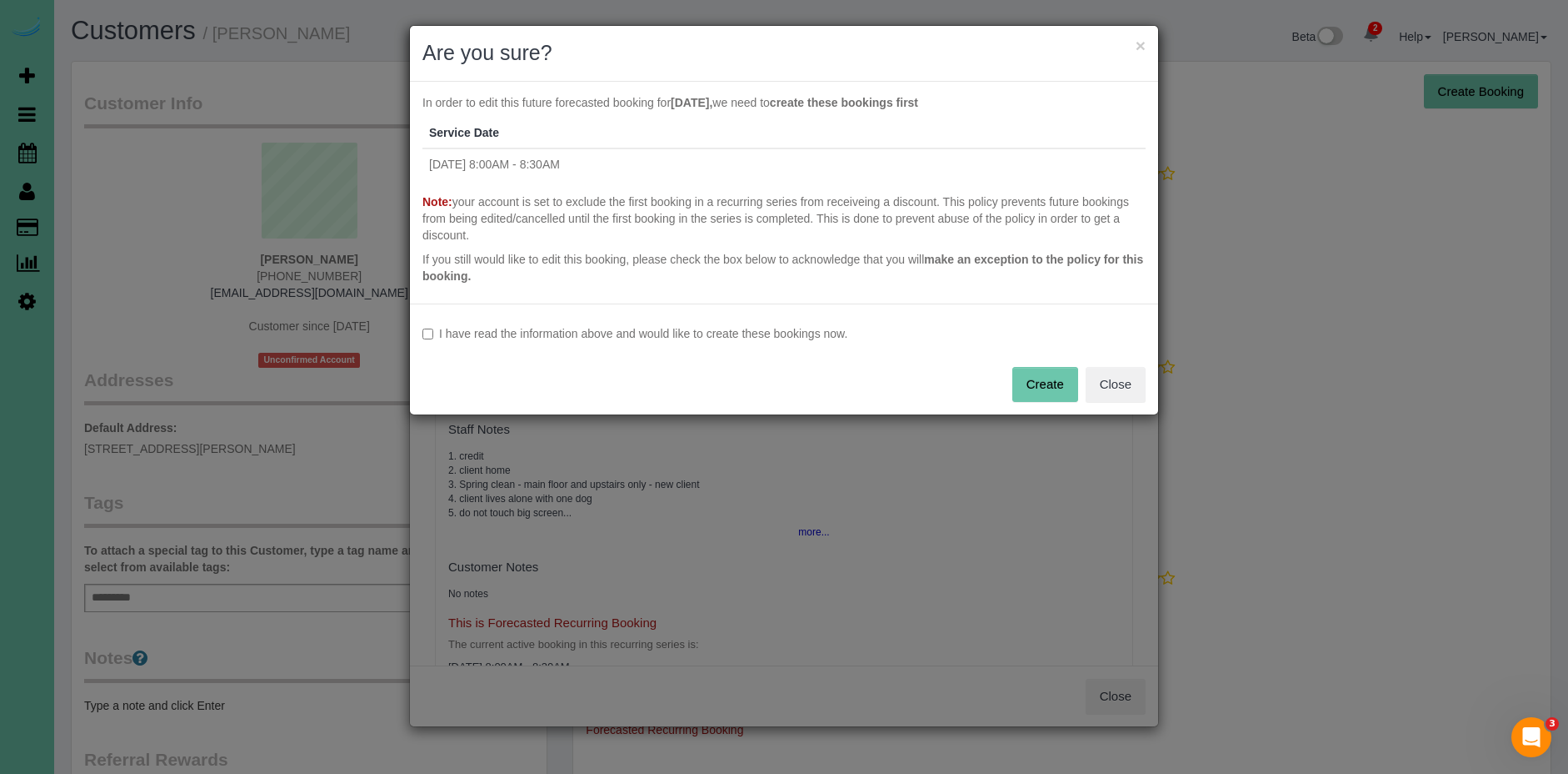
drag, startPoint x: 627, startPoint y: 336, endPoint x: 758, endPoint y: 367, distance: 134.6
click at [628, 336] on label "I have read the information above and would like to create these bookings now." at bounding box center [784, 333] width 723 height 17
click at [1024, 382] on button "Create" at bounding box center [1045, 384] width 66 height 35
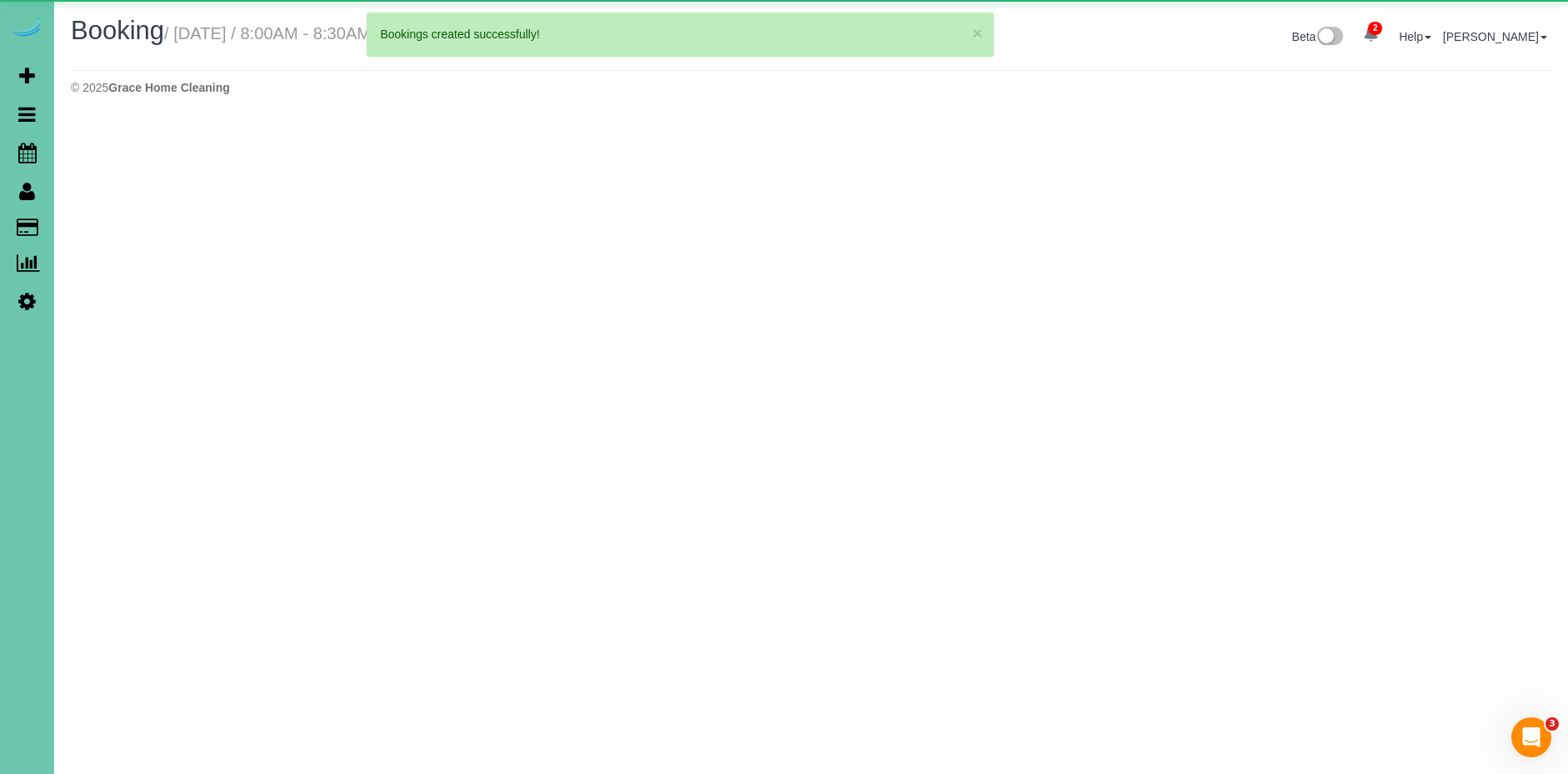
select select "NE"
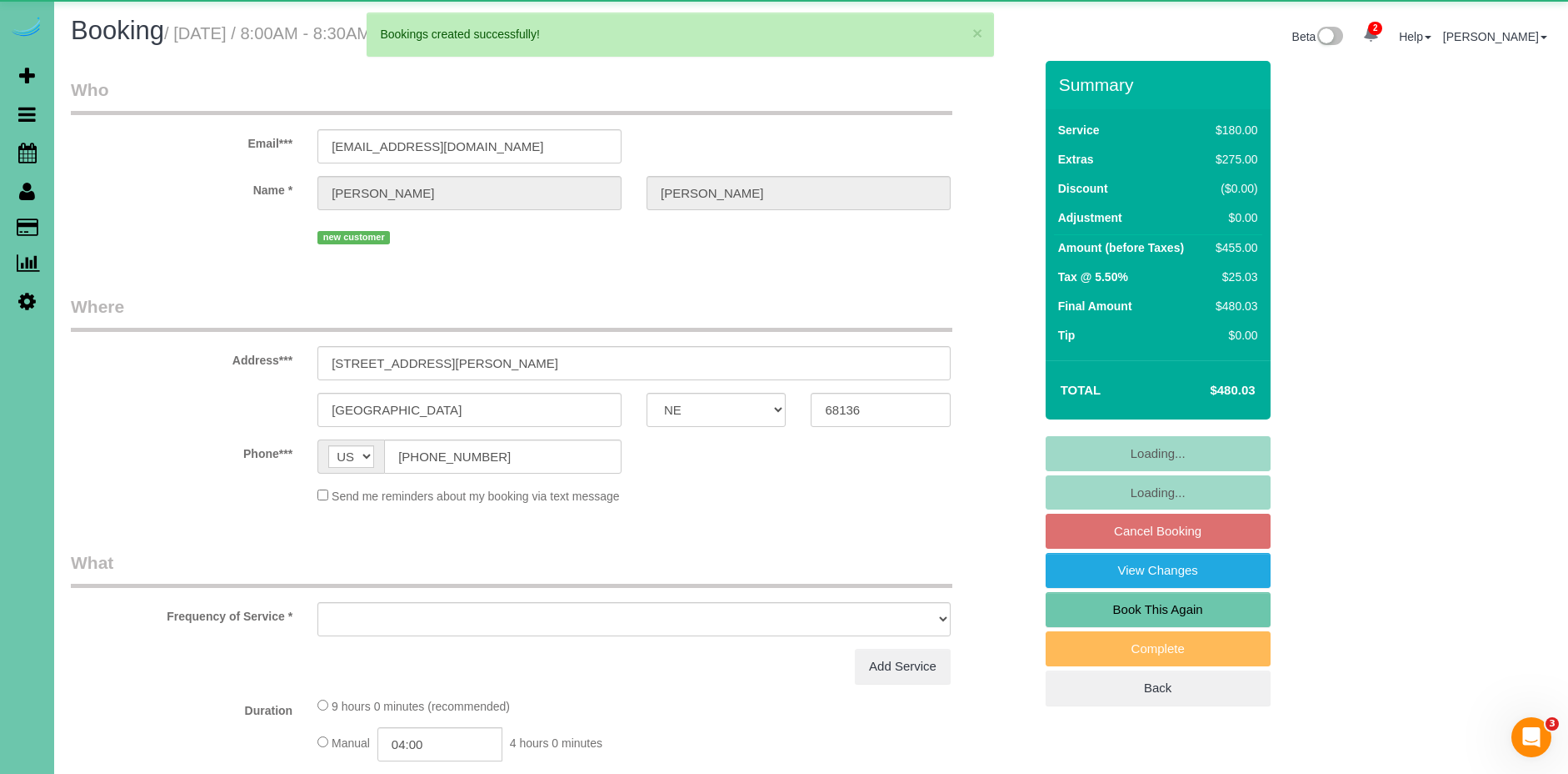
select select "object:1443"
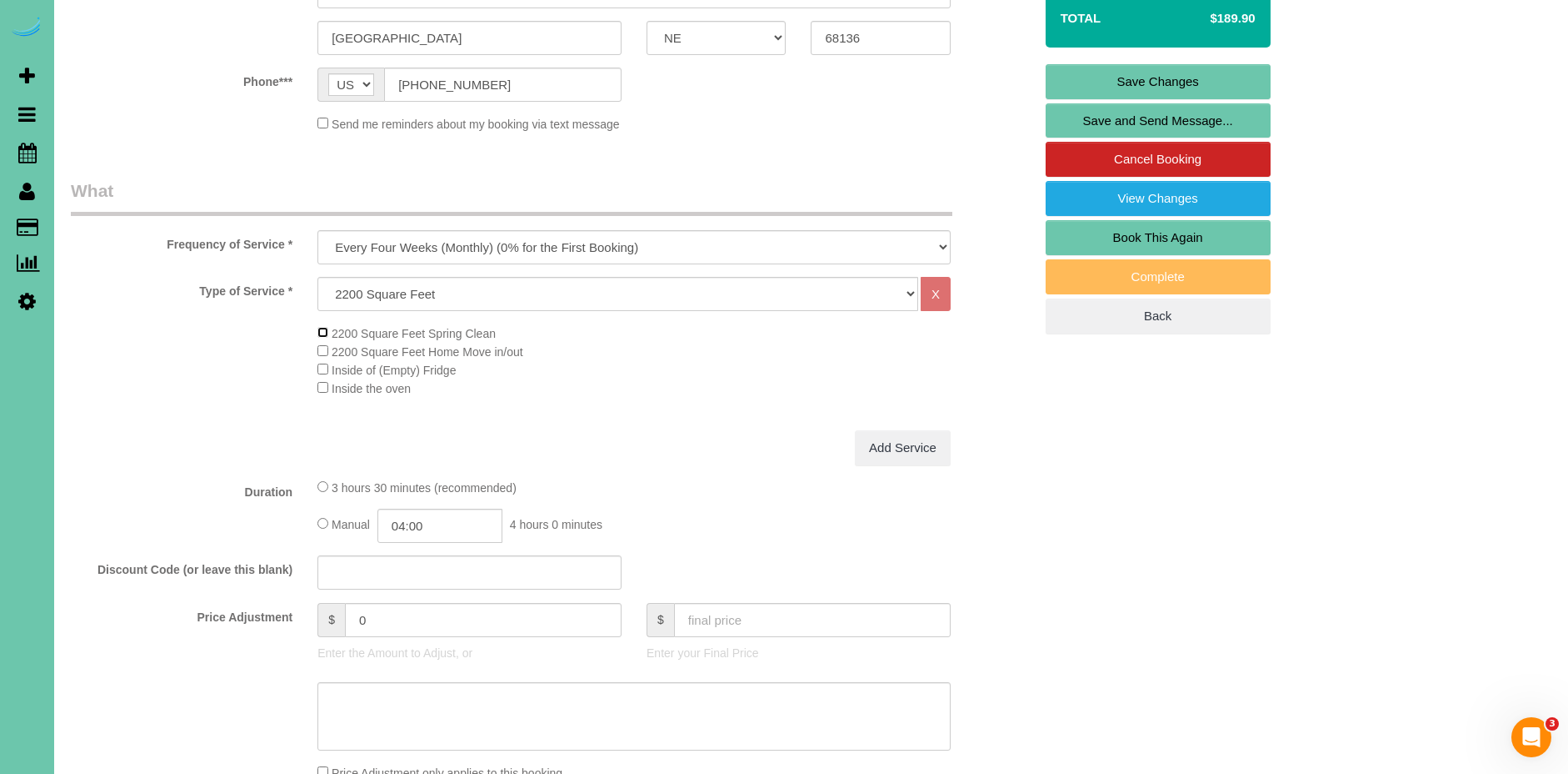
scroll to position [382, 0]
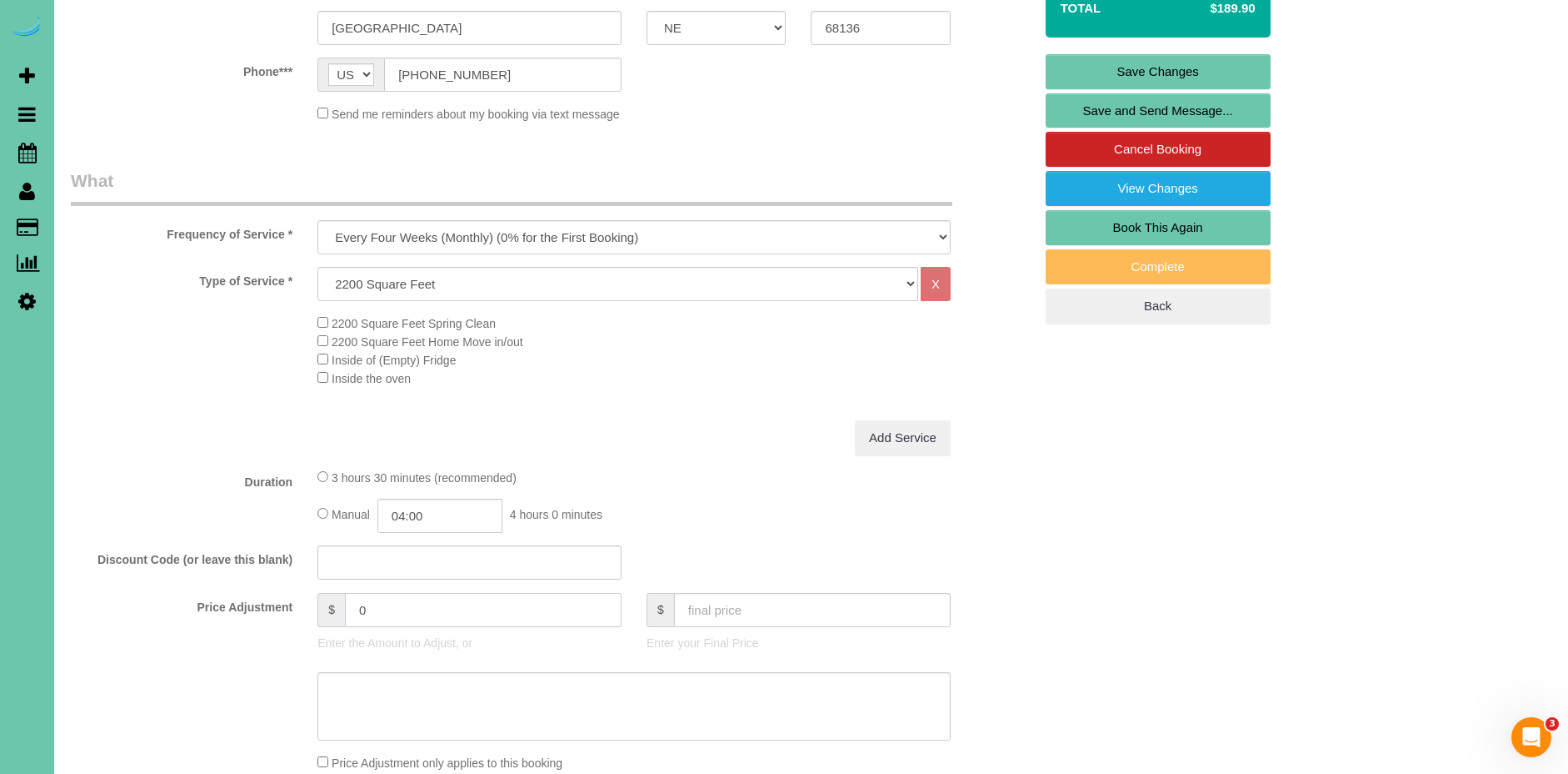
drag, startPoint x: 395, startPoint y: 609, endPoint x: 307, endPoint y: 601, distance: 88.4
click at [307, 601] on div "$ 0 Enter the Amount to Adjust, or" at bounding box center [470, 626] width 329 height 67
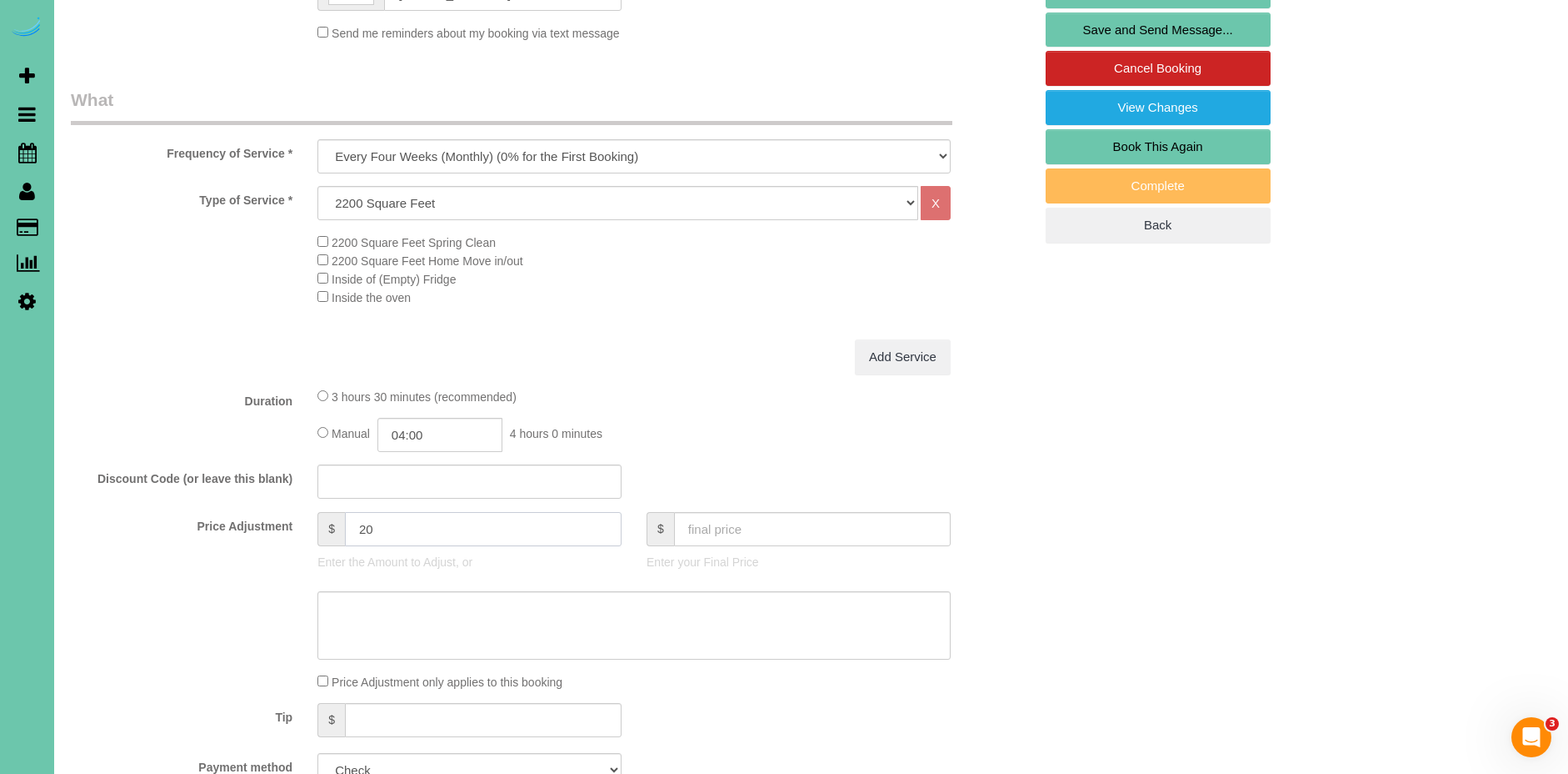
scroll to position [585, 0]
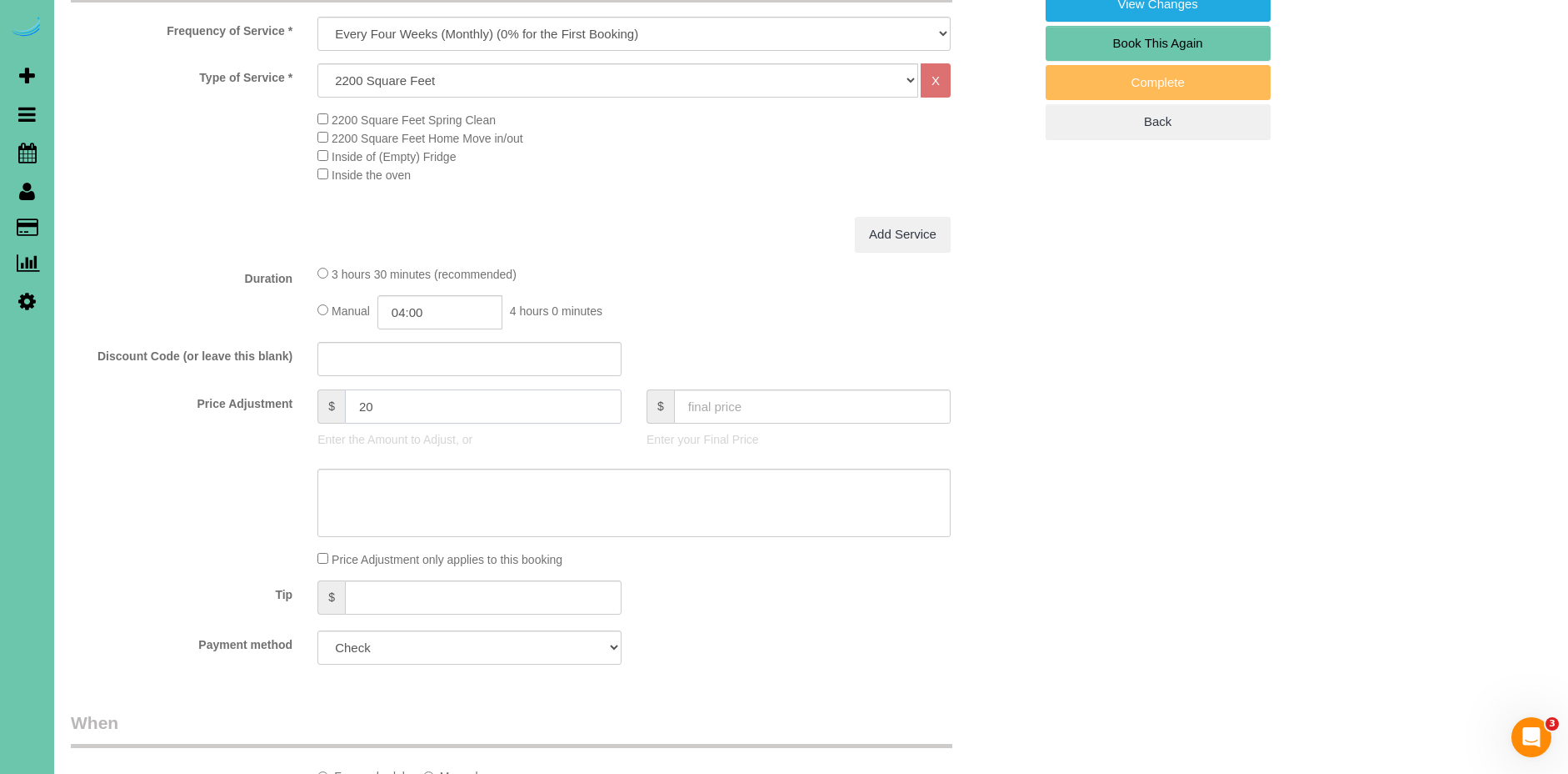
type input "20"
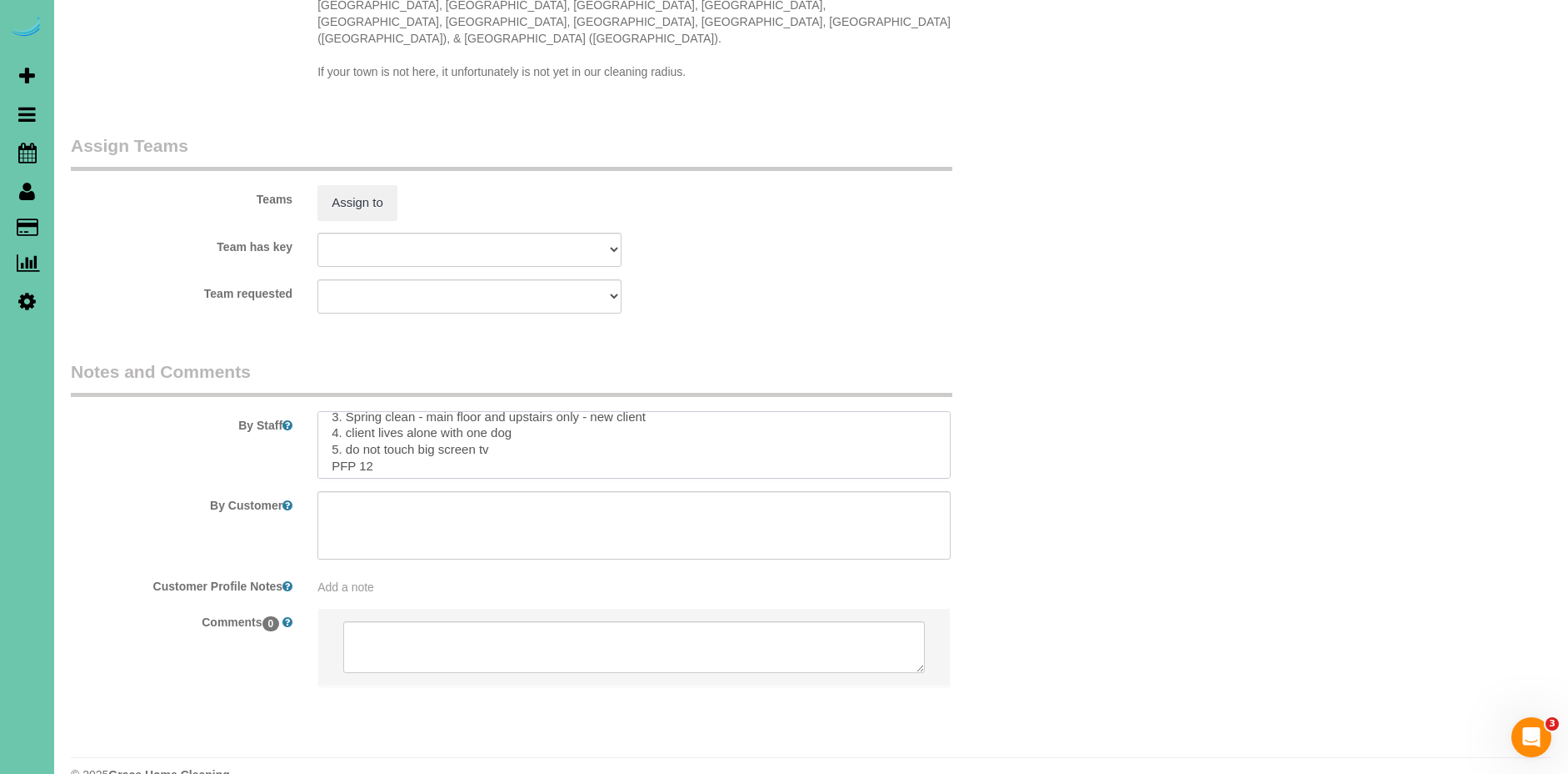
scroll to position [0, 0]
drag, startPoint x: 416, startPoint y: 430, endPoint x: 351, endPoint y: 424, distance: 65.3
click at [348, 424] on textarea at bounding box center [633, 445] width 633 height 68
click at [563, 416] on textarea at bounding box center [633, 445] width 633 height 68
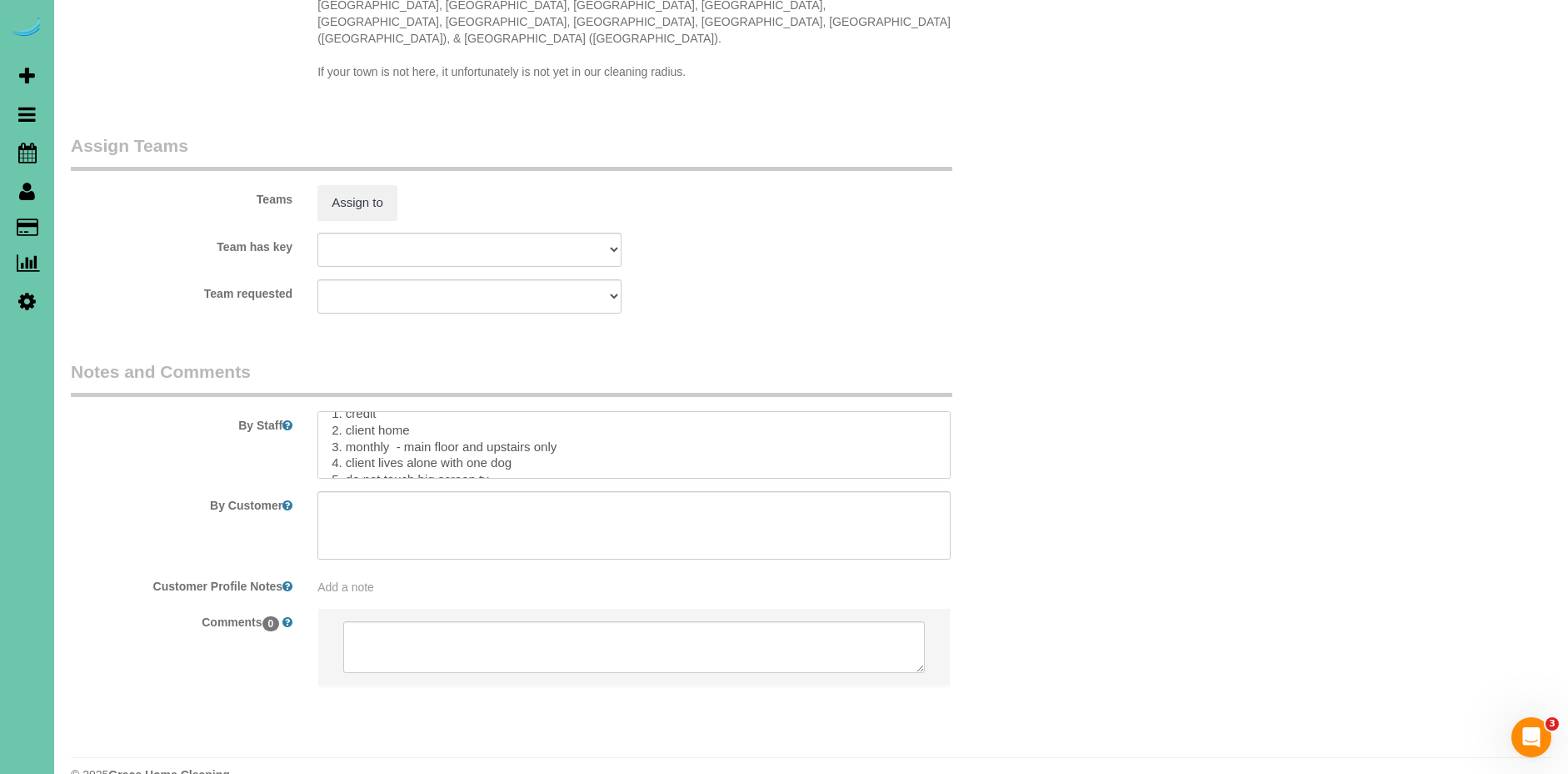
scroll to position [14, 0]
click at [394, 414] on textarea at bounding box center [633, 445] width 633 height 68
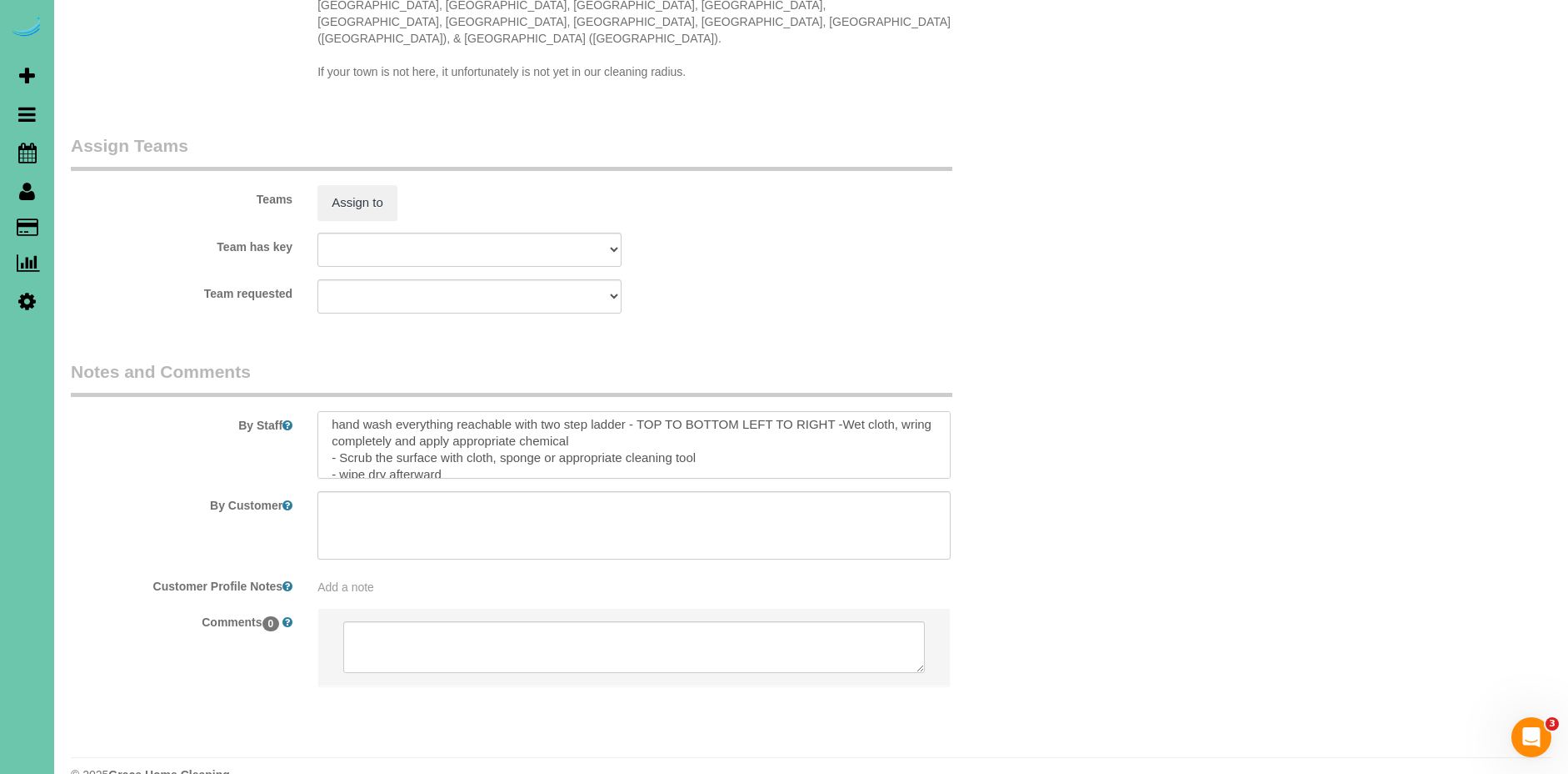
scroll to position [316, 0]
drag, startPoint x: 389, startPoint y: 437, endPoint x: 633, endPoint y: 470, distance: 246.2
click at [633, 470] on sui-booking-comments "By Staff By Customer Customer Profile Notes Add a note Comments 0" at bounding box center [551, 531] width 963 height 344
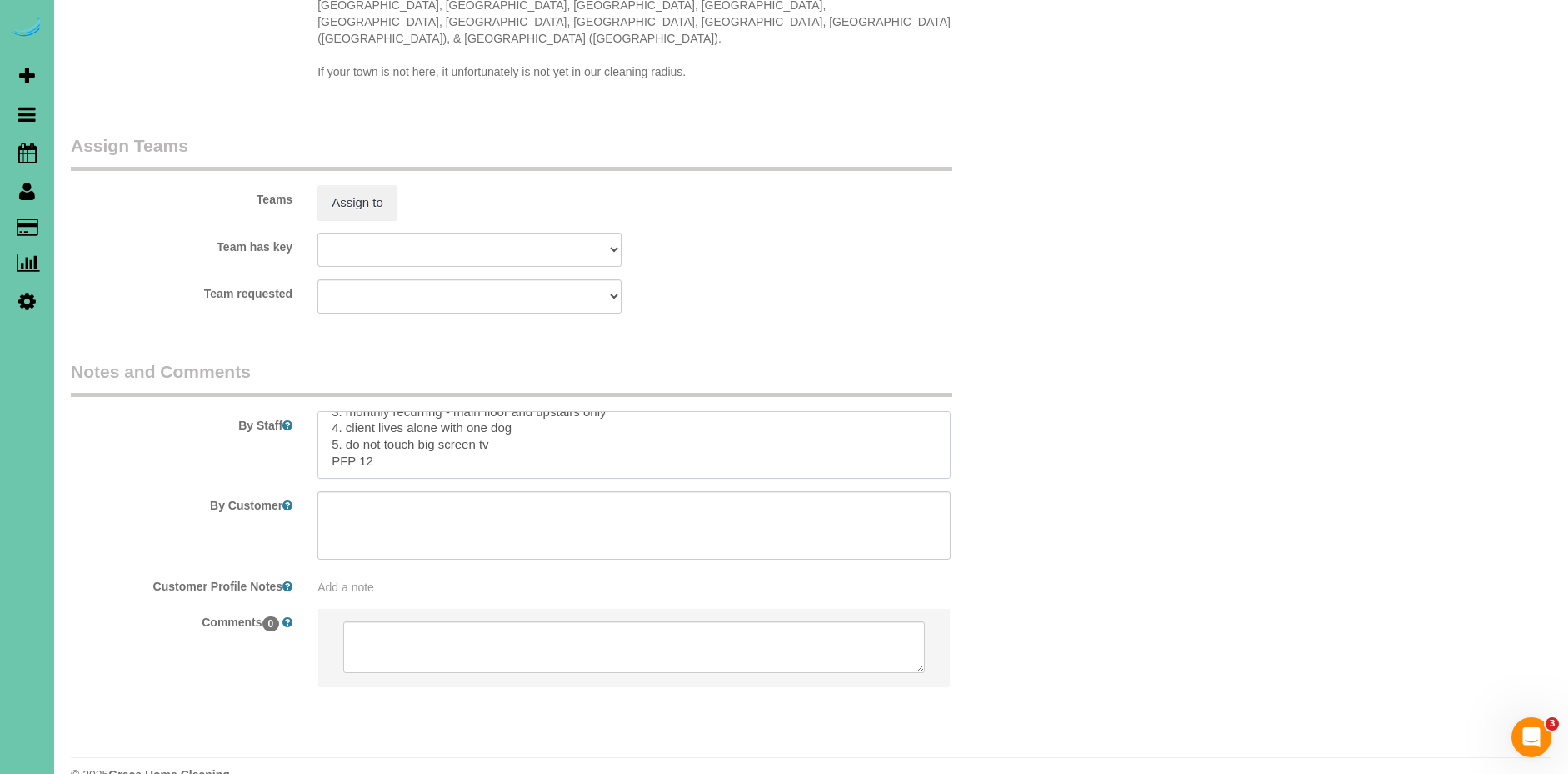
scroll to position [58, 0]
click at [386, 424] on textarea at bounding box center [633, 445] width 633 height 68
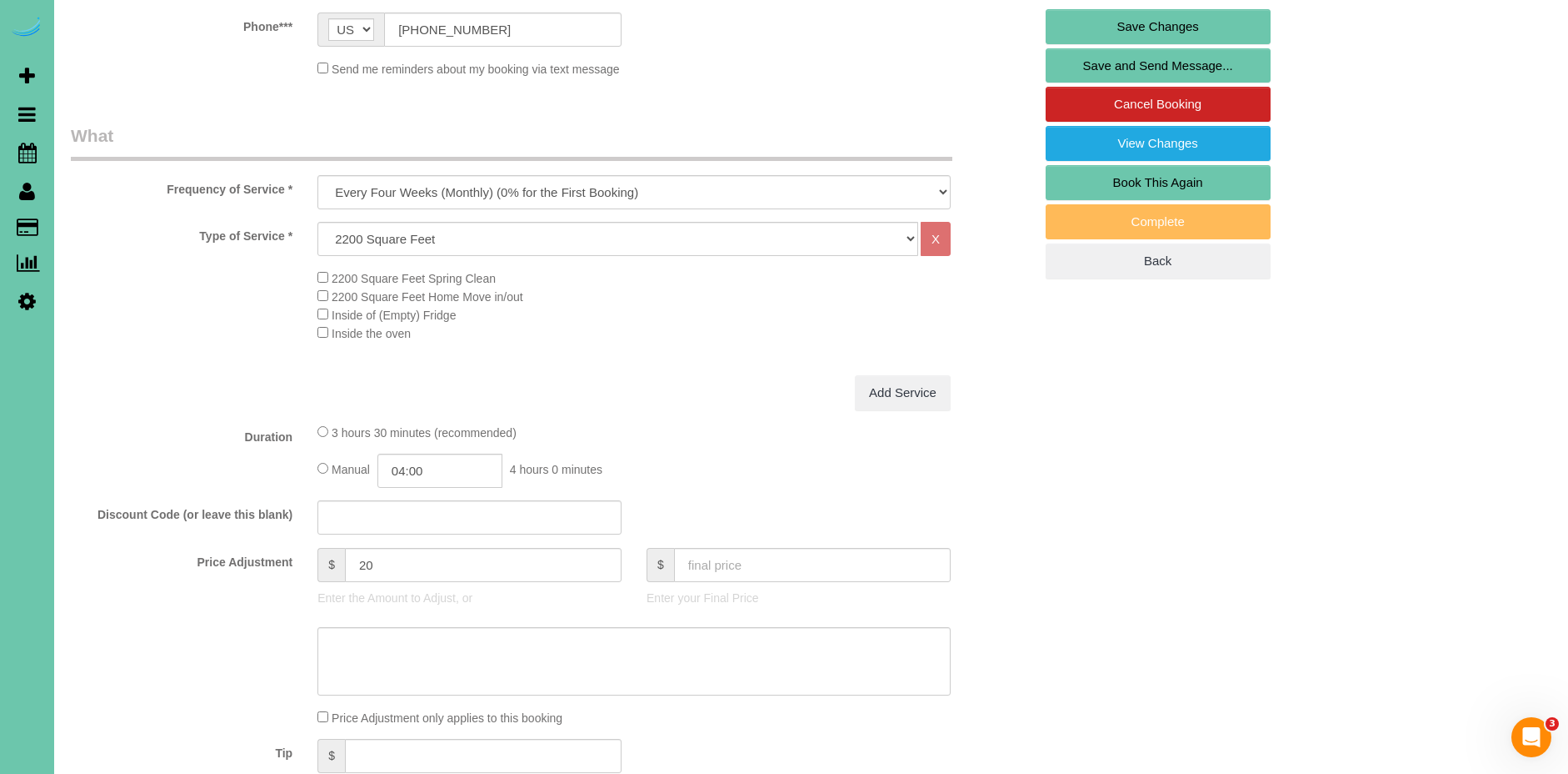
scroll to position [0, 0]
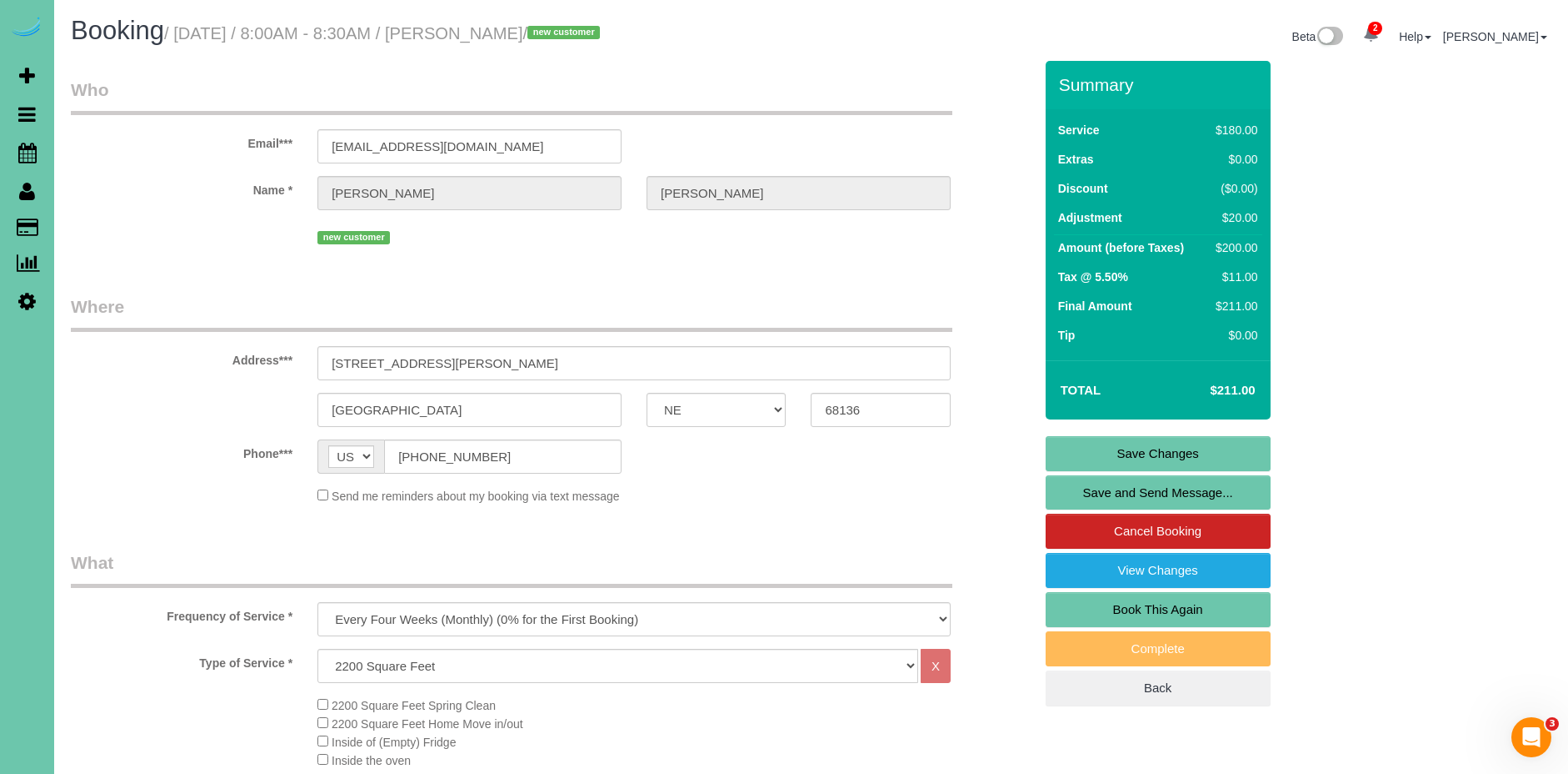
type textarea "1. credit 2. client home 3. monthly recurring - main floor and upstairs only 4.…"
click at [1201, 456] on link "Save Changes" at bounding box center [1158, 453] width 225 height 35
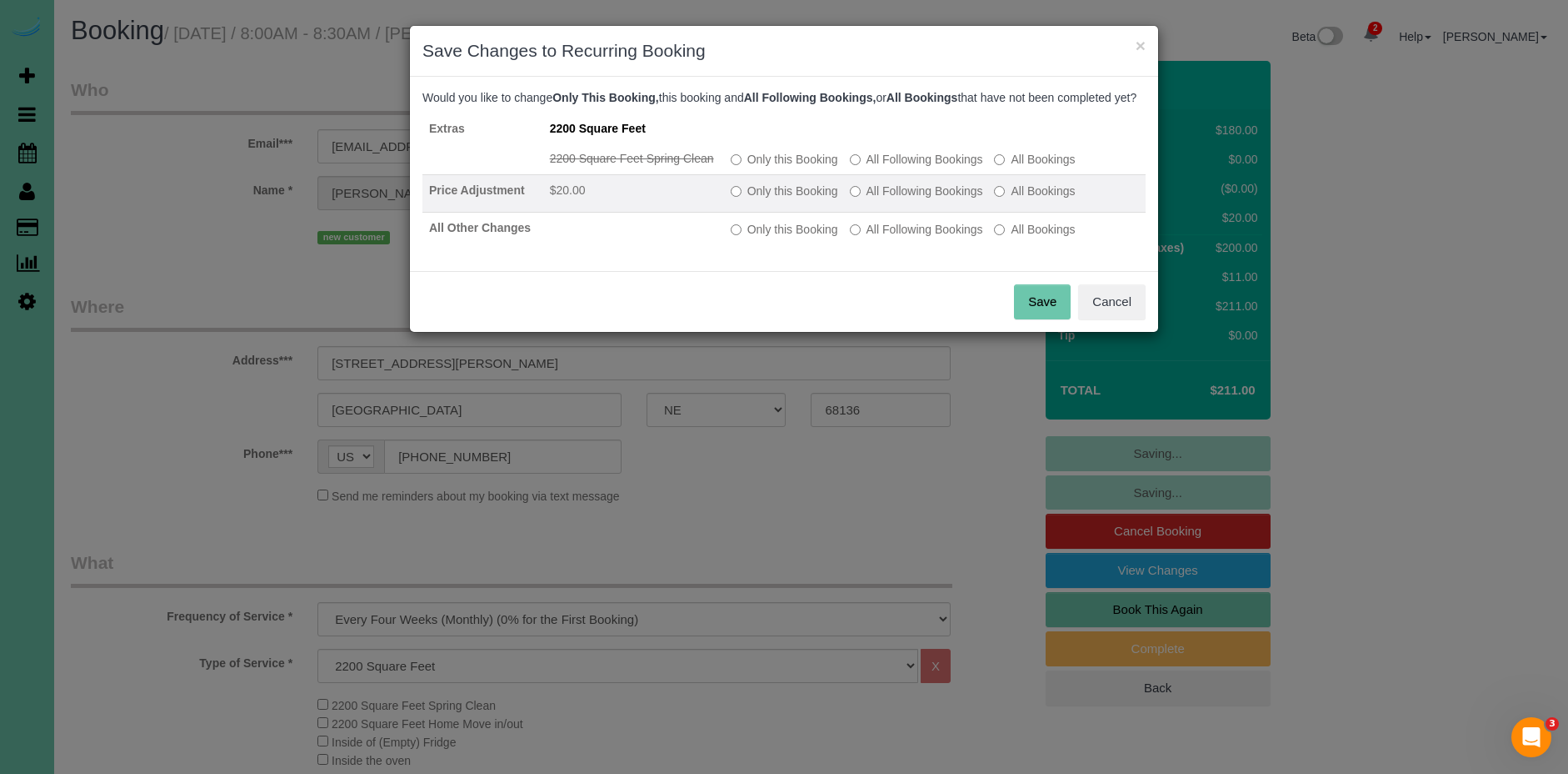
drag, startPoint x: 902, startPoint y: 172, endPoint x: 915, endPoint y: 201, distance: 31.8
click at [902, 167] on label "All Following Bookings" at bounding box center [916, 159] width 133 height 17
click at [914, 200] on label "All Following Bookings" at bounding box center [916, 190] width 133 height 17
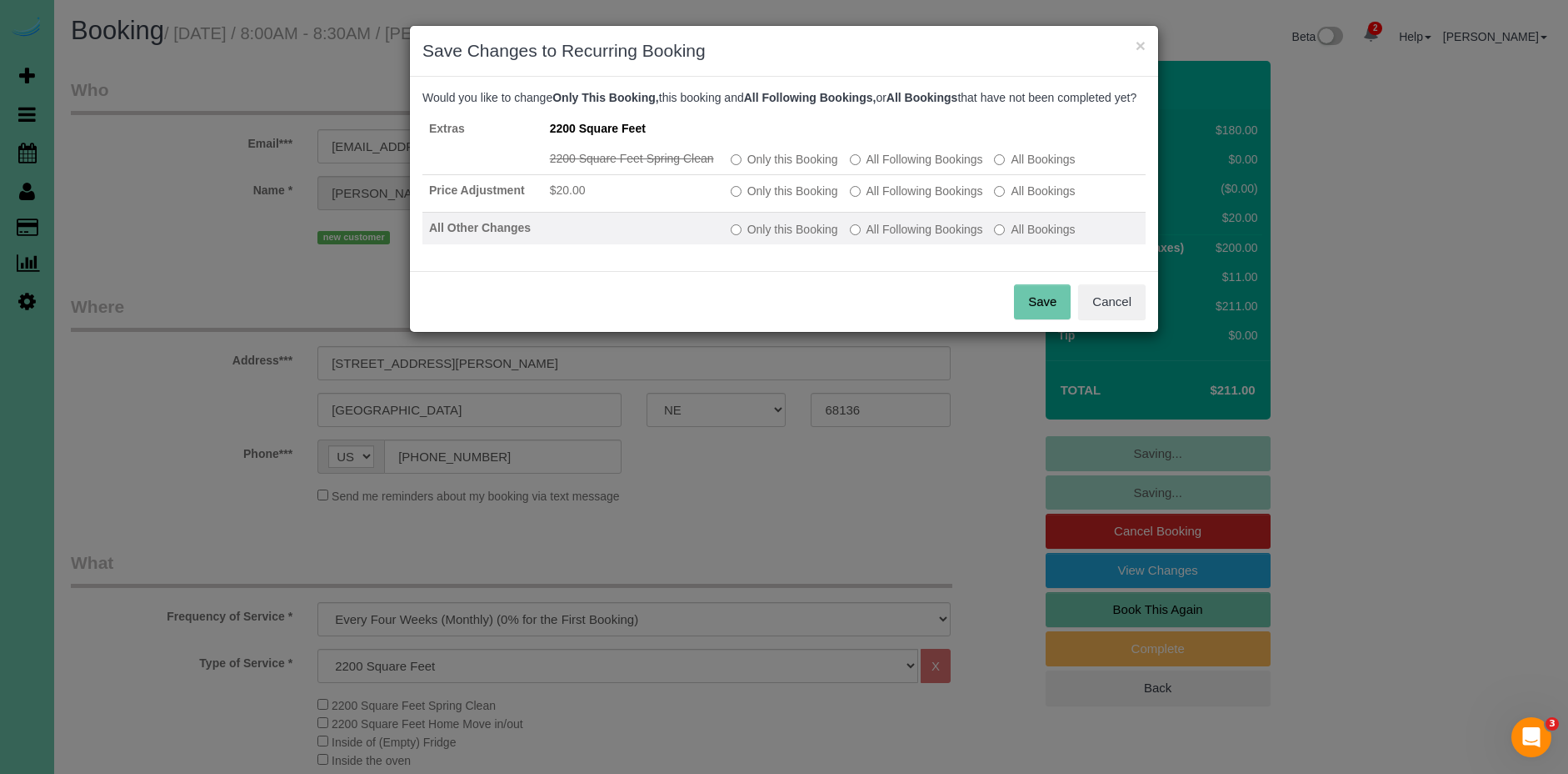
click at [919, 238] on label "All Following Bookings" at bounding box center [916, 228] width 133 height 17
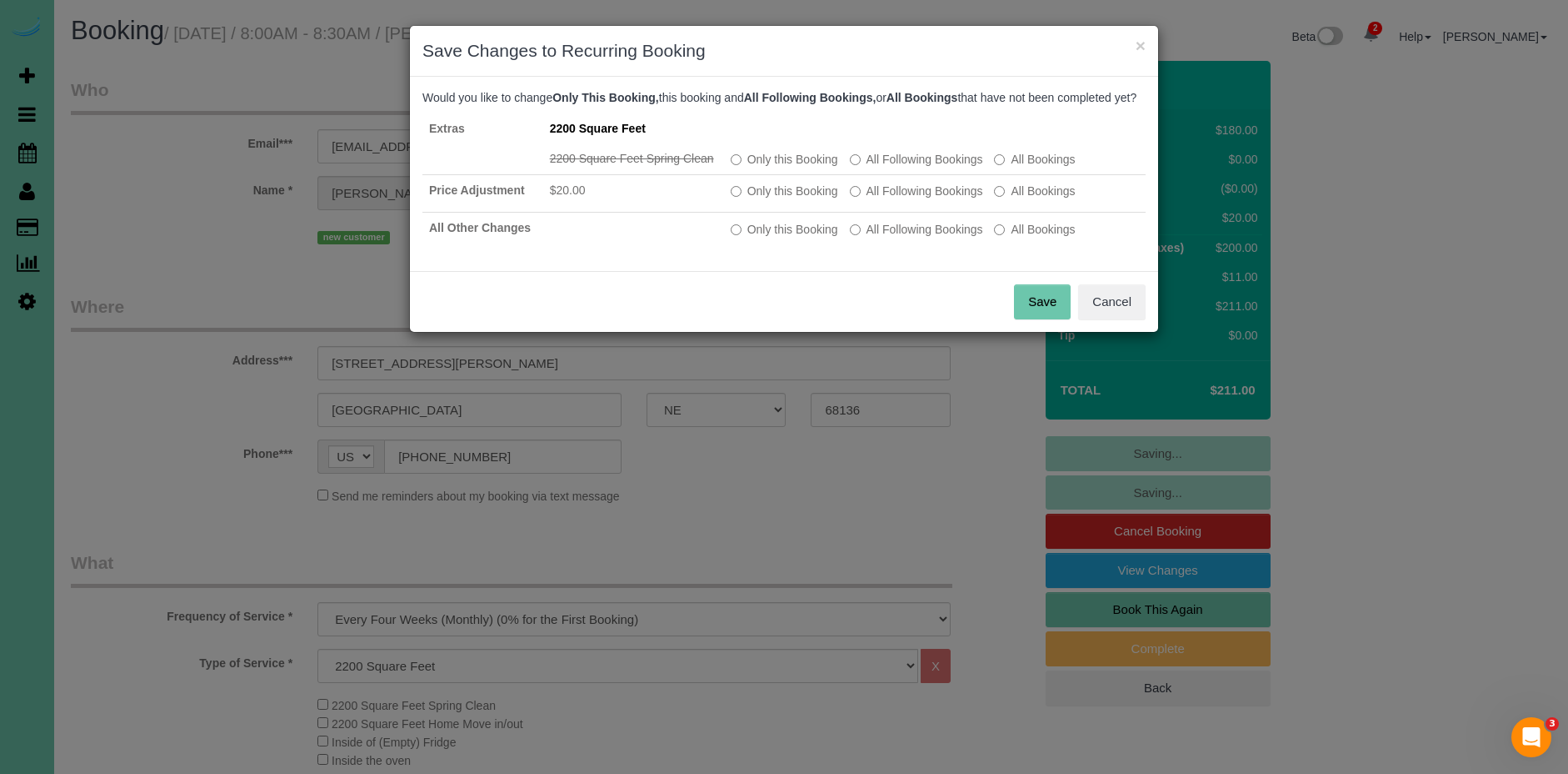
click at [1041, 307] on button "Save" at bounding box center [1042, 302] width 57 height 35
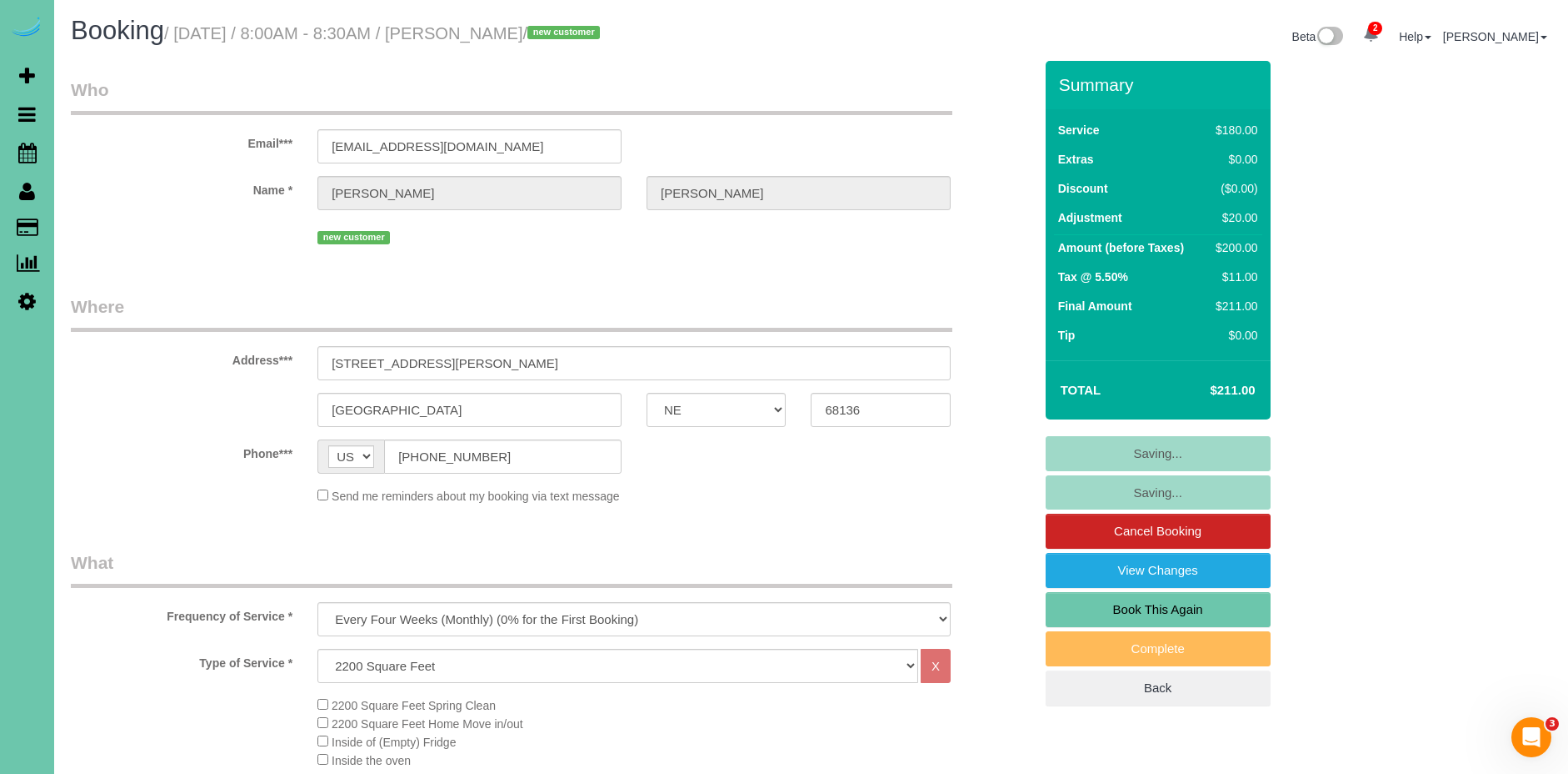
scroll to position [1, 0]
